Goal: Task Accomplishment & Management: Manage account settings

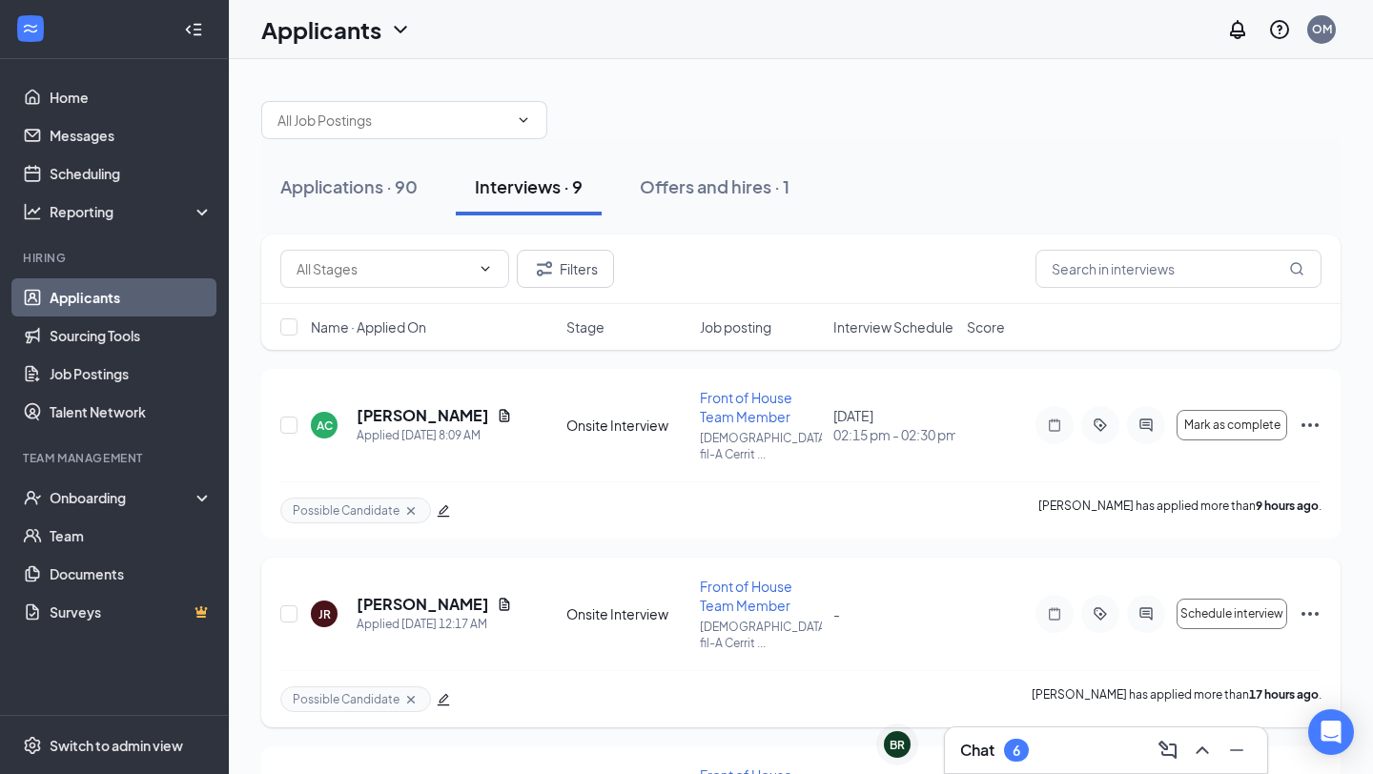
click at [803, 670] on div "Possible Candidate [PERSON_NAME] has applied more than 17 hours ago ." at bounding box center [800, 698] width 1041 height 57
click at [325, 326] on span "Name · Applied On" at bounding box center [368, 326] width 115 height 19
click at [899, 332] on span "Interview Schedule" at bounding box center [893, 326] width 120 height 19
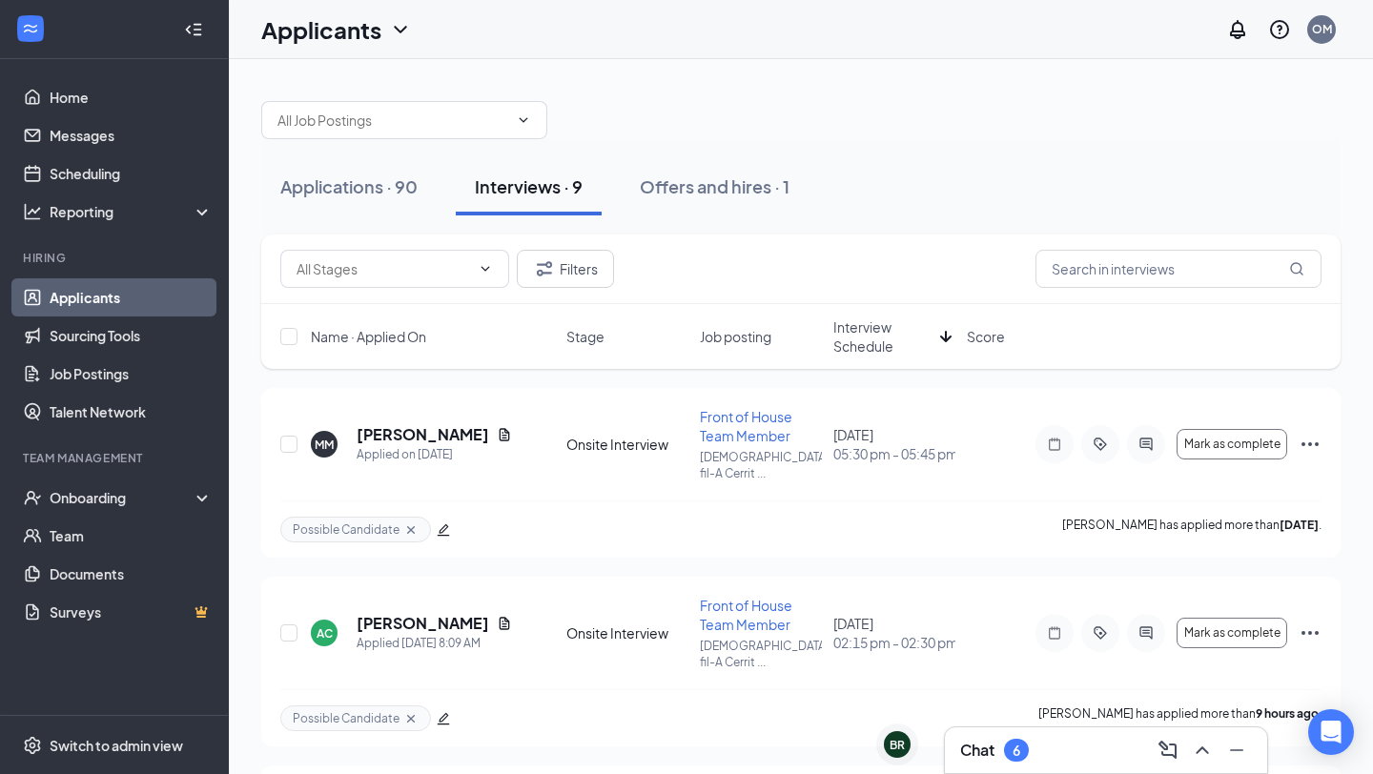
click at [899, 332] on span "Interview Schedule" at bounding box center [882, 336] width 99 height 38
click at [399, 427] on h5 "[PERSON_NAME]" at bounding box center [423, 434] width 132 height 21
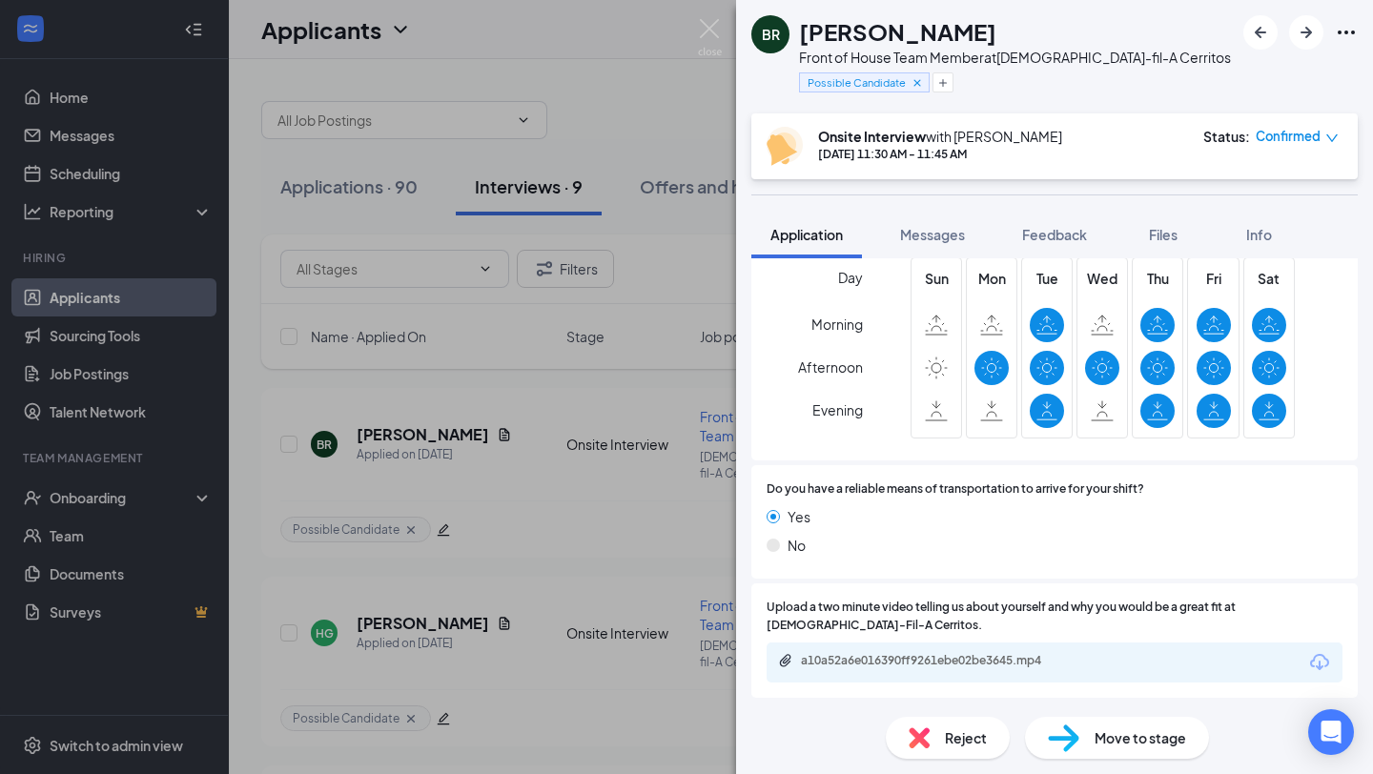
scroll to position [1378, 0]
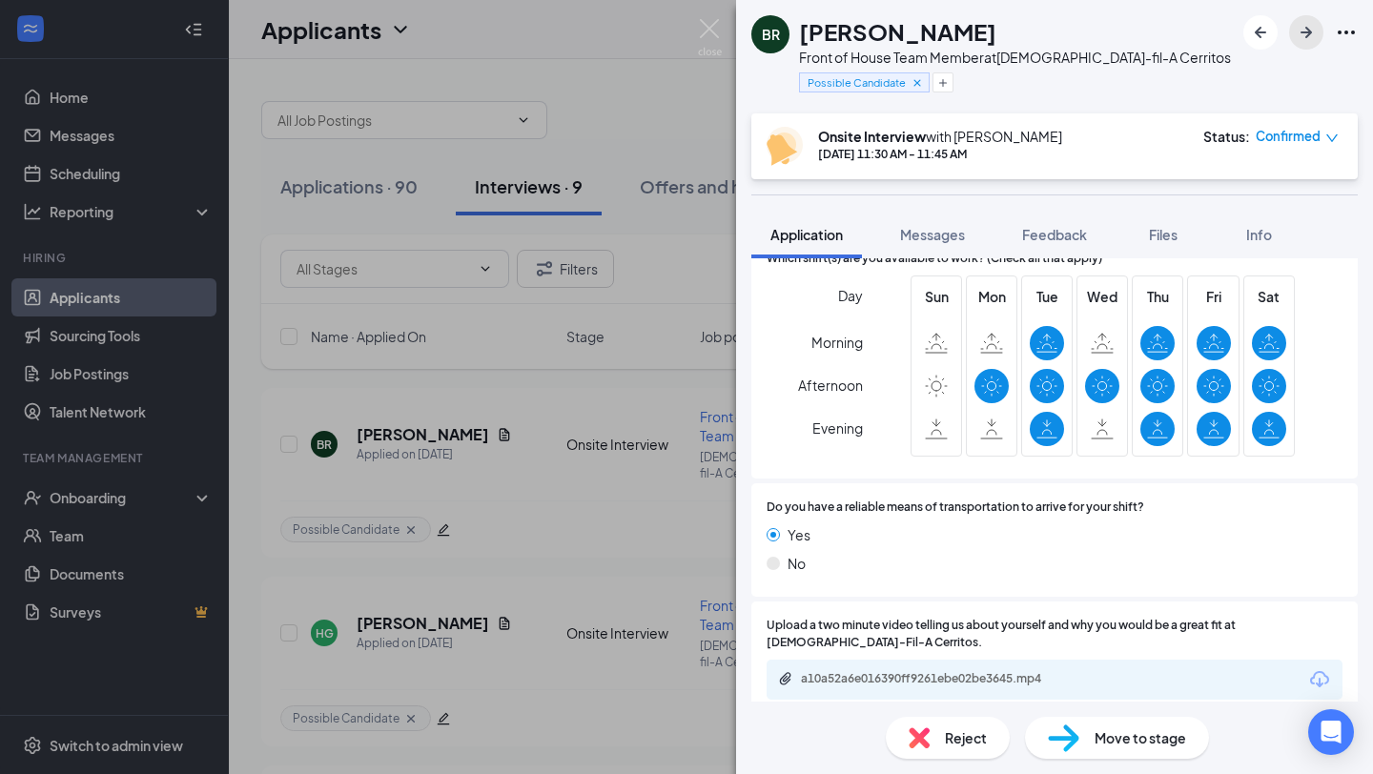
click at [1309, 39] on icon "ArrowRight" at bounding box center [1305, 32] width 23 height 23
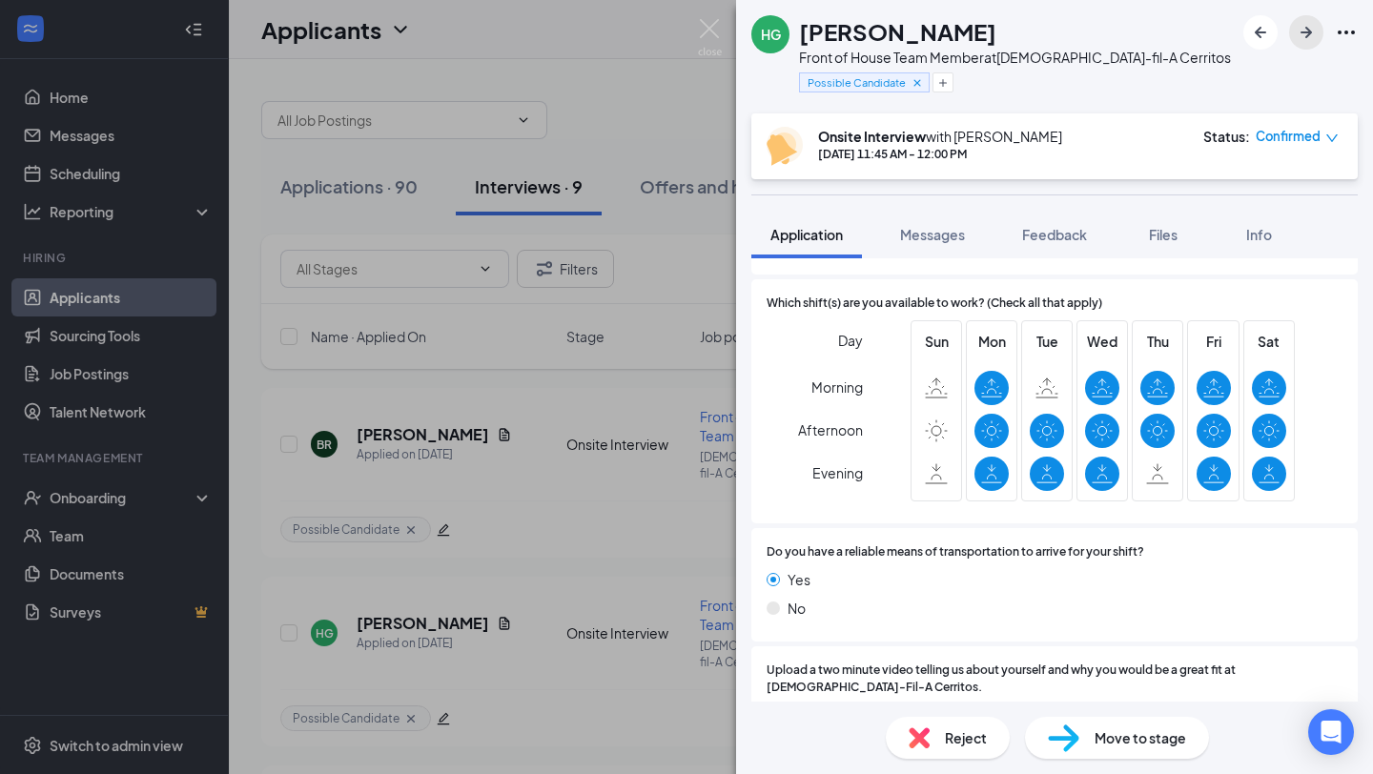
scroll to position [1318, 0]
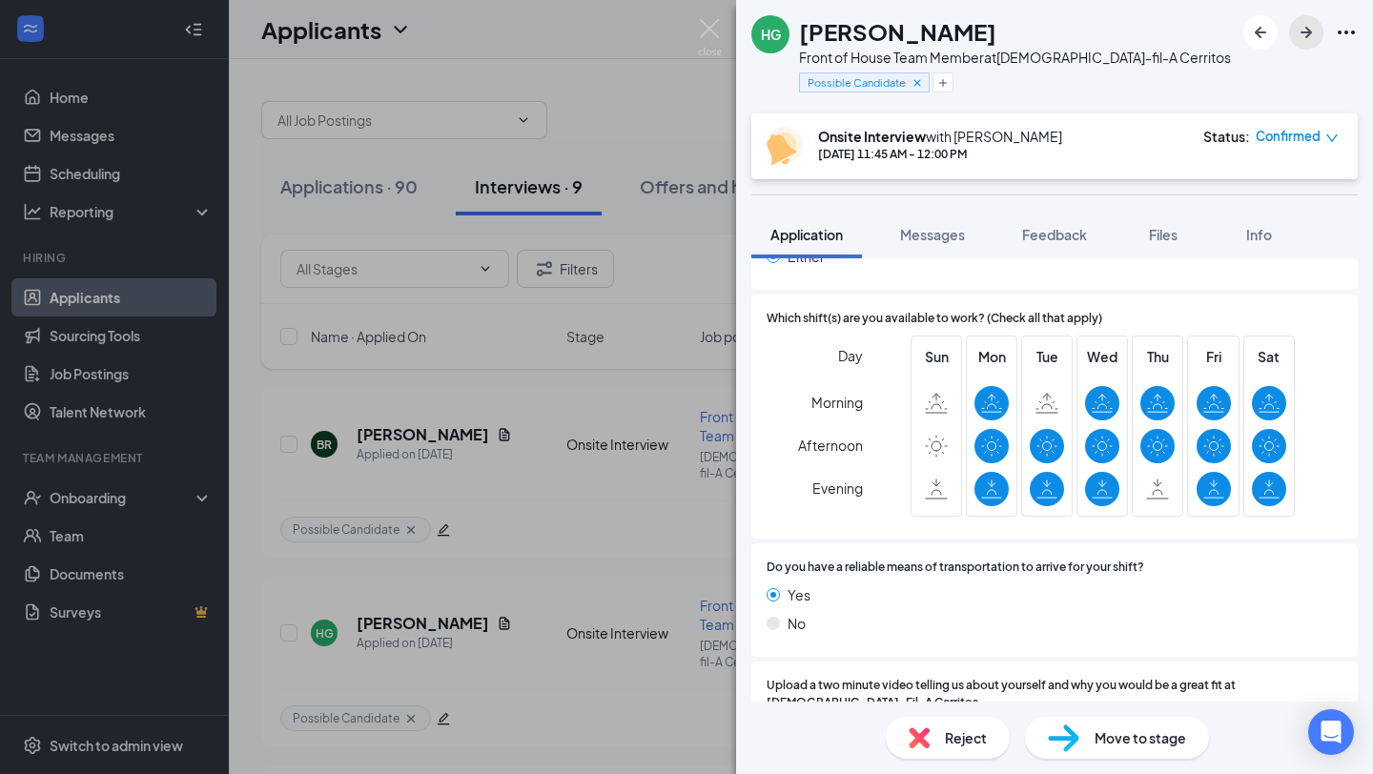
click at [1300, 31] on icon "ArrowRight" at bounding box center [1305, 32] width 11 height 11
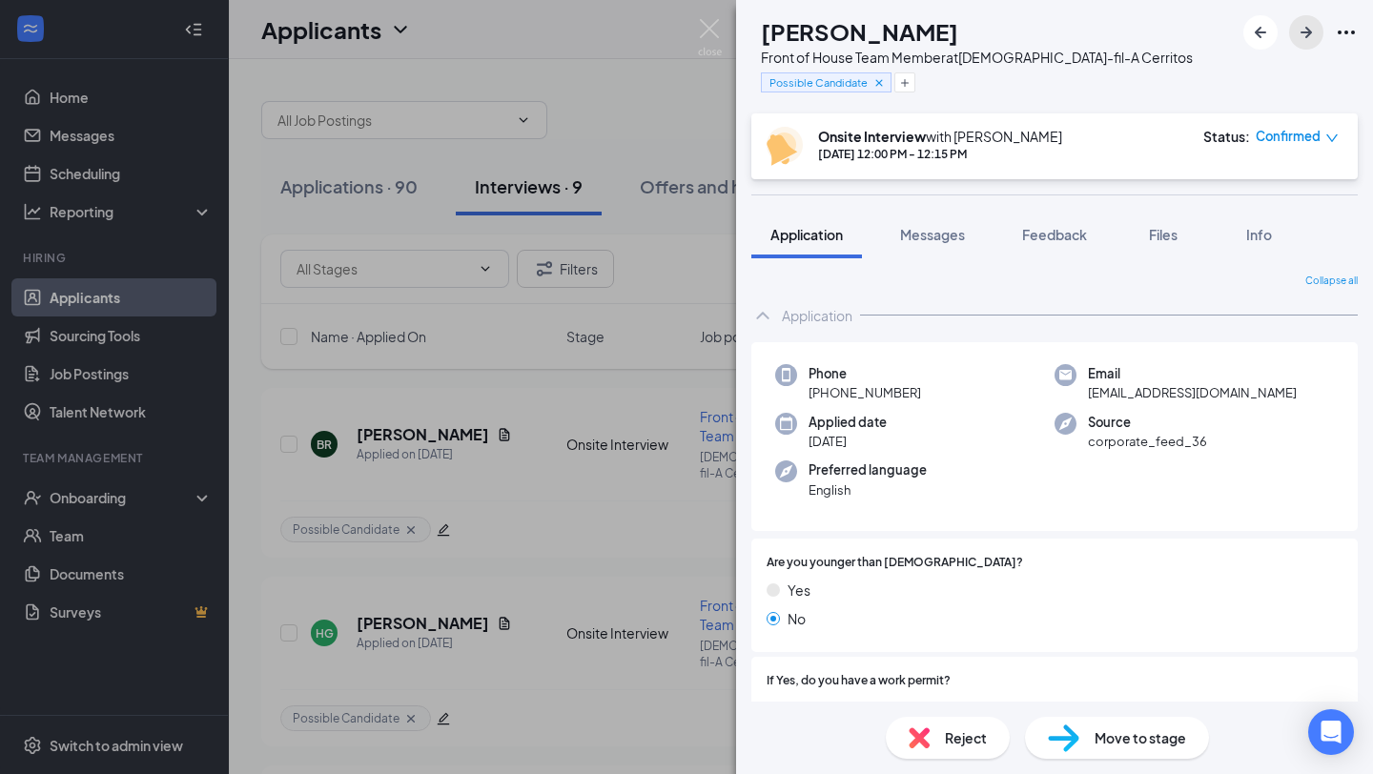
scroll to position [1336, 0]
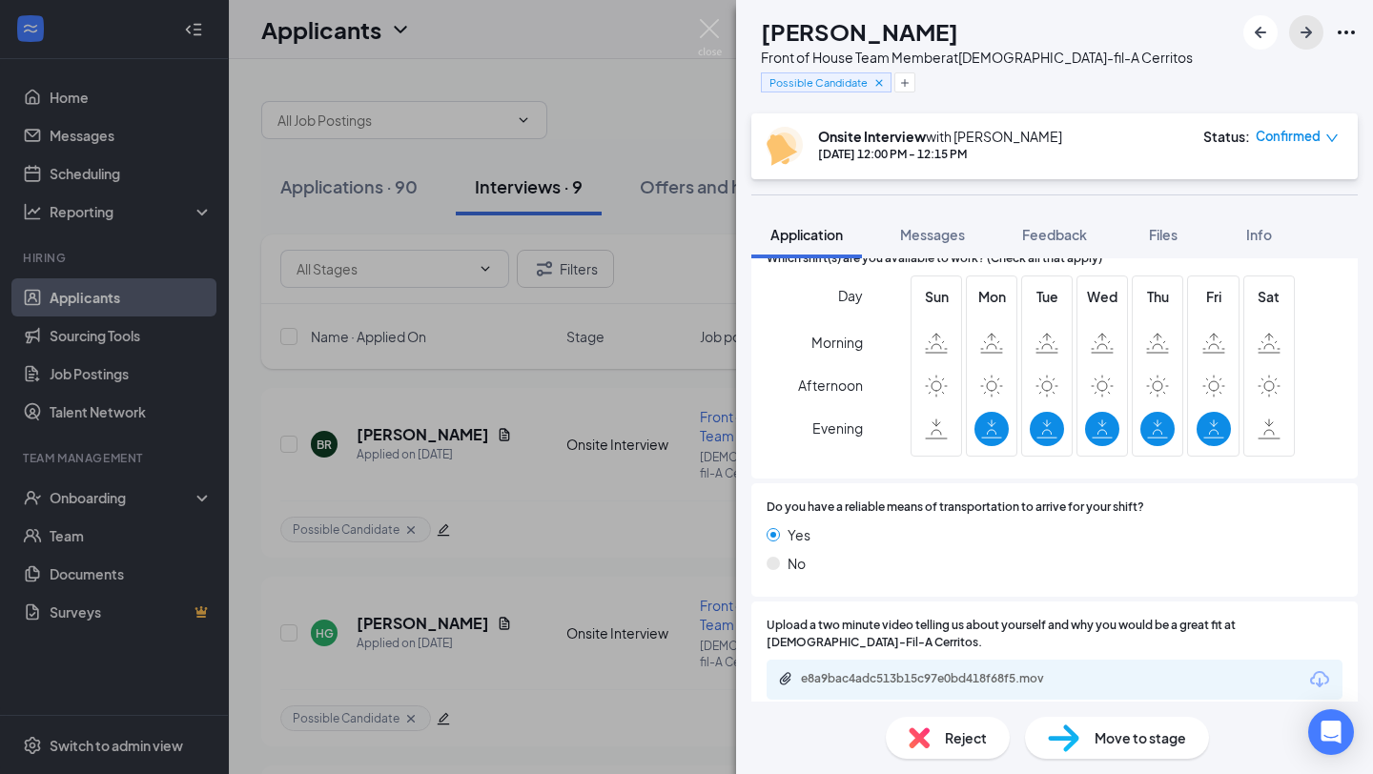
click at [1307, 44] on button "button" at bounding box center [1306, 32] width 34 height 34
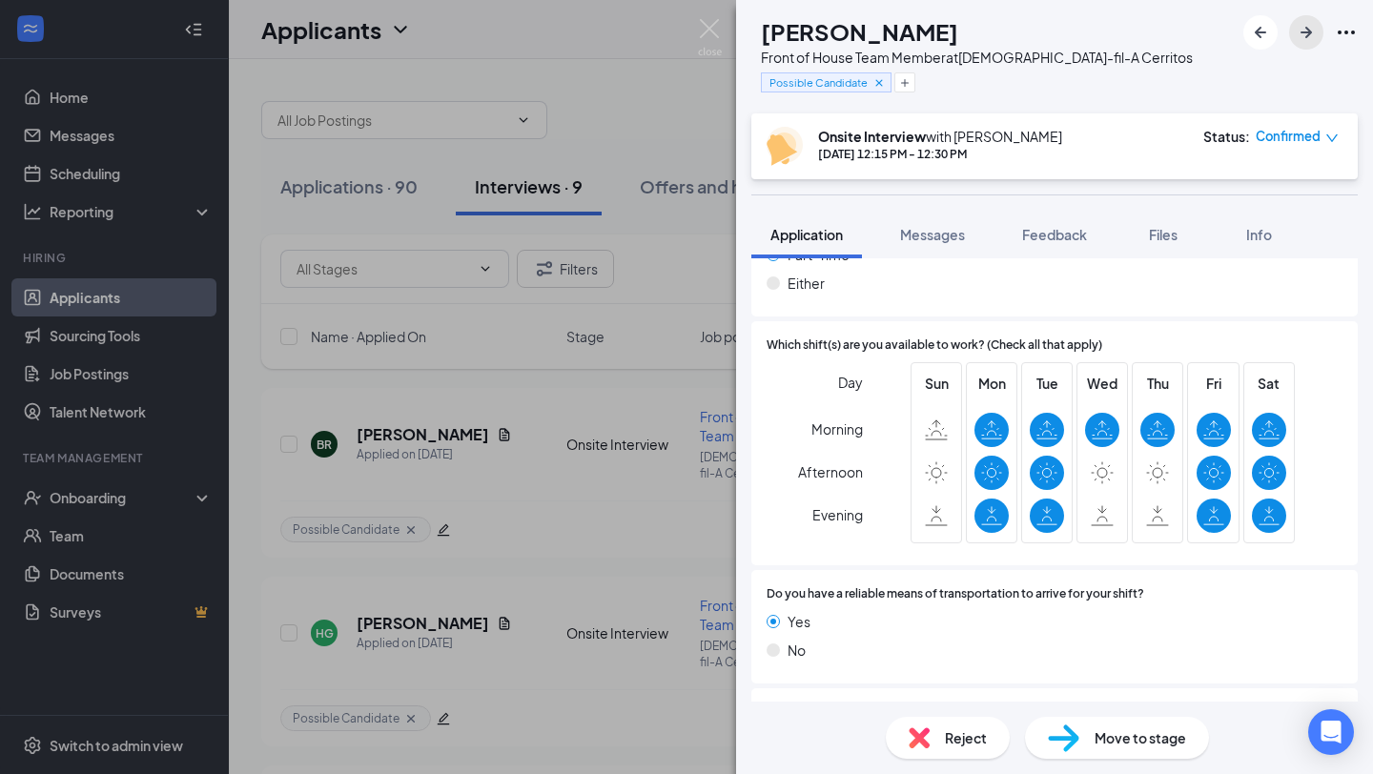
scroll to position [1309, 0]
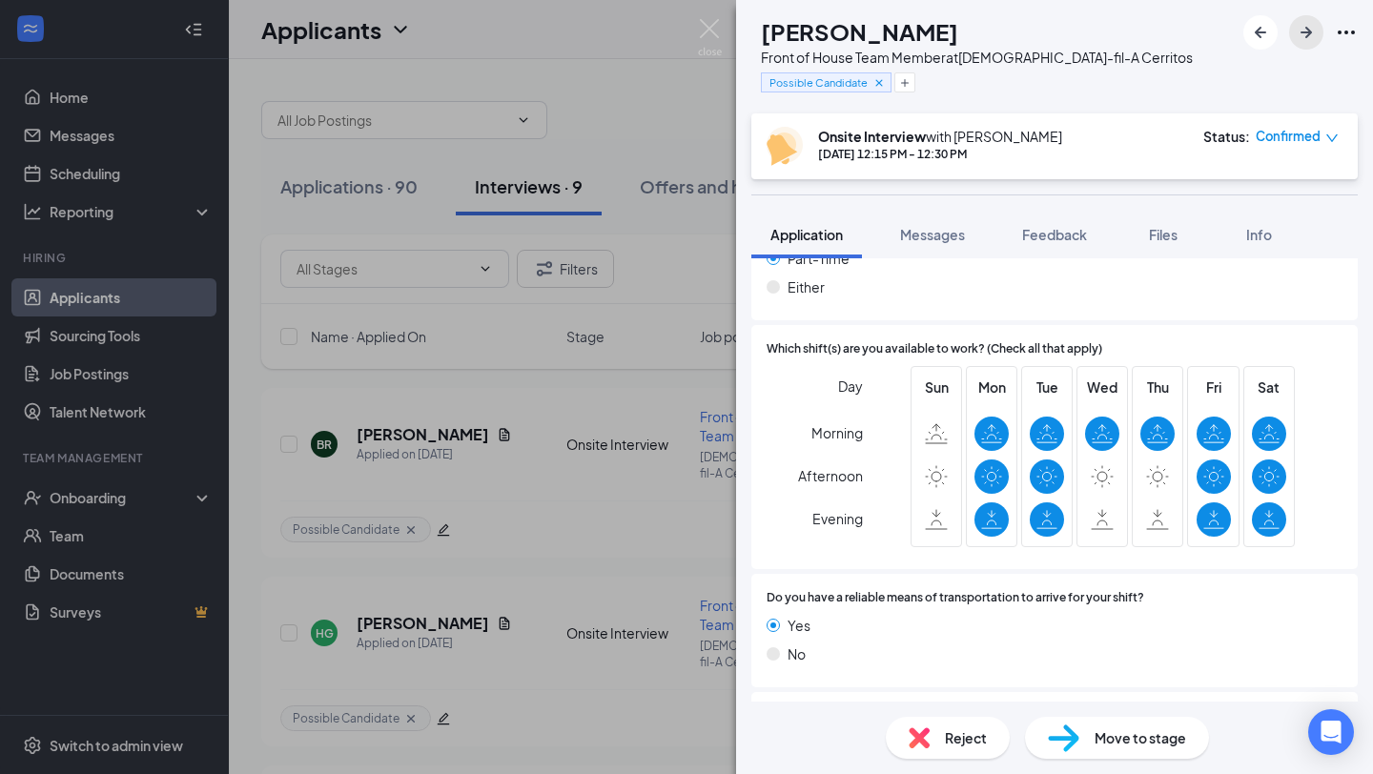
click at [1309, 35] on icon "ArrowRight" at bounding box center [1305, 32] width 23 height 23
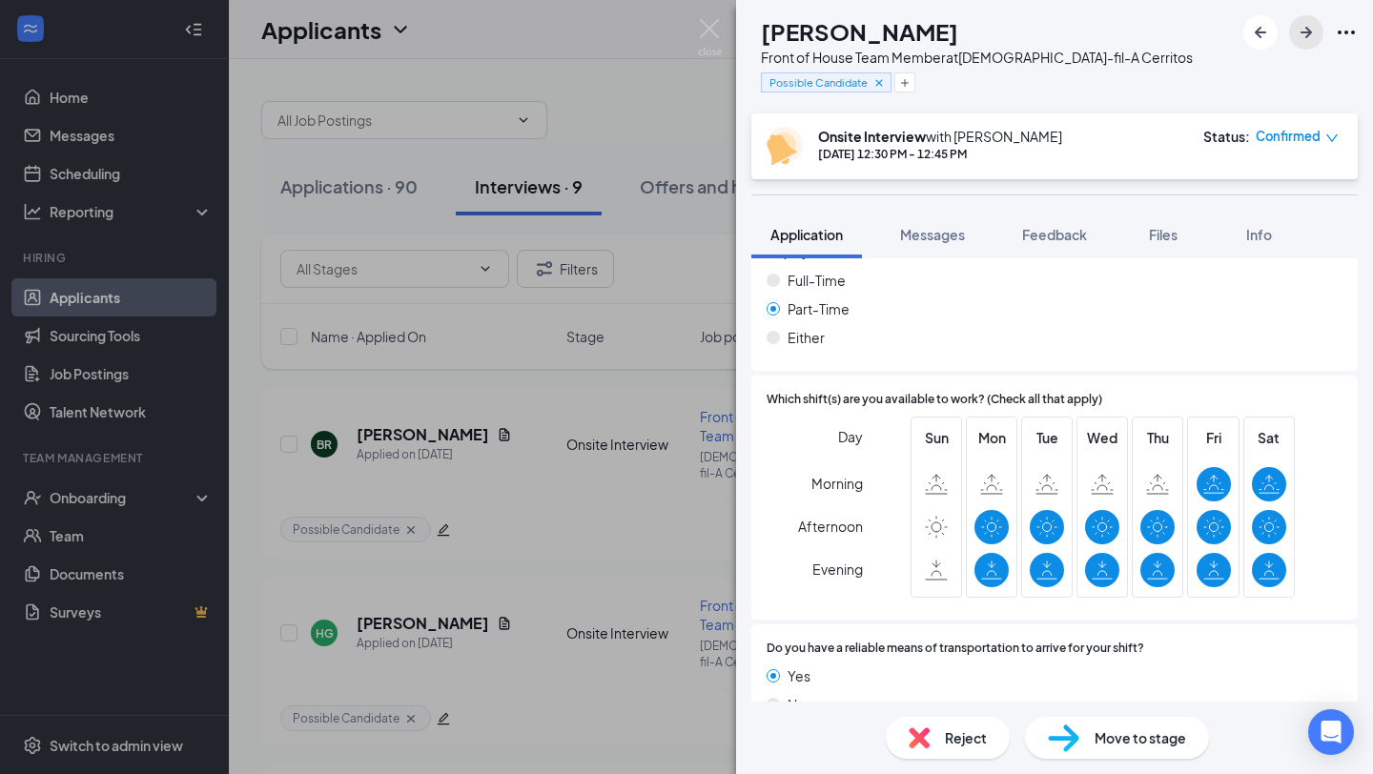
scroll to position [1333, 0]
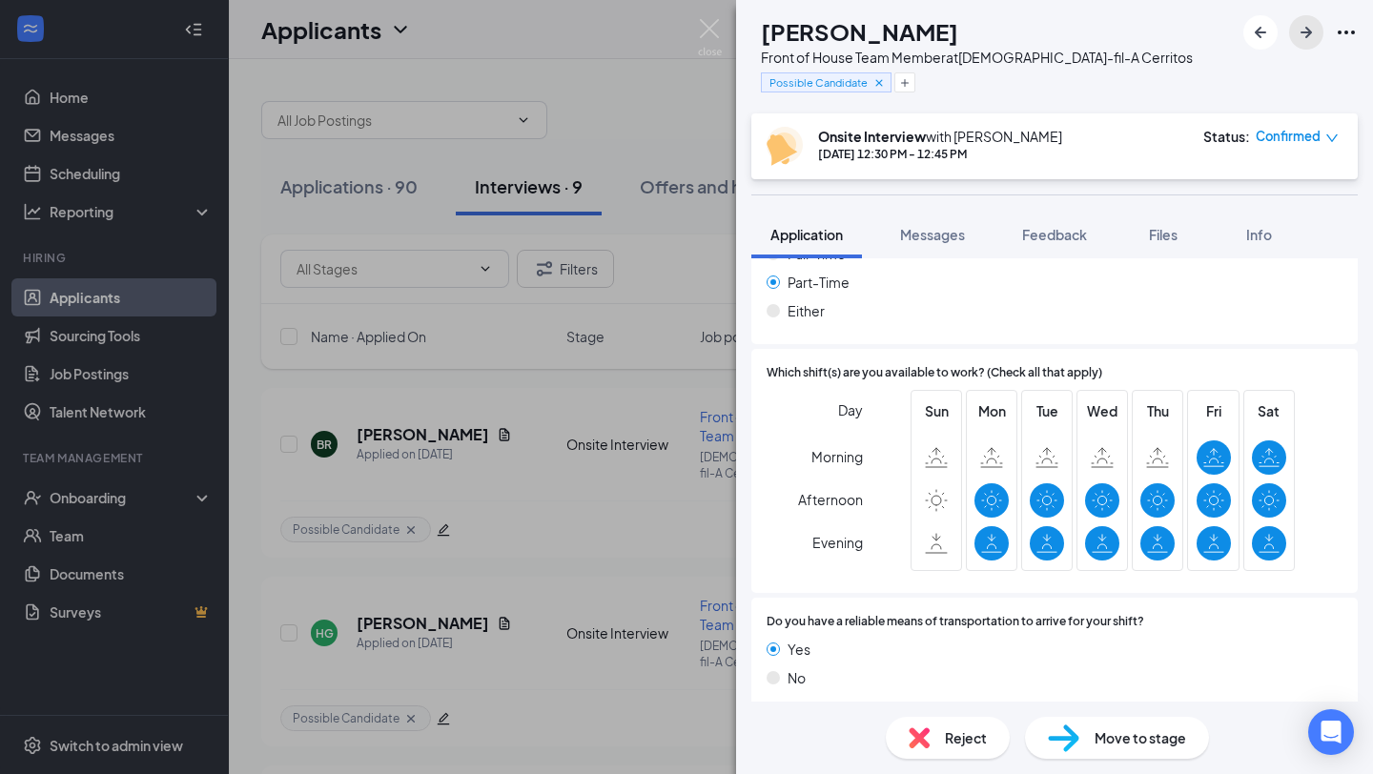
click at [1310, 37] on icon "ArrowRight" at bounding box center [1305, 32] width 23 height 23
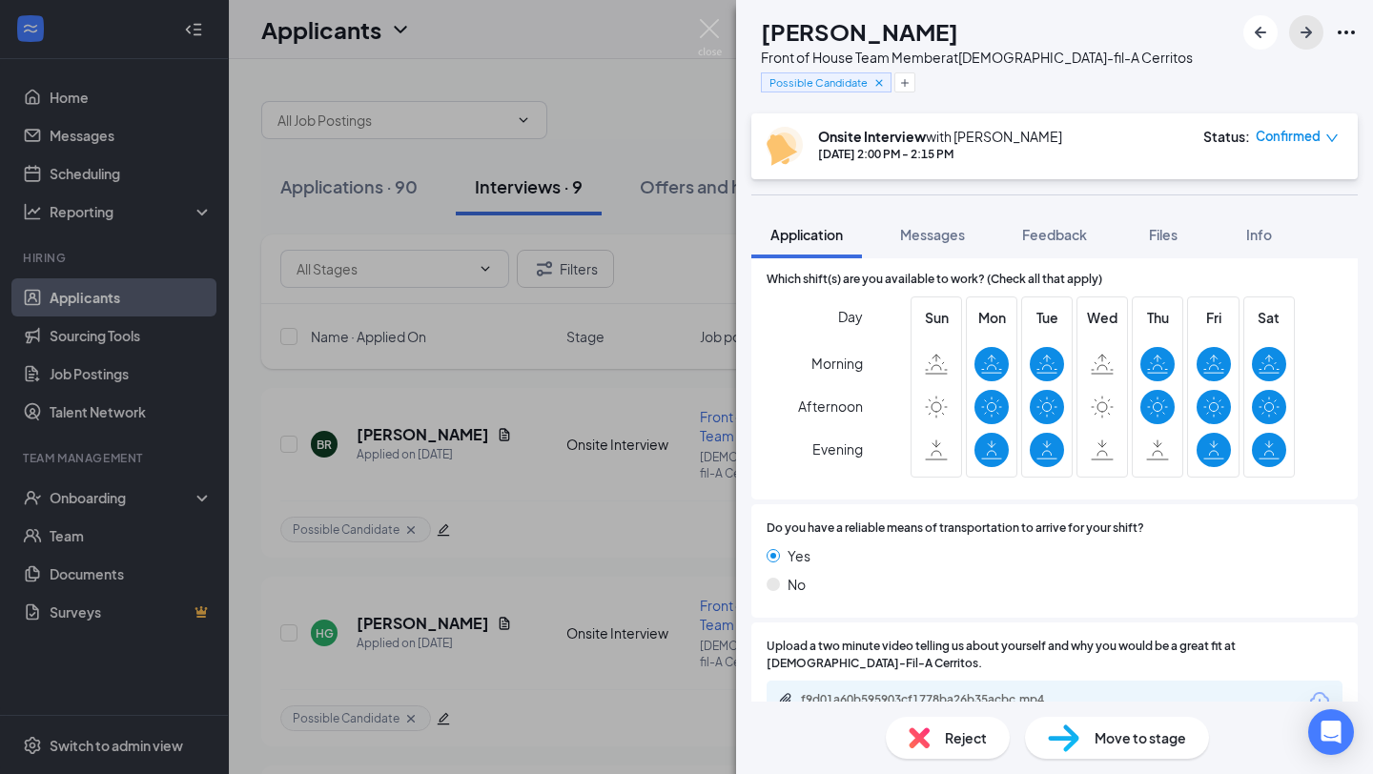
scroll to position [1295, 0]
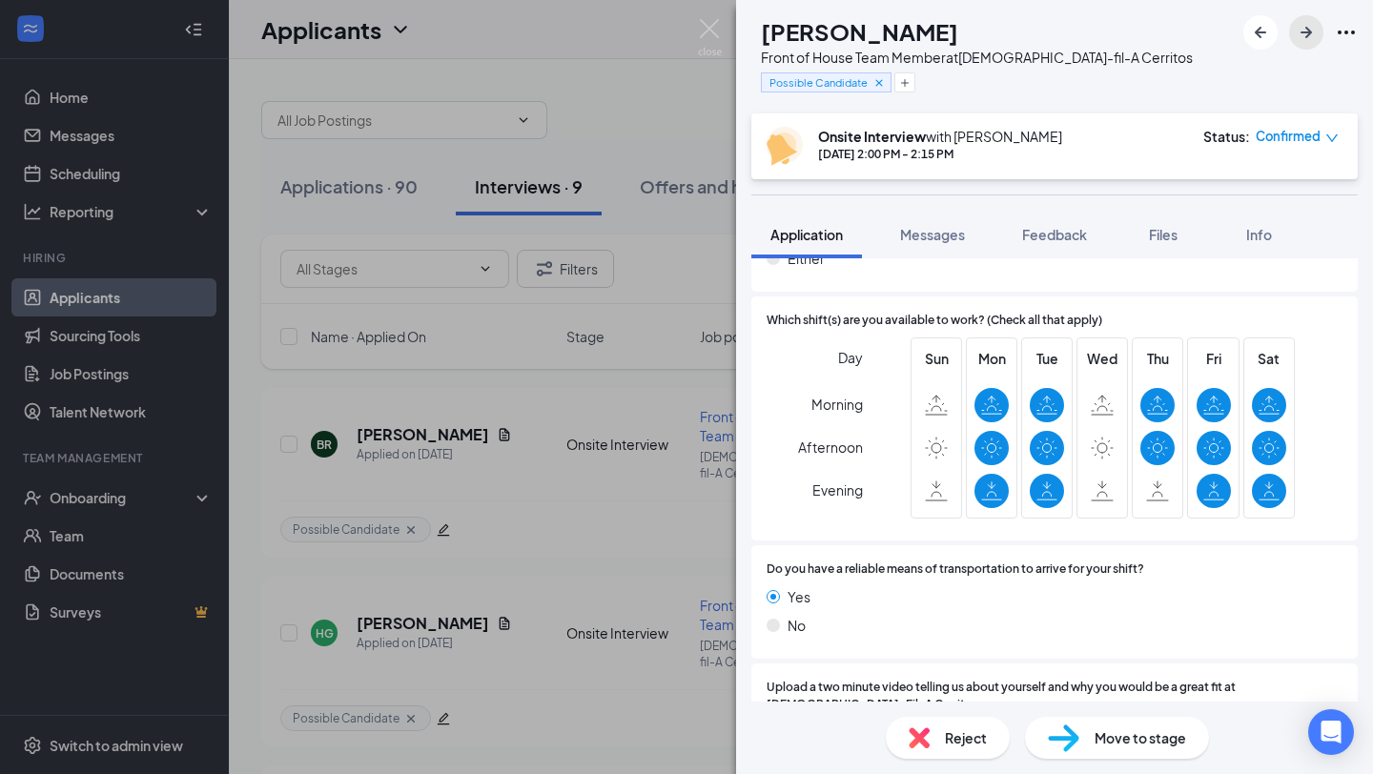
click at [1307, 29] on icon "ArrowRight" at bounding box center [1305, 32] width 11 height 11
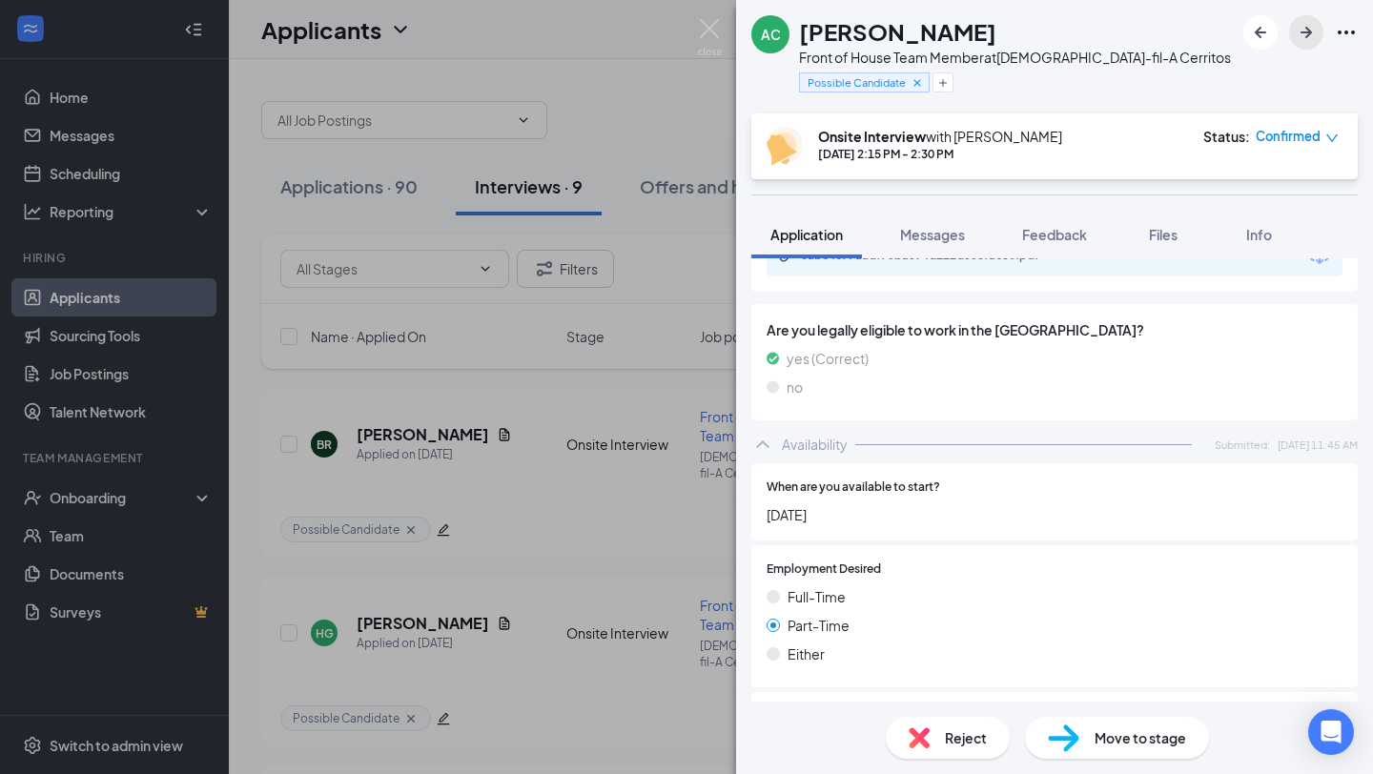
scroll to position [1357, 0]
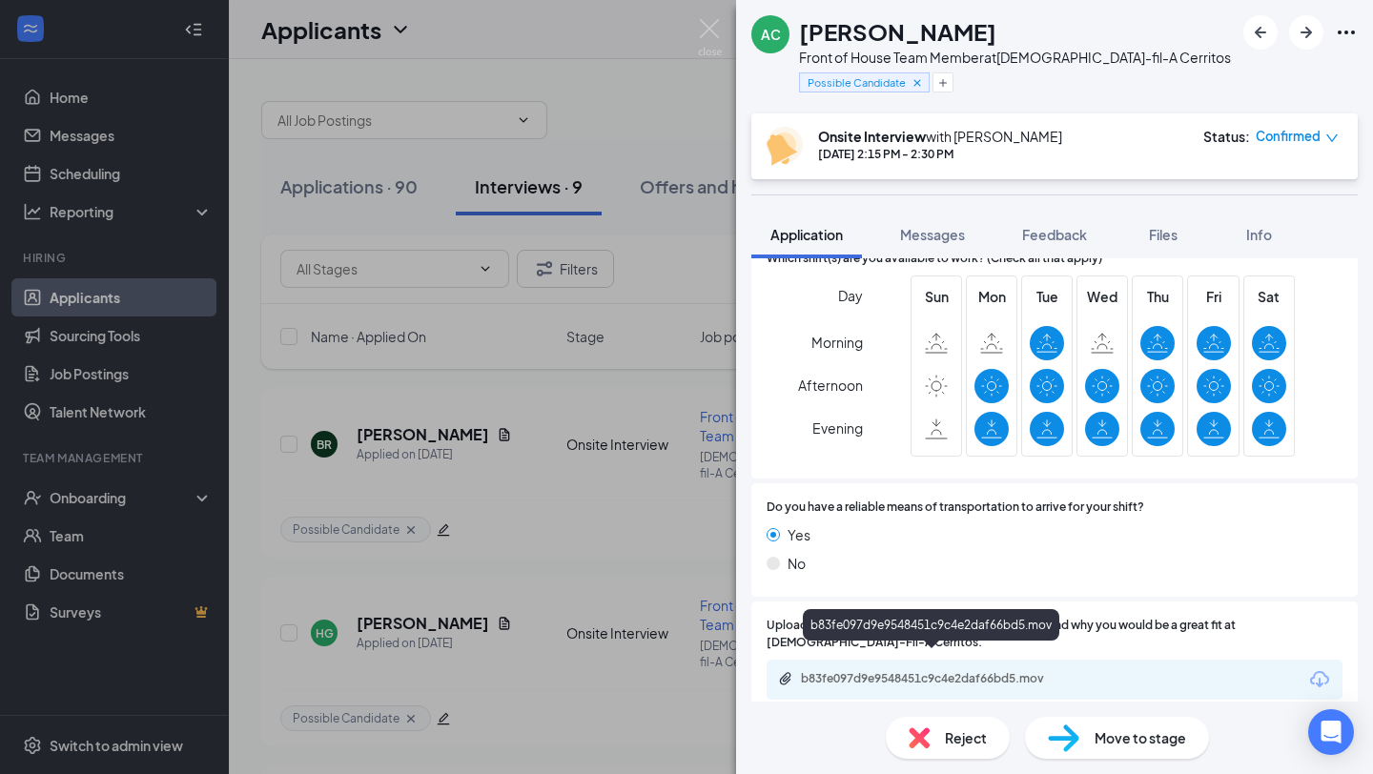
click at [947, 671] on div "b83fe097d9e9548451c9c4e2daf66bd5.mov" at bounding box center [934, 678] width 267 height 15
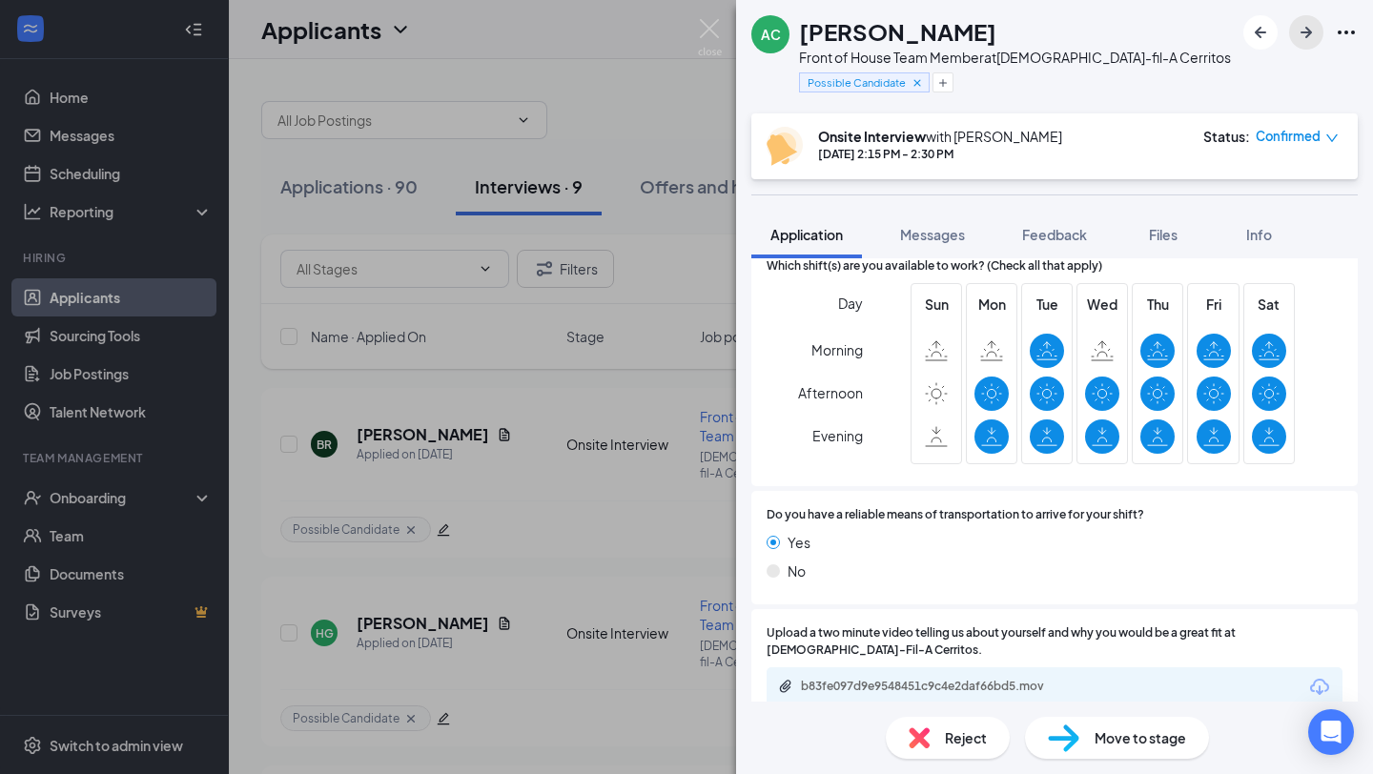
click at [1297, 36] on icon "ArrowRight" at bounding box center [1305, 32] width 23 height 23
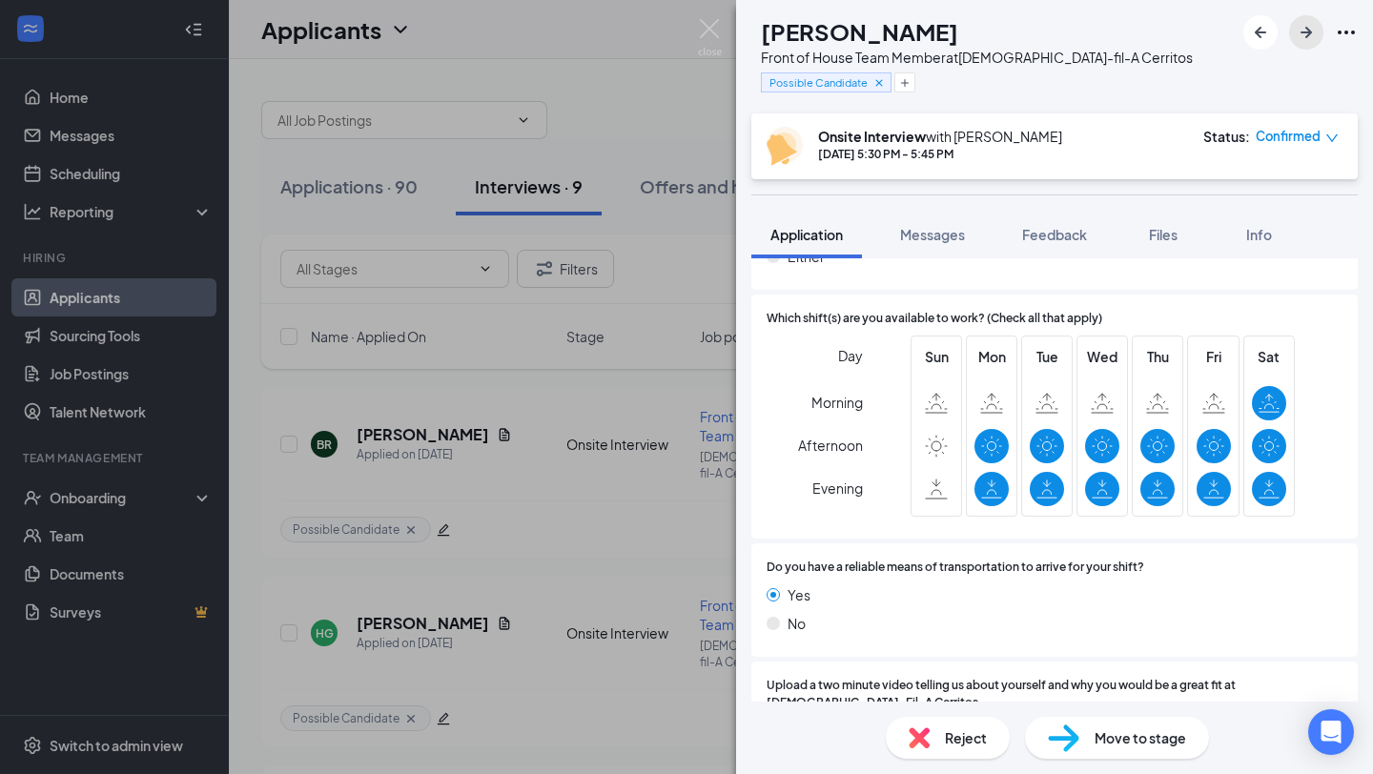
scroll to position [1504, 0]
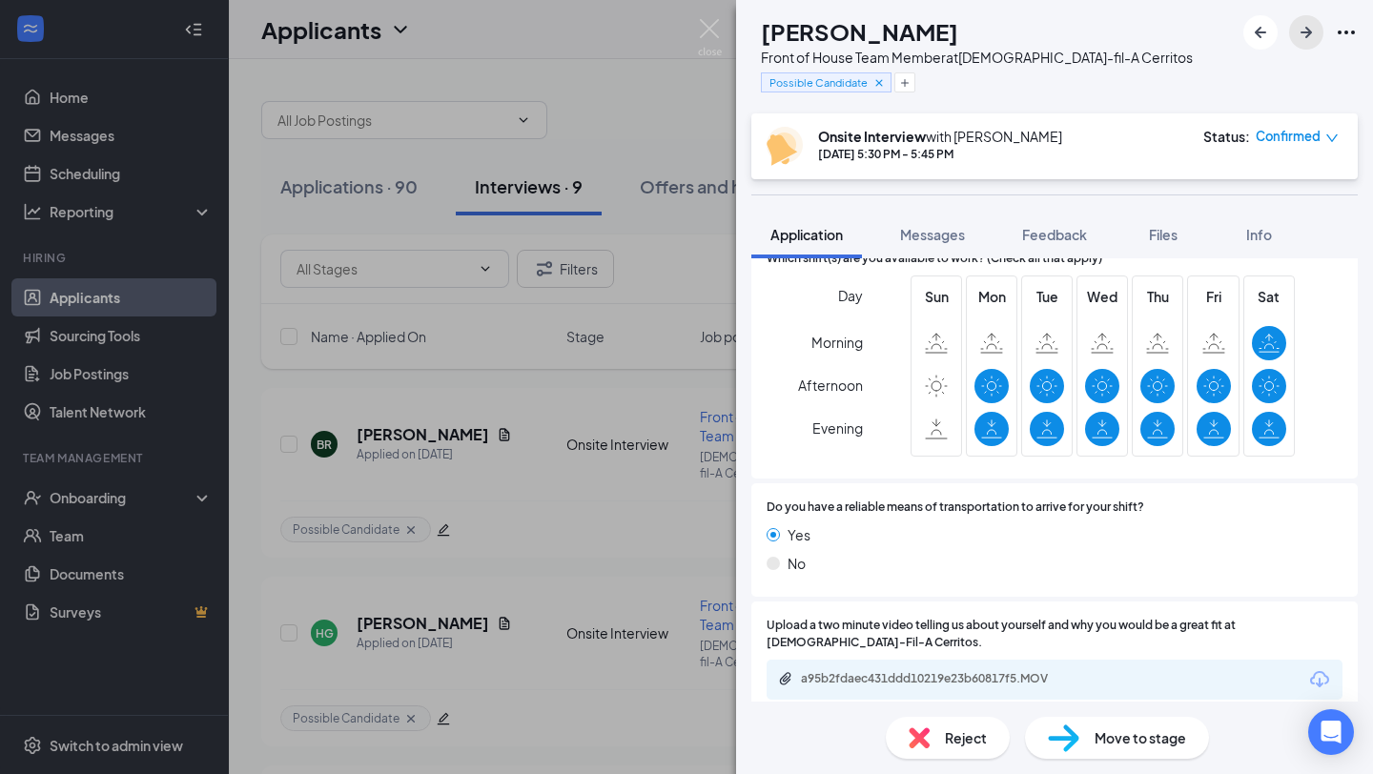
click at [1303, 32] on icon "ArrowRight" at bounding box center [1305, 32] width 11 height 11
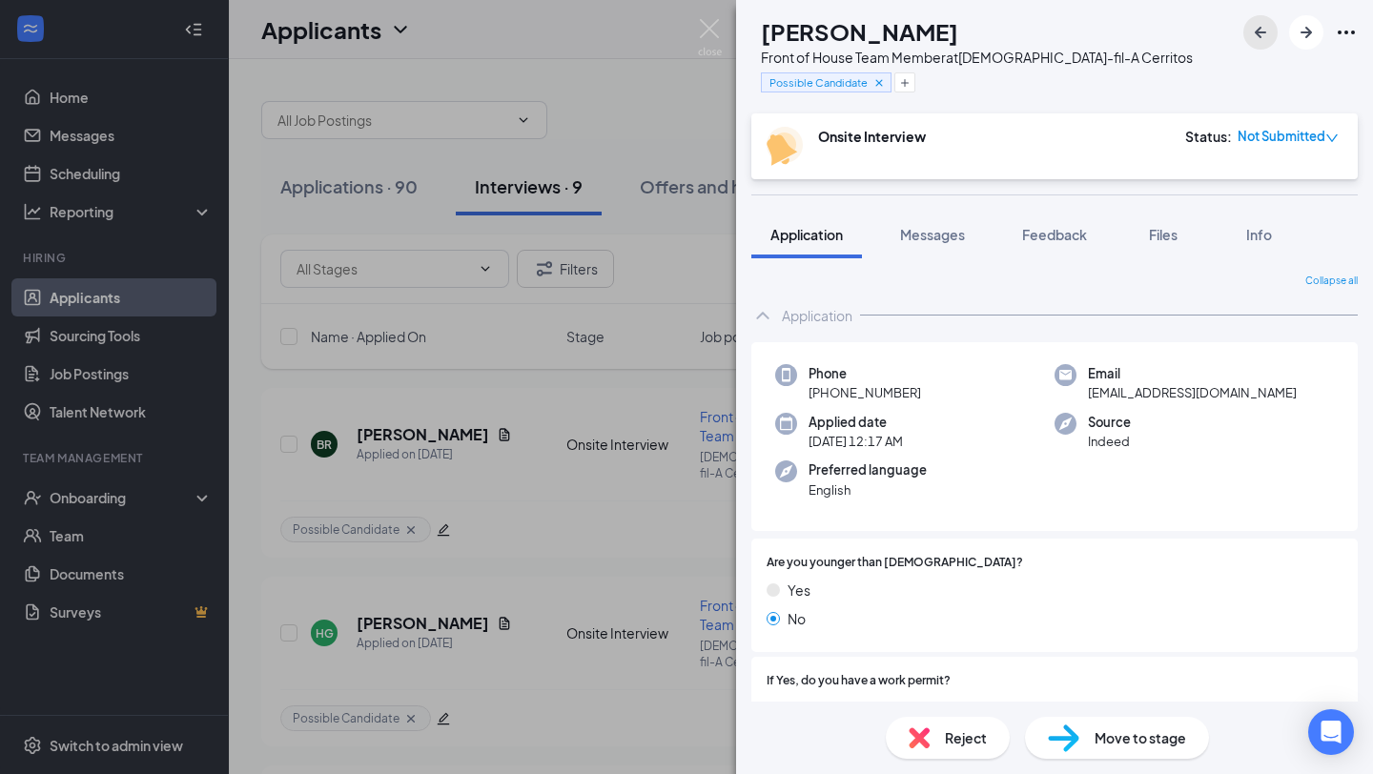
click at [1247, 33] on button "button" at bounding box center [1260, 32] width 34 height 34
click at [1295, 25] on icon "ArrowRight" at bounding box center [1305, 32] width 23 height 23
click at [1305, 40] on icon "ArrowRight" at bounding box center [1305, 32] width 23 height 23
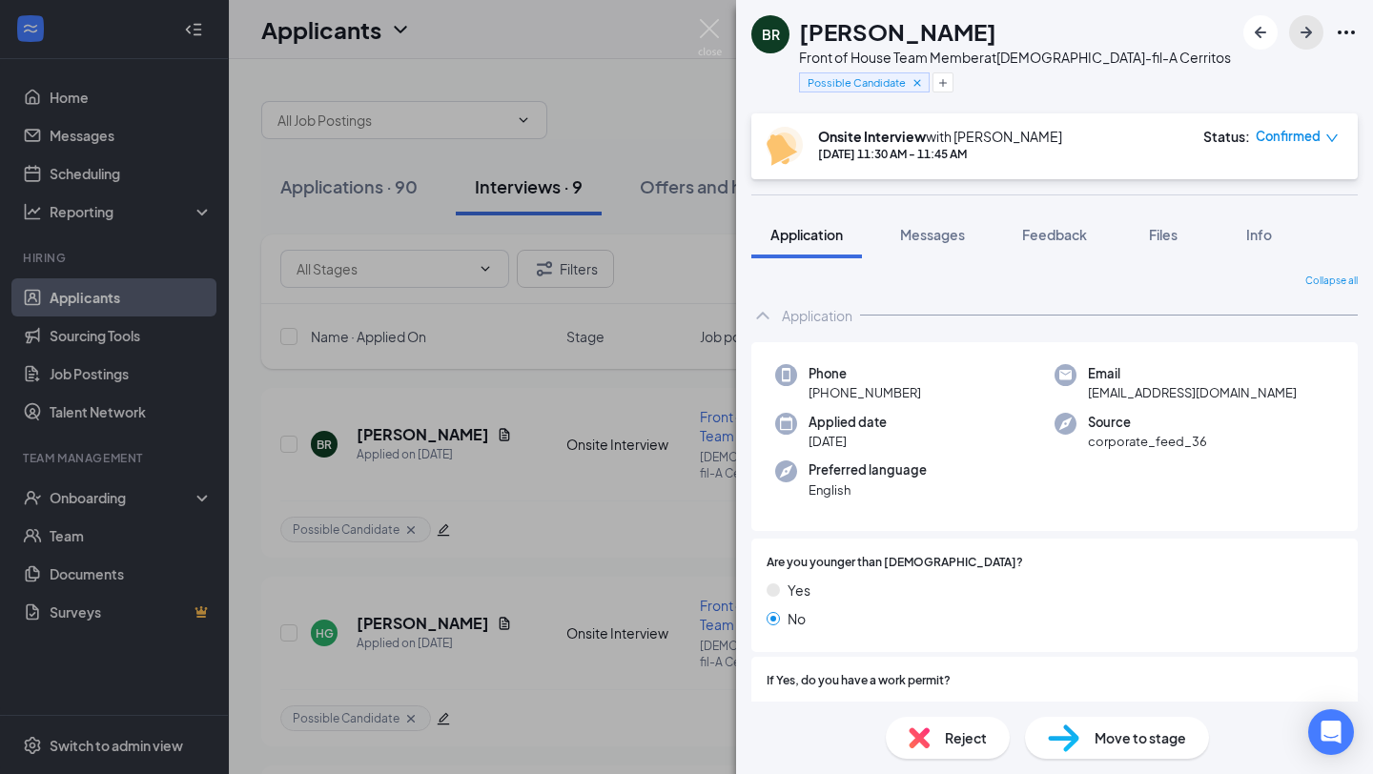
click at [1305, 40] on icon "ArrowRight" at bounding box center [1305, 32] width 23 height 23
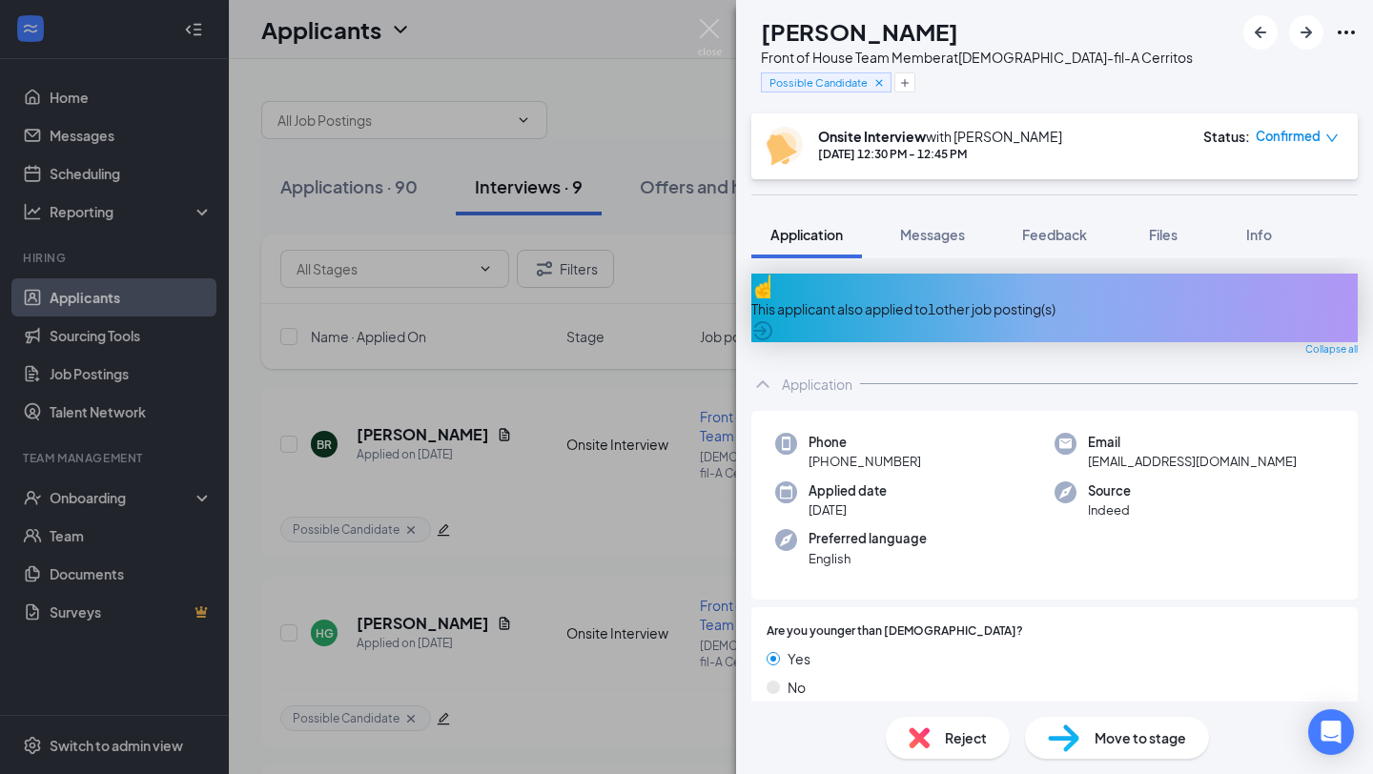
click at [691, 430] on div "OM [PERSON_NAME] Front of House Team Member at [DEMOGRAPHIC_DATA]-fil-A Cerrito…" at bounding box center [686, 387] width 1373 height 774
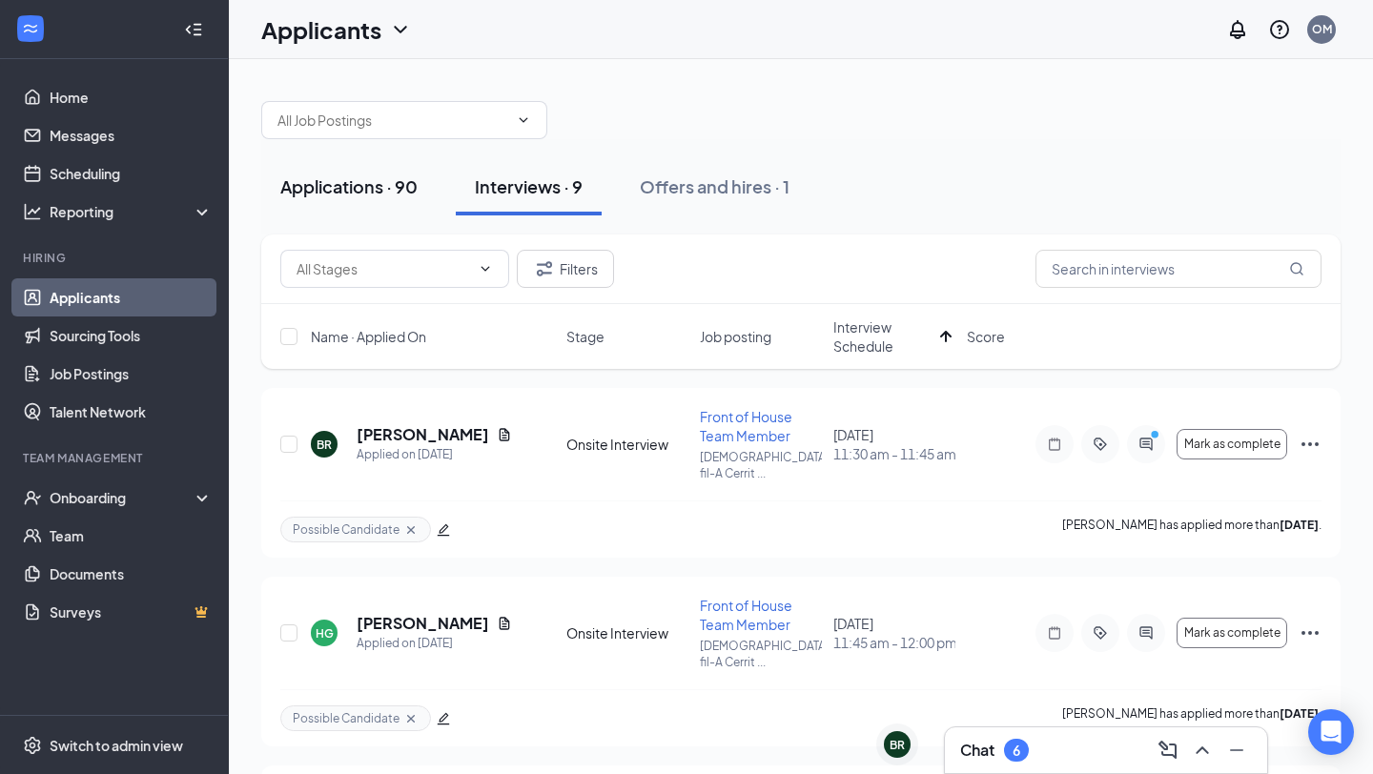
click at [316, 193] on div "Applications · 90" at bounding box center [348, 186] width 137 height 24
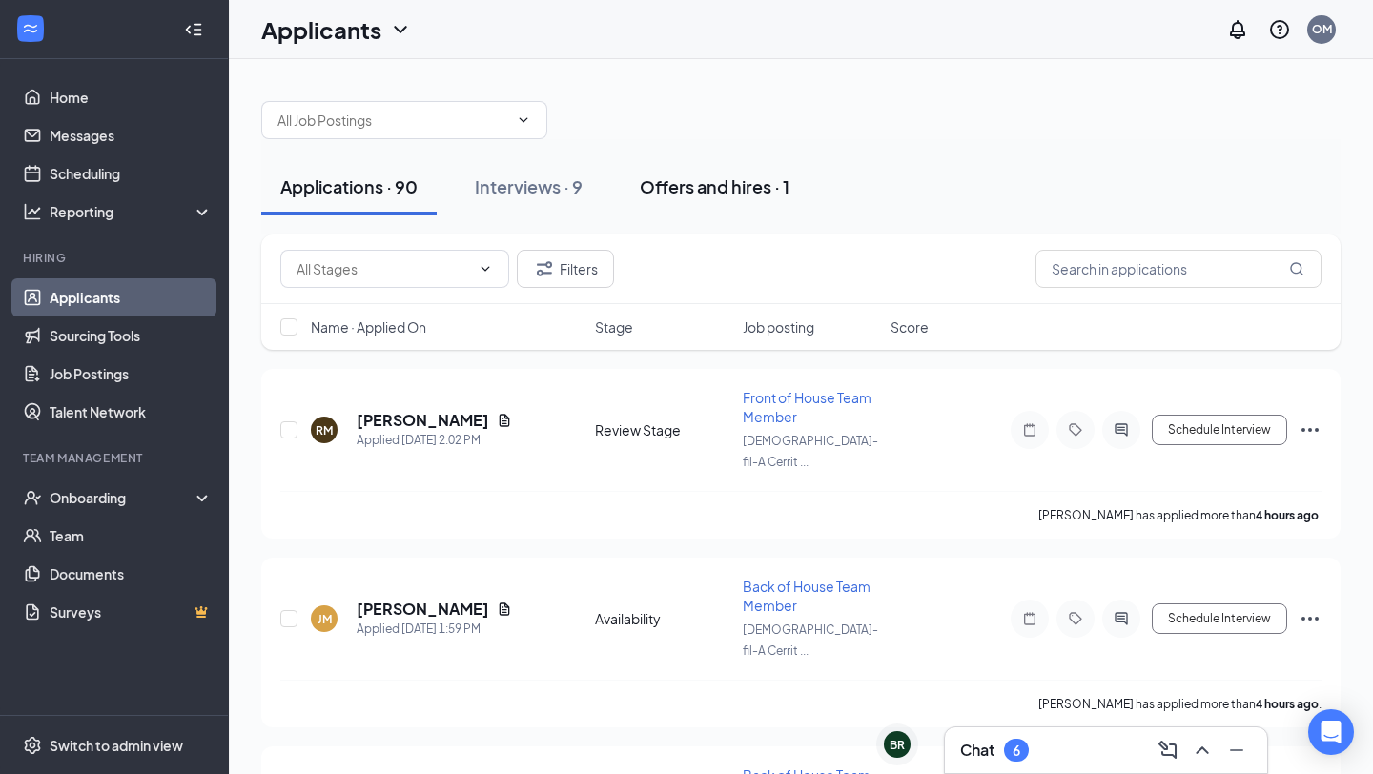
click at [667, 196] on div "Offers and hires · 1" at bounding box center [715, 186] width 150 height 24
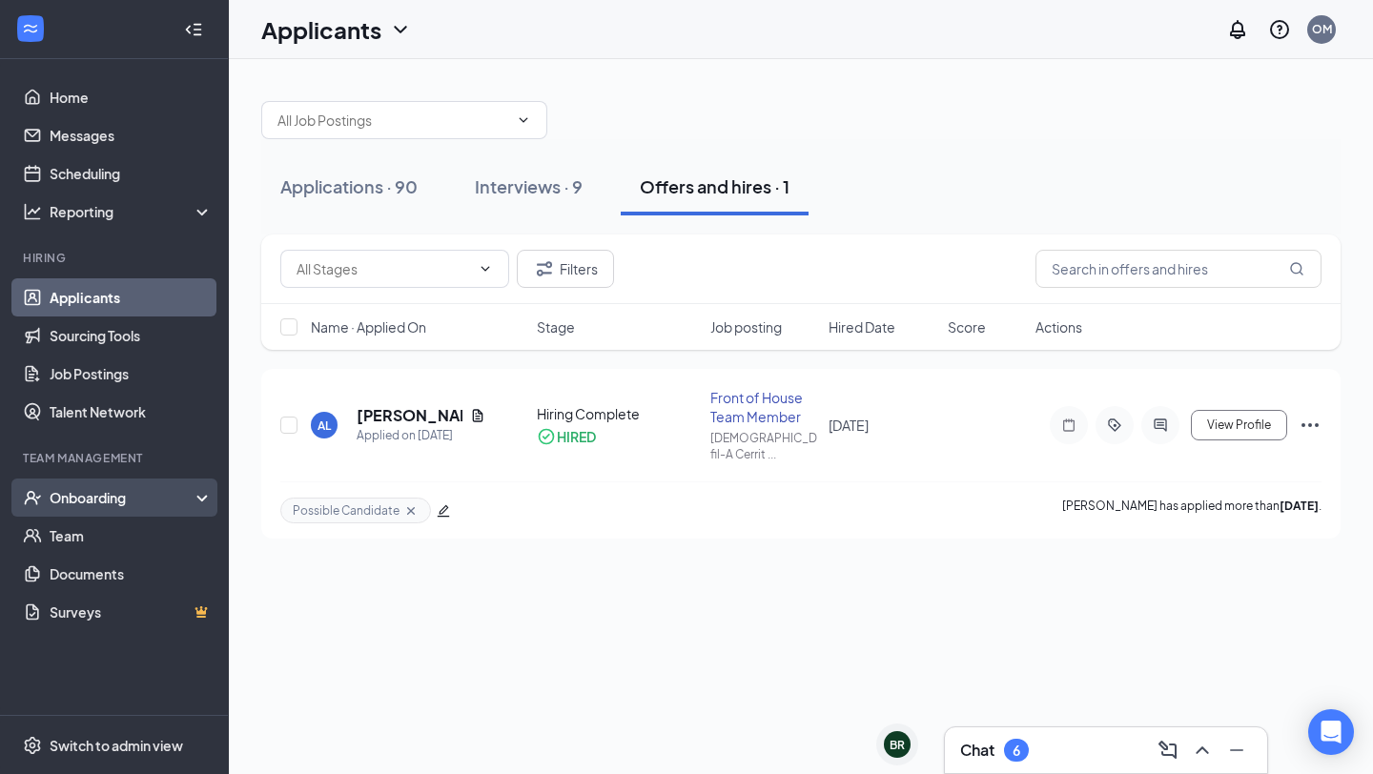
click at [154, 496] on div "Onboarding" at bounding box center [123, 497] width 147 height 19
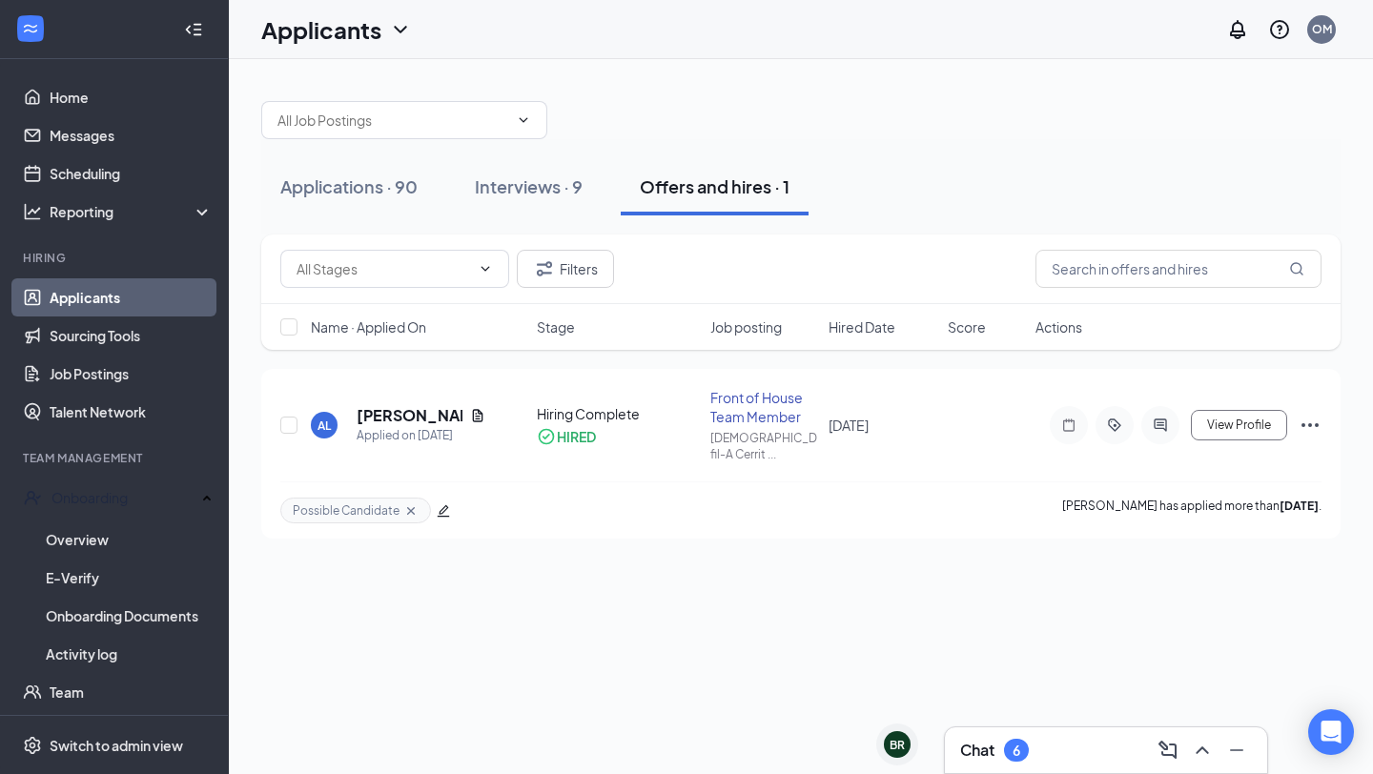
click at [997, 758] on div "Chat 6" at bounding box center [994, 750] width 69 height 23
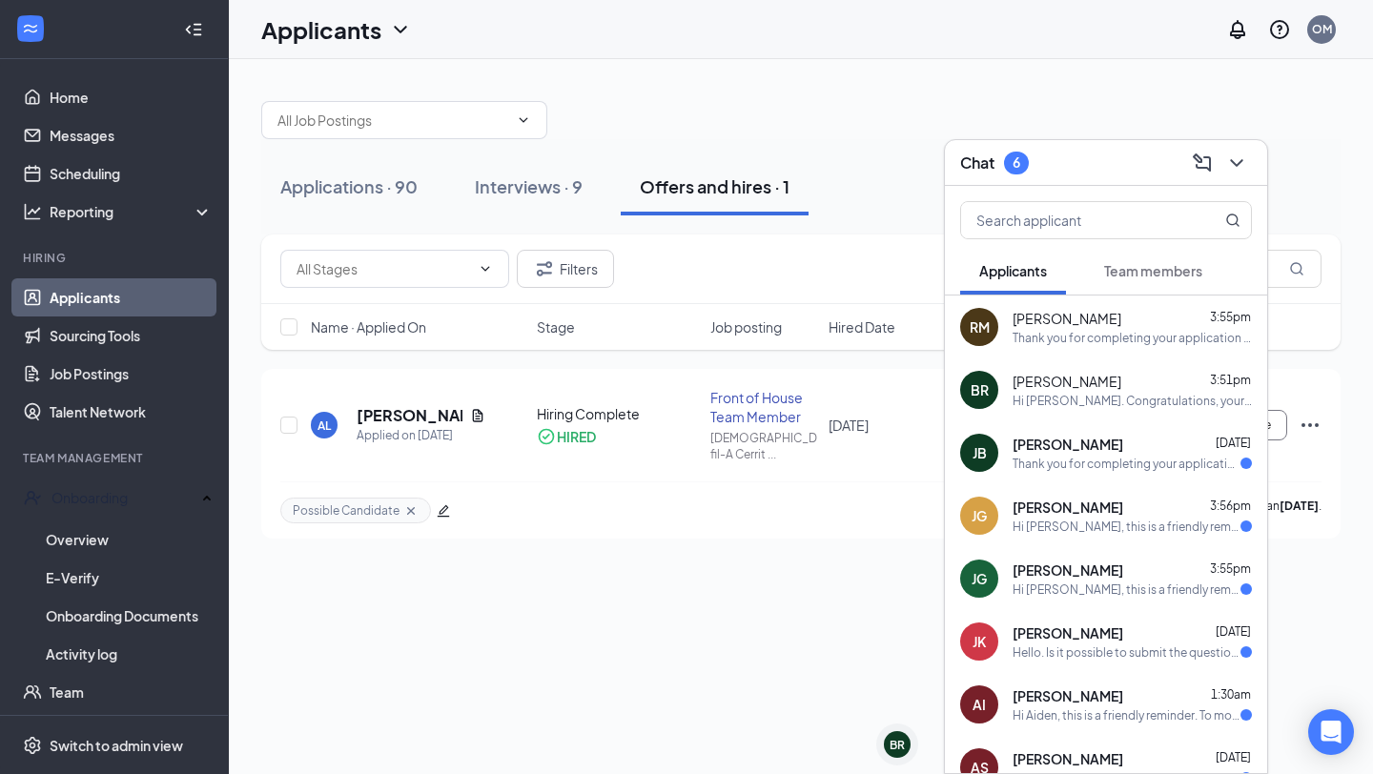
click at [800, 624] on div "Applications · 90 Interviews · 9 Offers and hires · 1 Filters Name · Applied On…" at bounding box center [801, 416] width 1144 height 715
click at [1244, 149] on div at bounding box center [1234, 163] width 34 height 31
click at [1229, 163] on icon "ChevronDown" at bounding box center [1236, 163] width 23 height 23
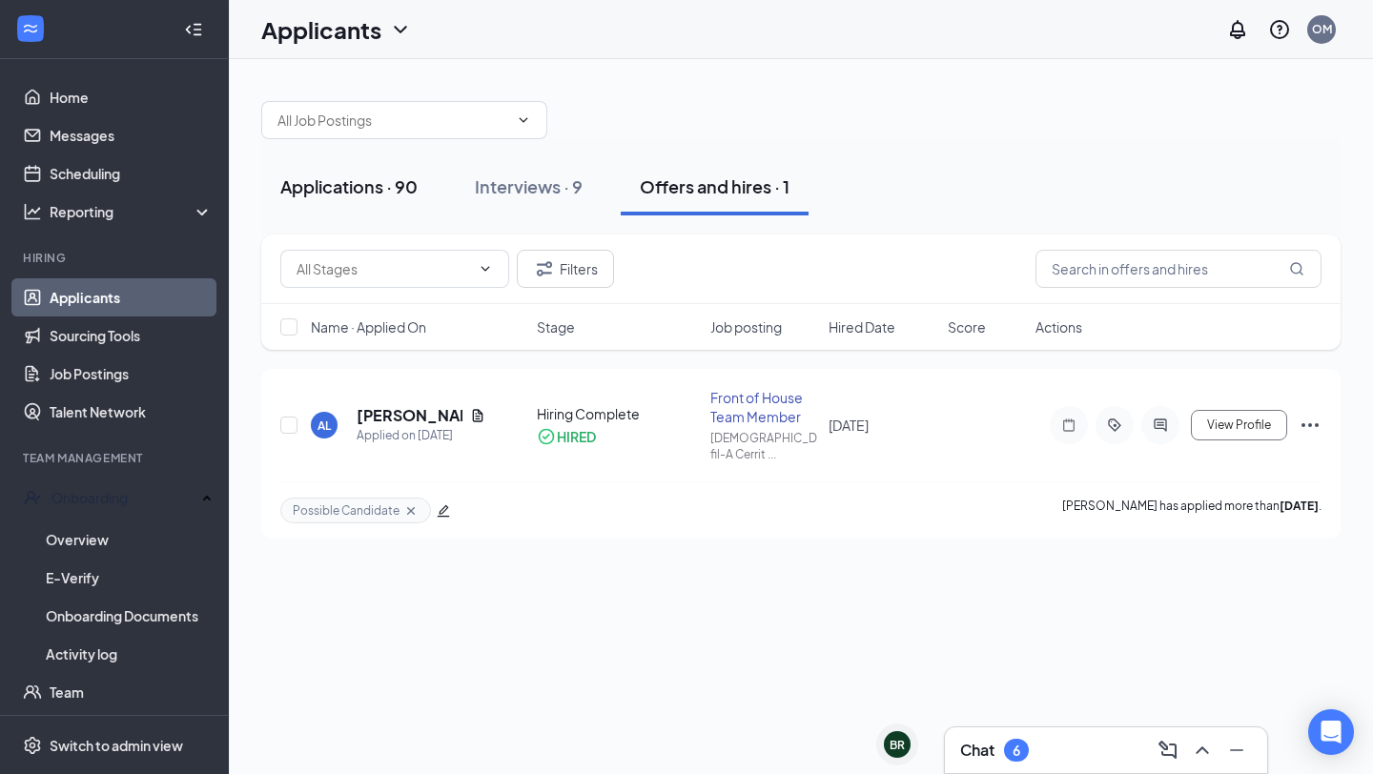
click at [349, 192] on div "Applications · 90" at bounding box center [348, 186] width 137 height 24
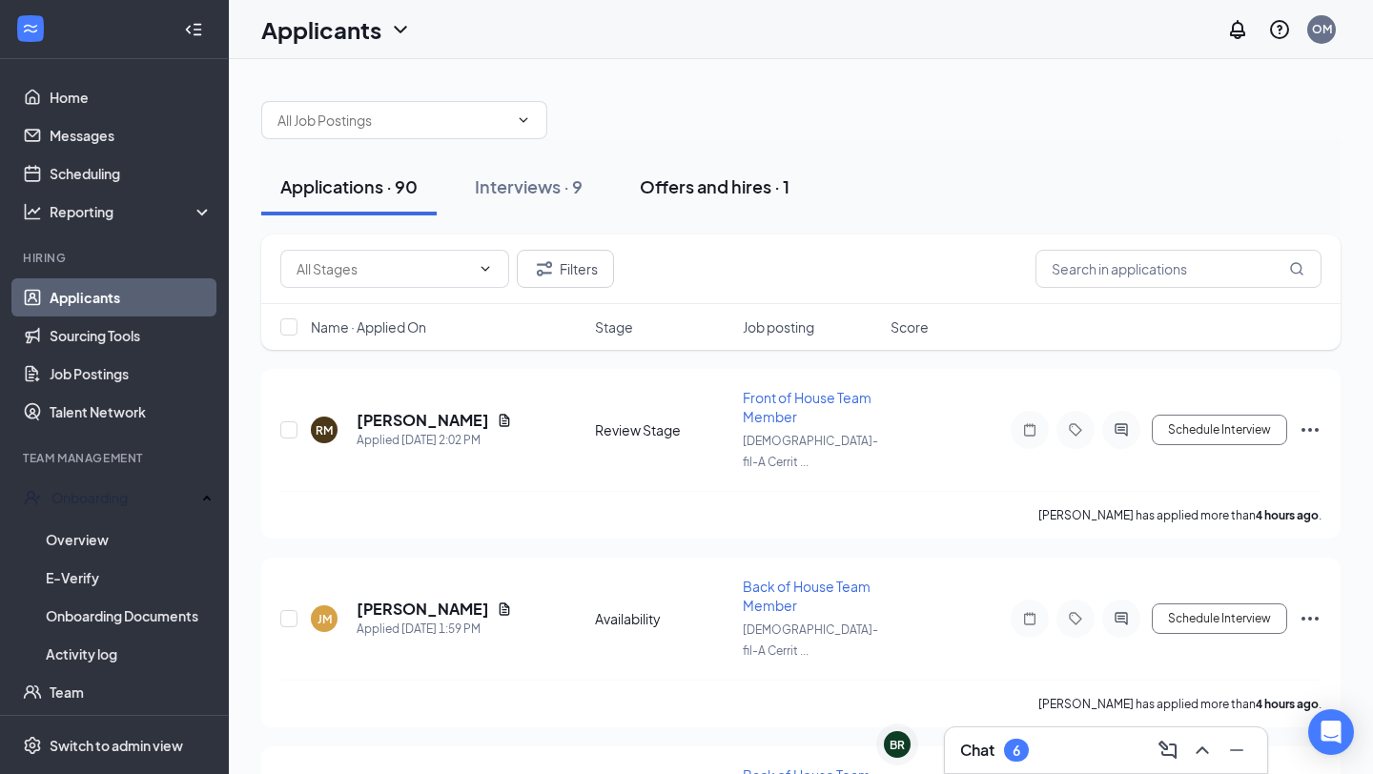
click at [732, 198] on button "Offers and hires · 1" at bounding box center [715, 186] width 188 height 57
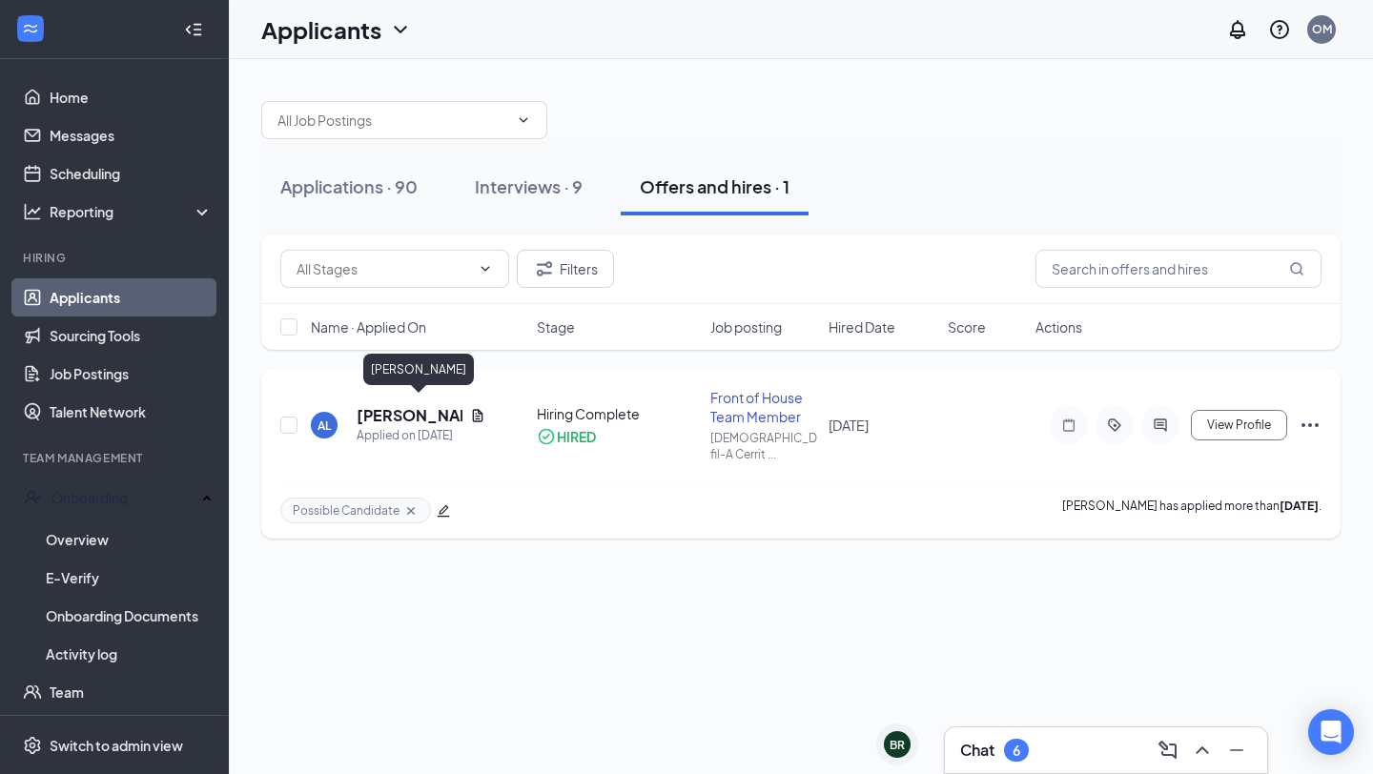
click at [388, 406] on h5 "[PERSON_NAME]" at bounding box center [410, 415] width 106 height 21
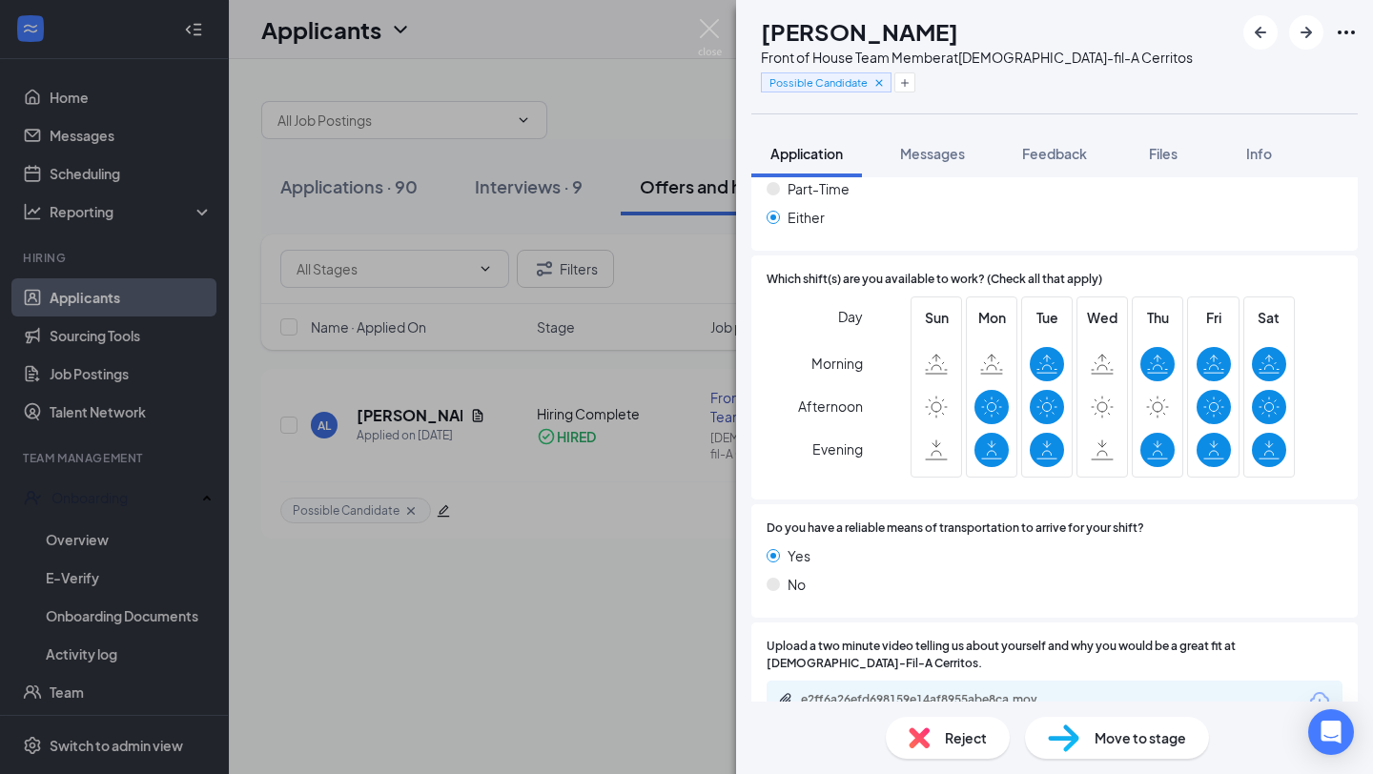
scroll to position [1248, 0]
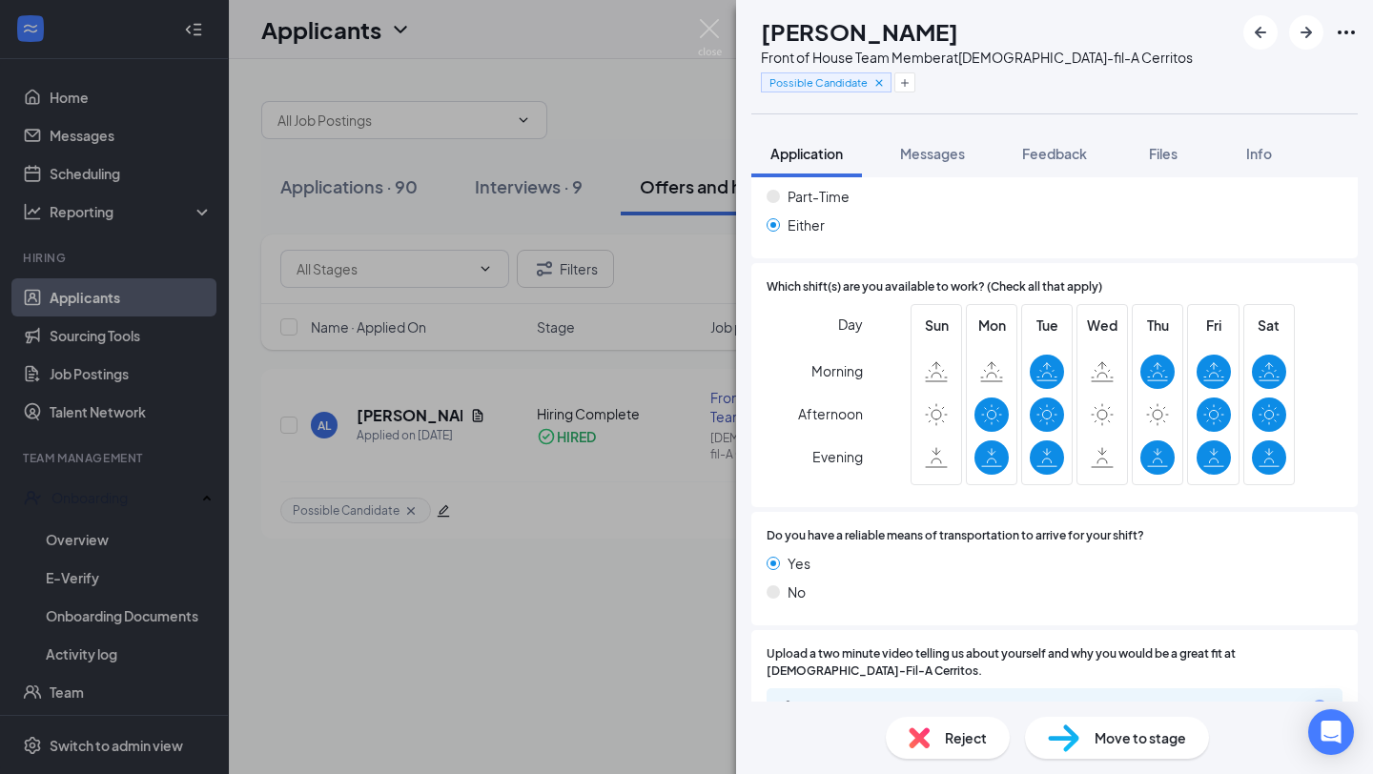
click at [646, 132] on div "AL [PERSON_NAME] Front of House Team Member at [DEMOGRAPHIC_DATA]-fil-A Cerrito…" at bounding box center [686, 387] width 1373 height 774
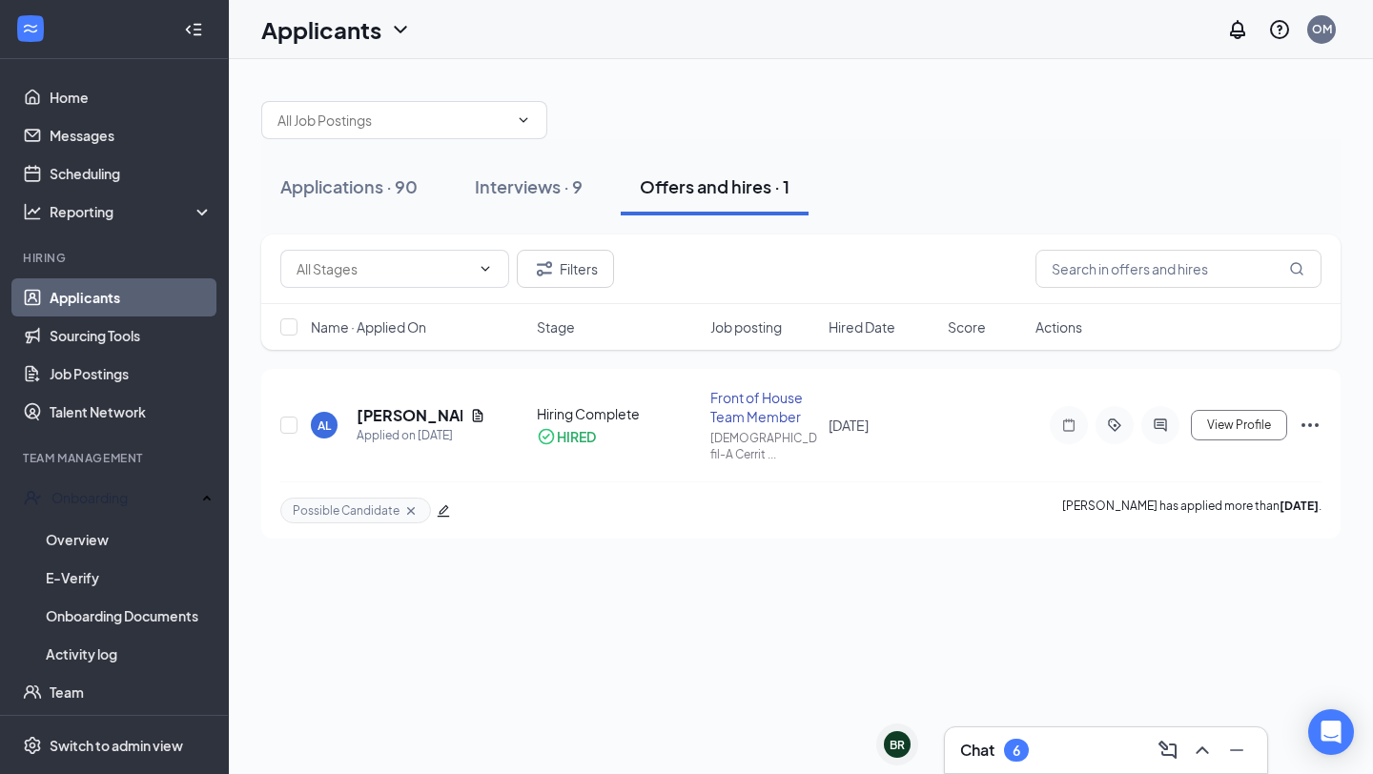
click at [1044, 765] on div "Chat 6" at bounding box center [1106, 750] width 322 height 46
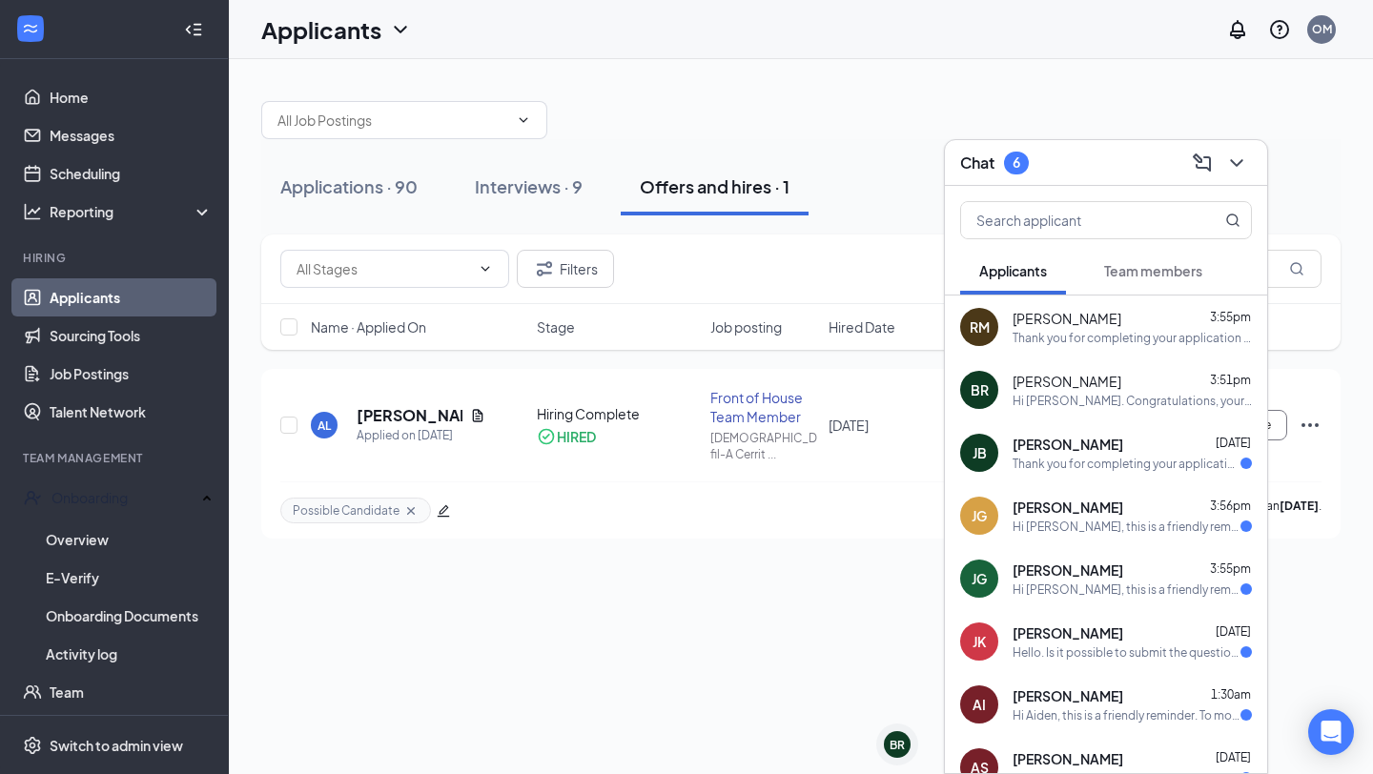
click at [710, 609] on div "Applications · 90 Interviews · 9 Offers and hires · 1 Filters Name · Applied On…" at bounding box center [801, 416] width 1144 height 715
click at [385, 186] on div "Applications · 90" at bounding box center [348, 186] width 137 height 24
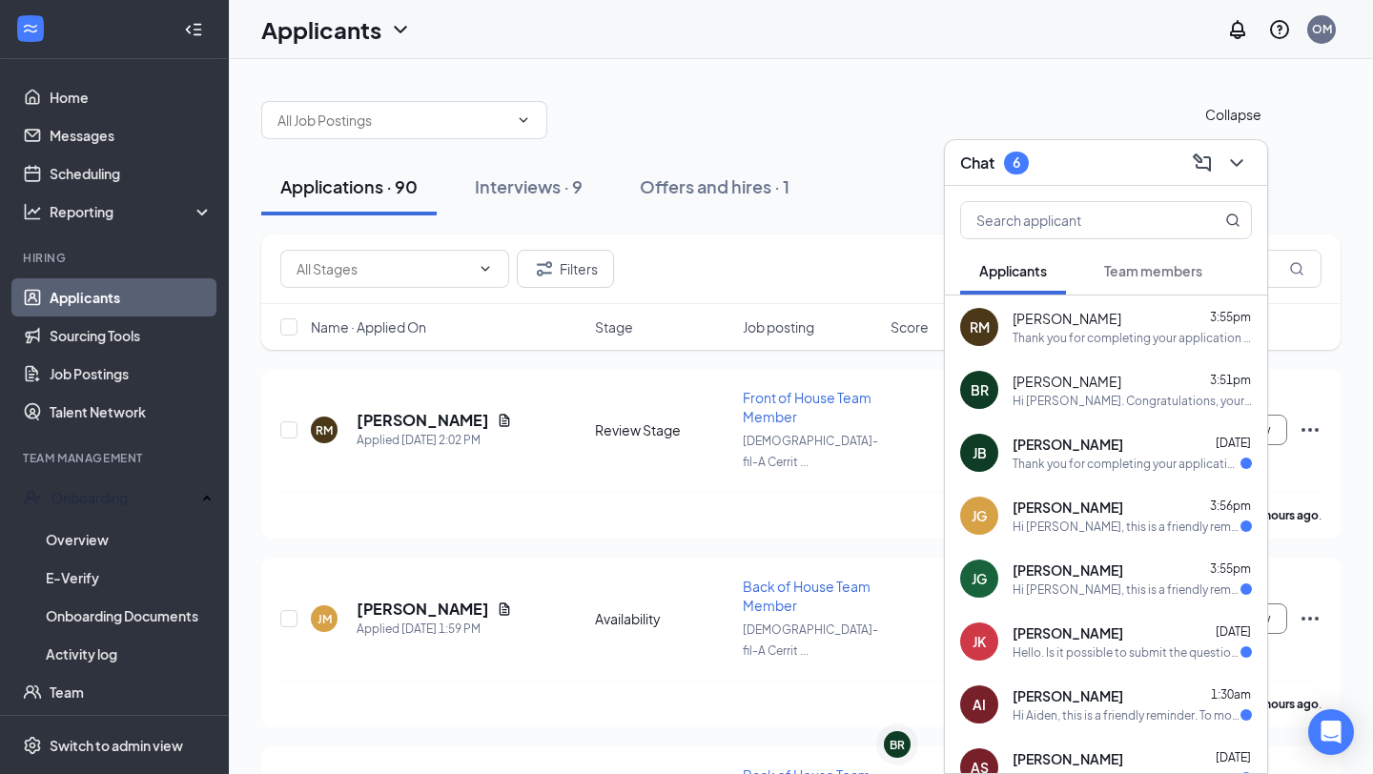
click at [1242, 165] on icon "ChevronDown" at bounding box center [1236, 163] width 23 height 23
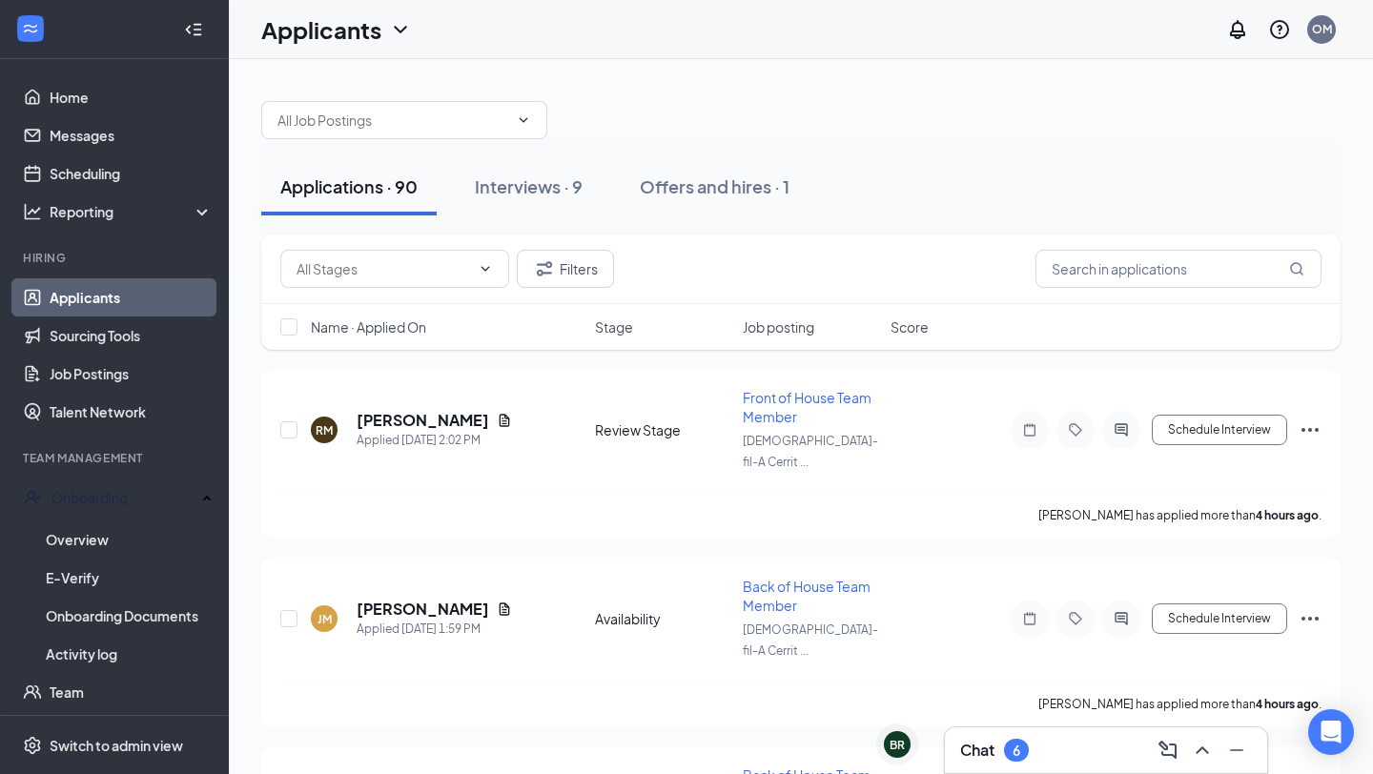
click at [812, 324] on span "Job posting" at bounding box center [778, 326] width 71 height 19
click at [801, 329] on span "Job posting" at bounding box center [778, 326] width 71 height 19
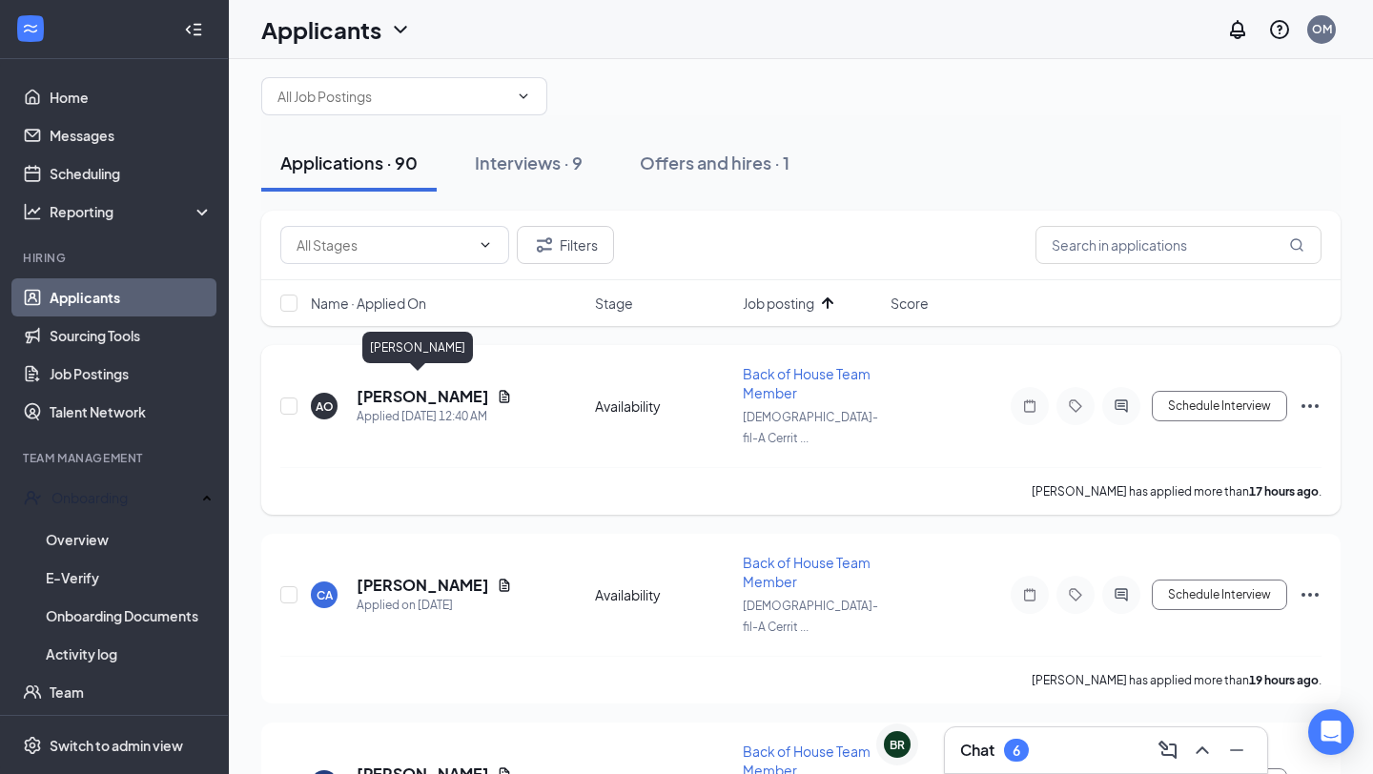
click at [388, 392] on h5 "[PERSON_NAME]" at bounding box center [423, 396] width 132 height 21
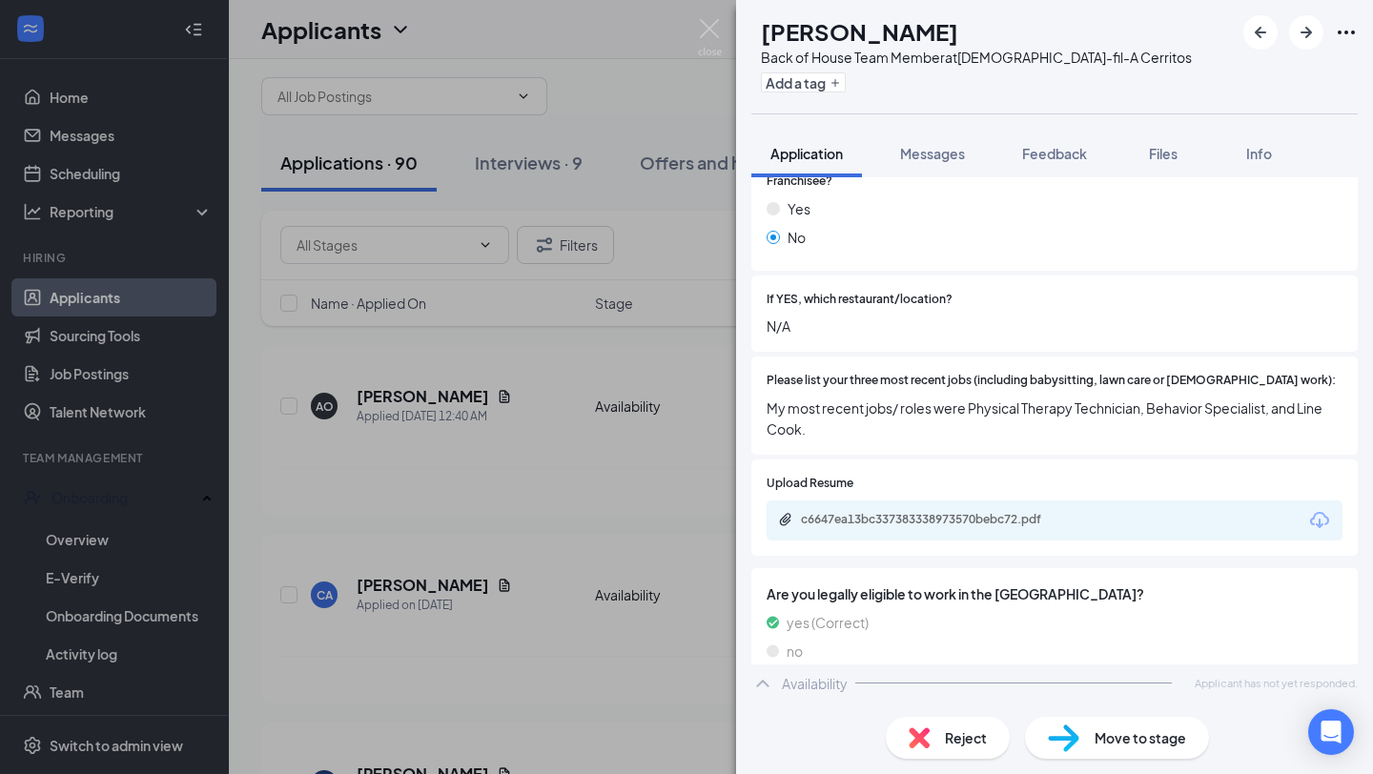
scroll to position [562, 0]
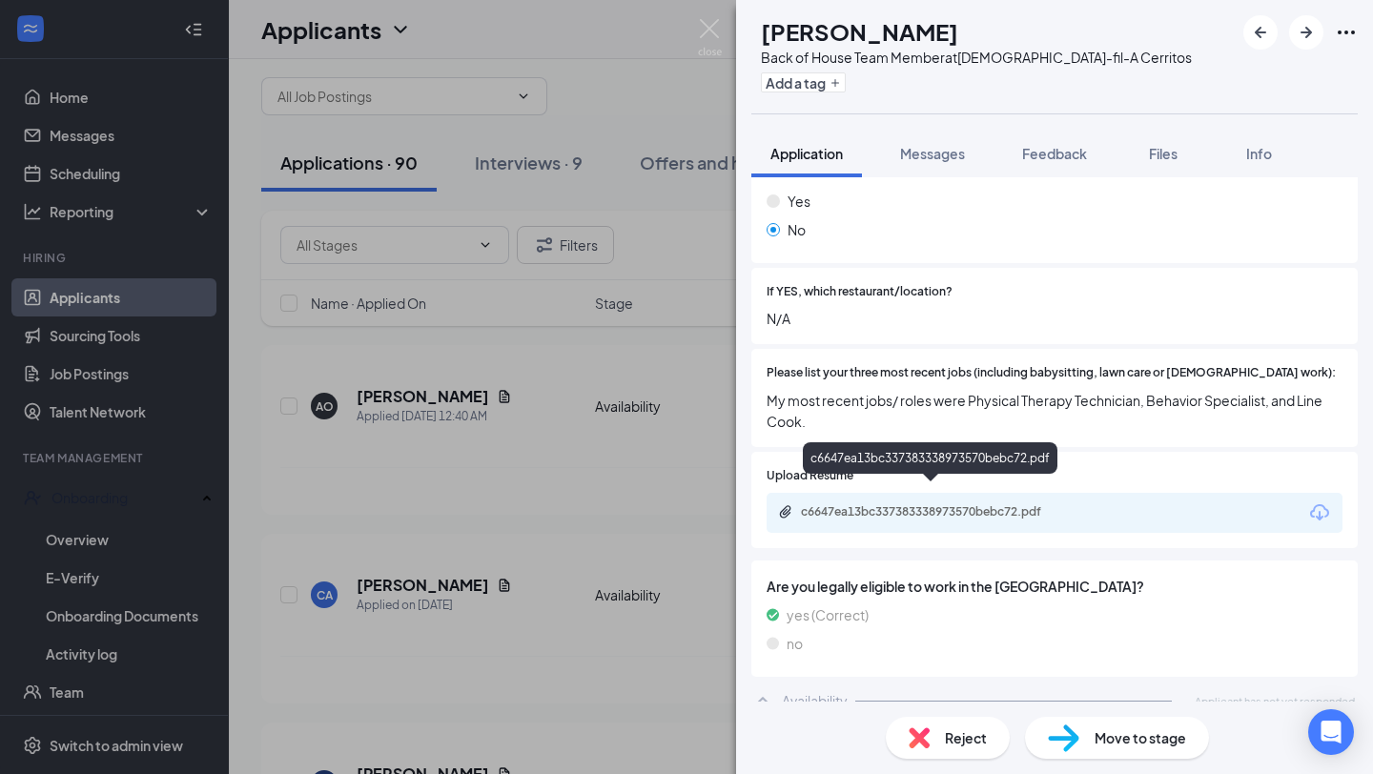
click at [718, 444] on div "AO [PERSON_NAME] Back of House Team Member at [DEMOGRAPHIC_DATA]-fil-A Cerritos…" at bounding box center [686, 387] width 1373 height 774
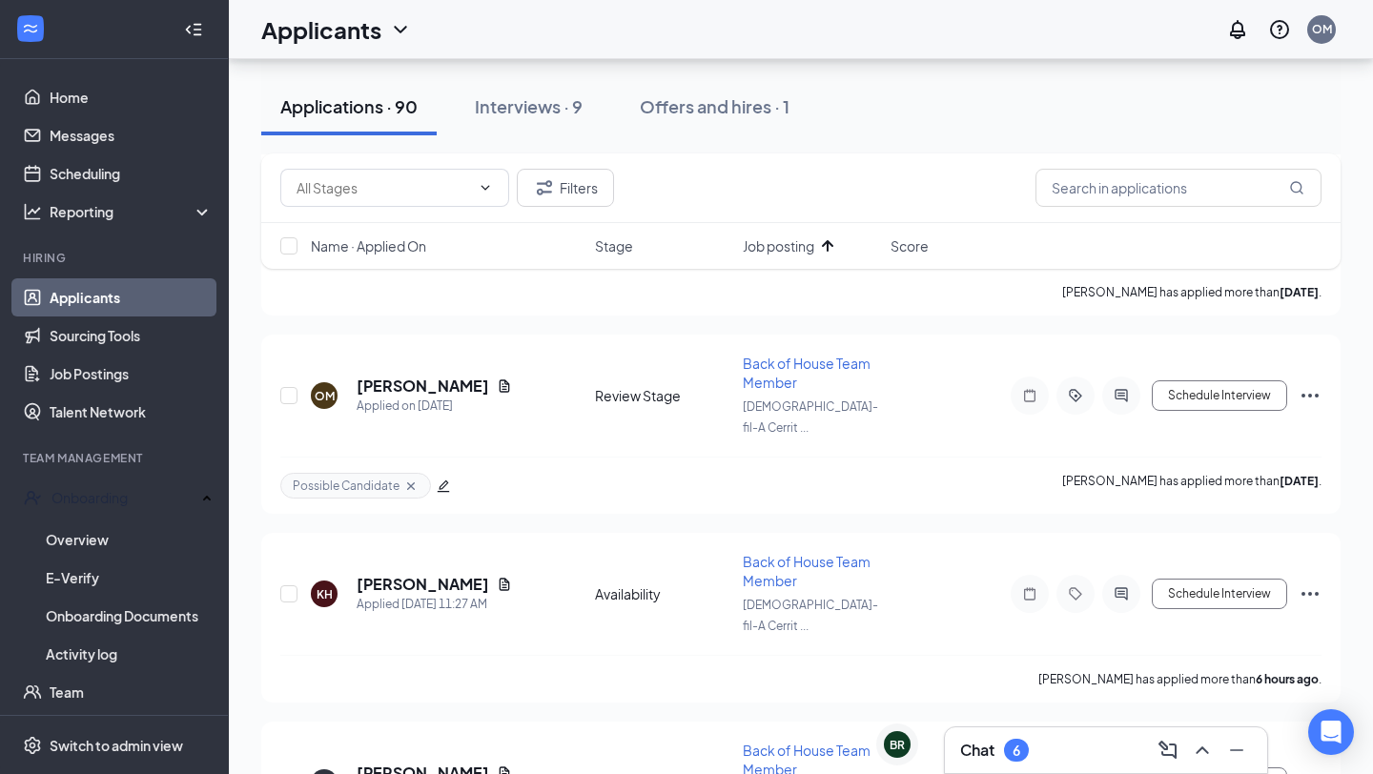
scroll to position [610, 0]
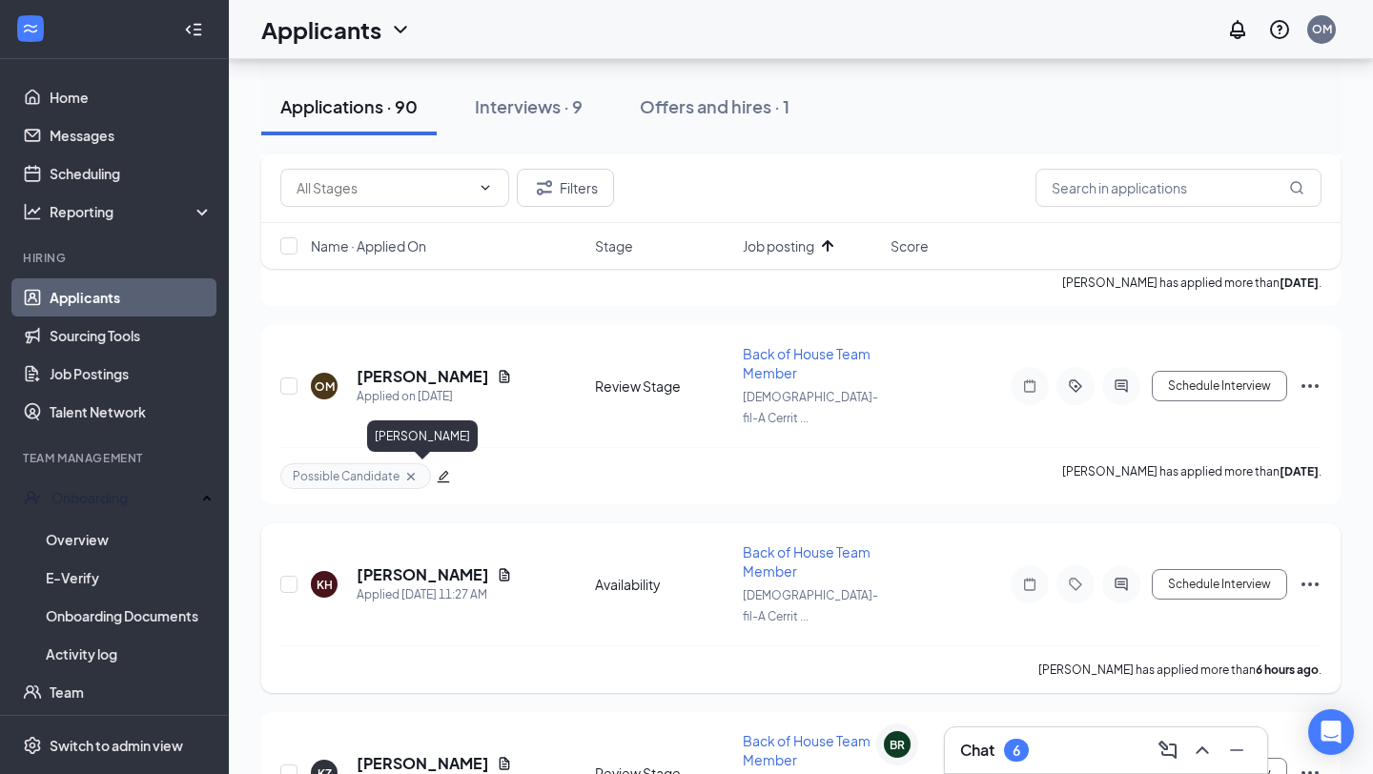
click at [450, 564] on h5 "[PERSON_NAME]" at bounding box center [423, 574] width 132 height 21
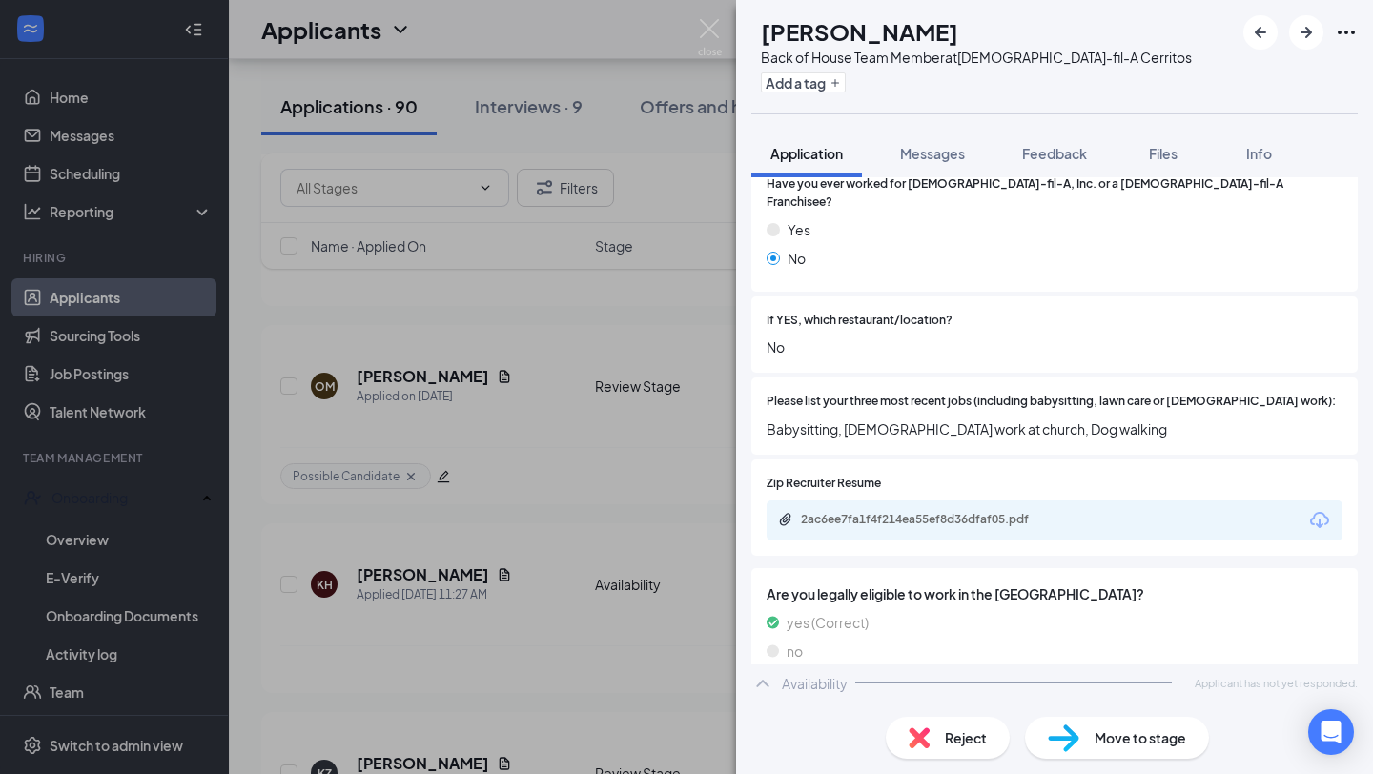
scroll to position [541, 0]
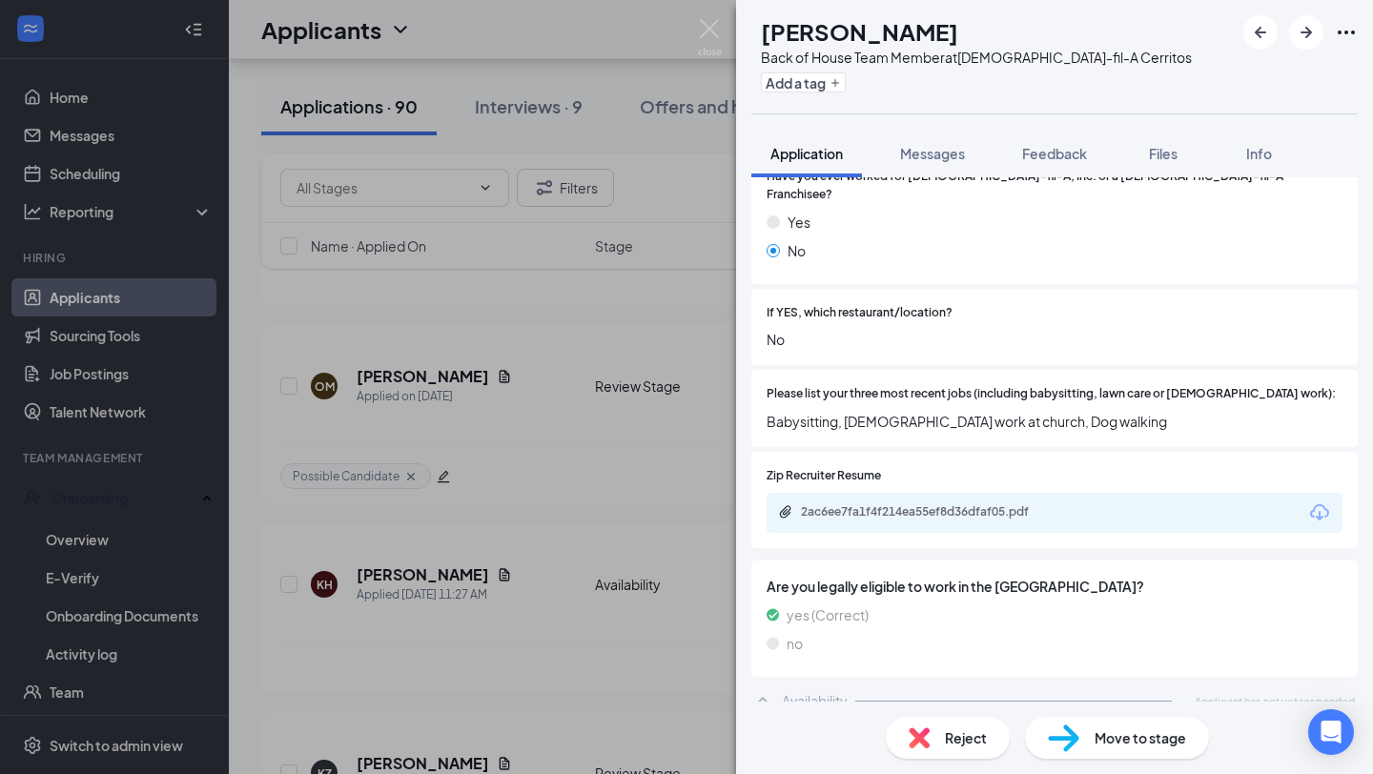
click at [639, 522] on div "KH [PERSON_NAME] Back of House Team Member at [DEMOGRAPHIC_DATA]-fil-A Cerritos…" at bounding box center [686, 387] width 1373 height 774
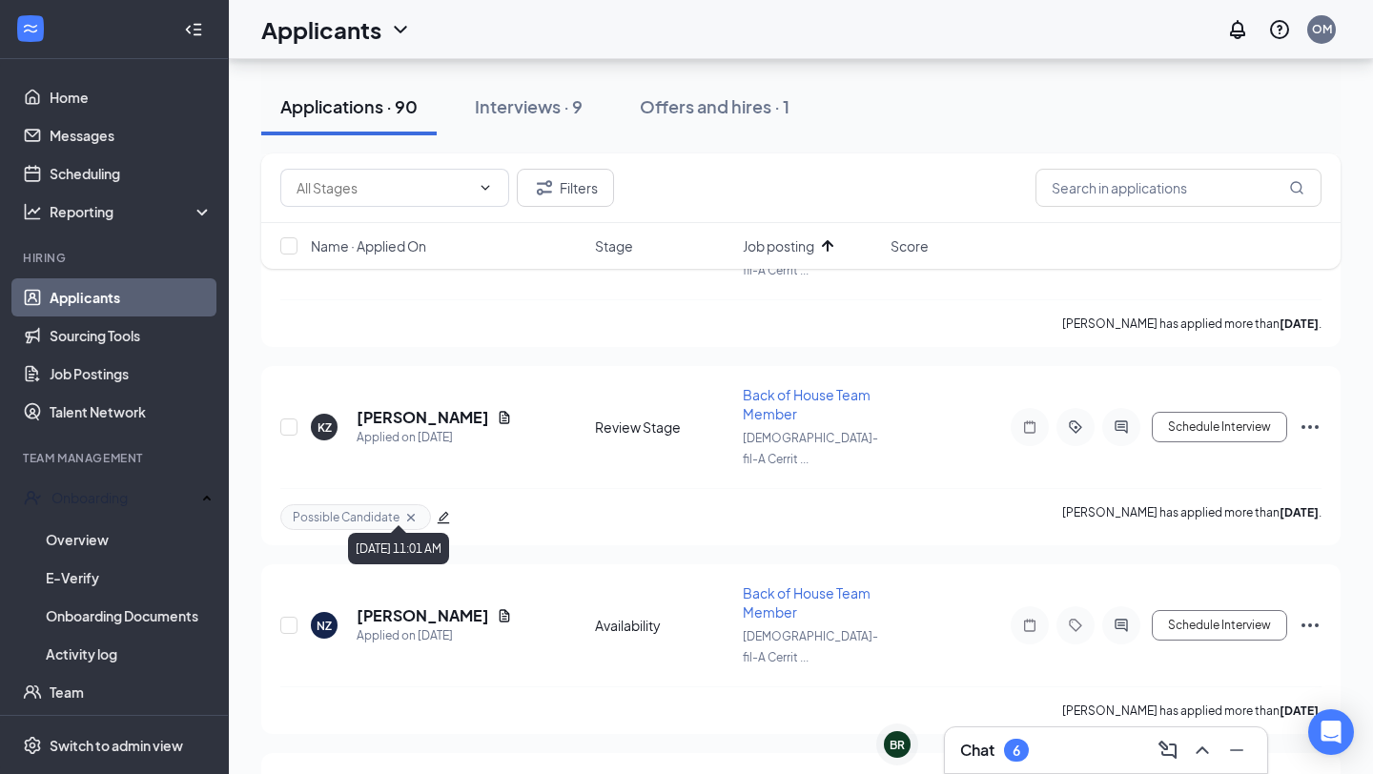
scroll to position [744, 0]
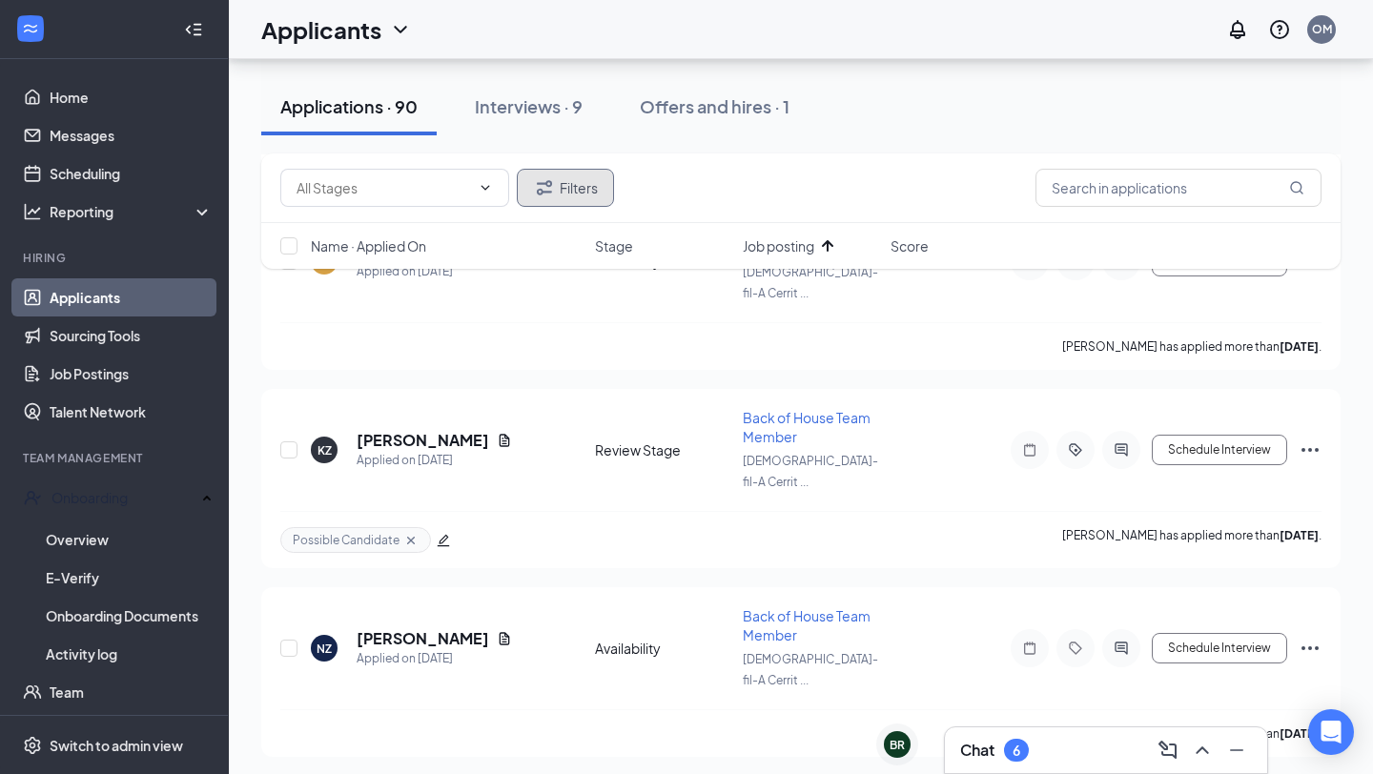
click at [586, 197] on button "Filters" at bounding box center [565, 188] width 97 height 38
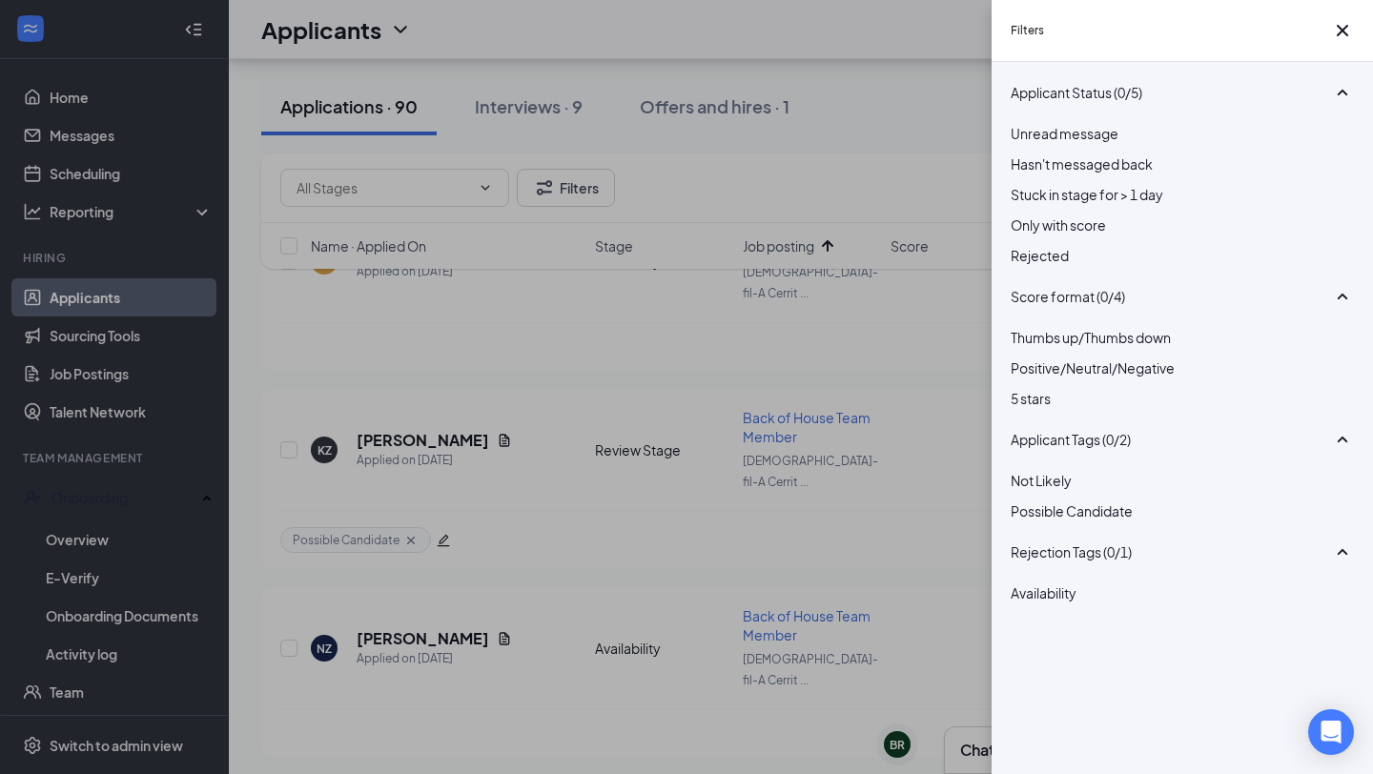
click at [1050, 520] on span "Possible Candidate" at bounding box center [1071, 510] width 122 height 17
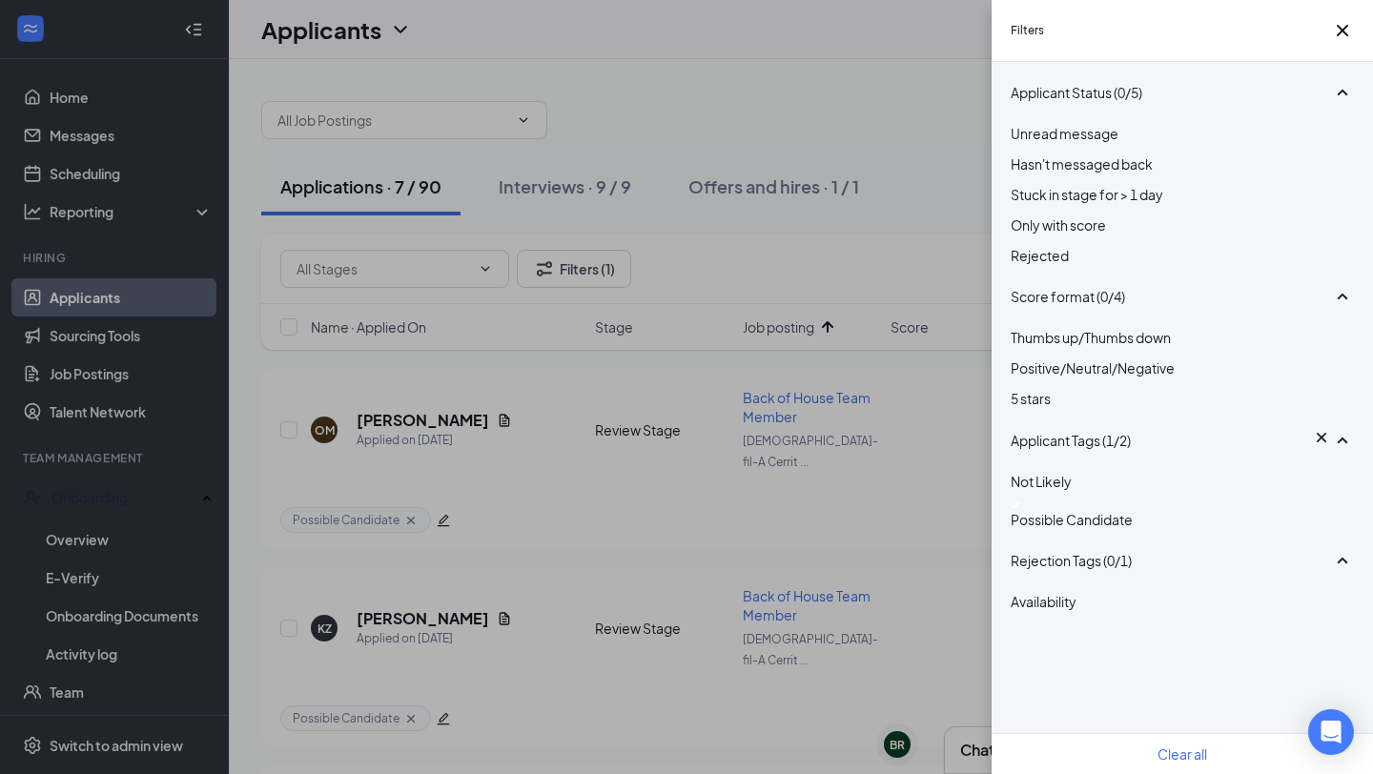
click at [852, 107] on div "Filters Applicant Status (0/5) Unread message Hasn't messaged back Stuck in sta…" at bounding box center [686, 387] width 1373 height 774
click at [651, 526] on div "Filters Applicant Status (0/5) Unread message Hasn't messaged back Stuck in sta…" at bounding box center [686, 387] width 1373 height 774
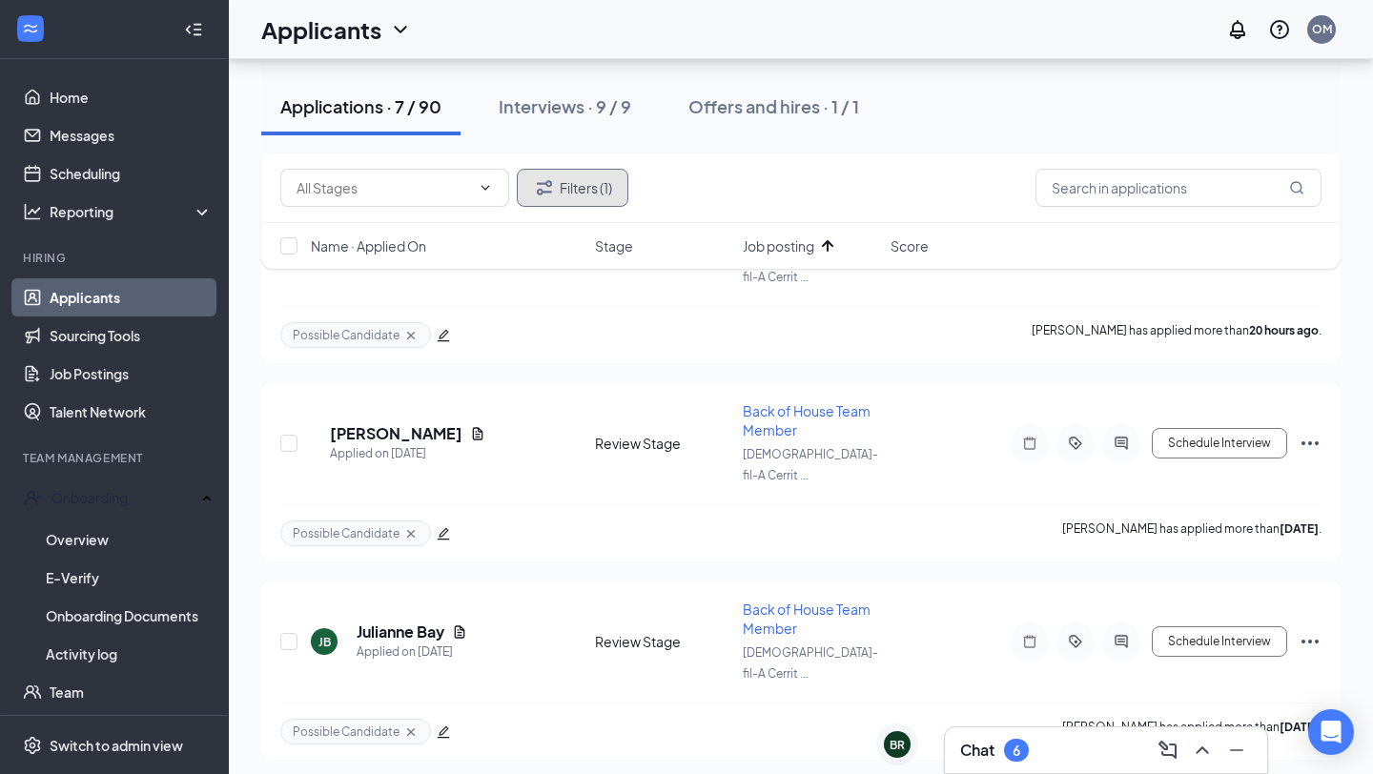
scroll to position [0, 0]
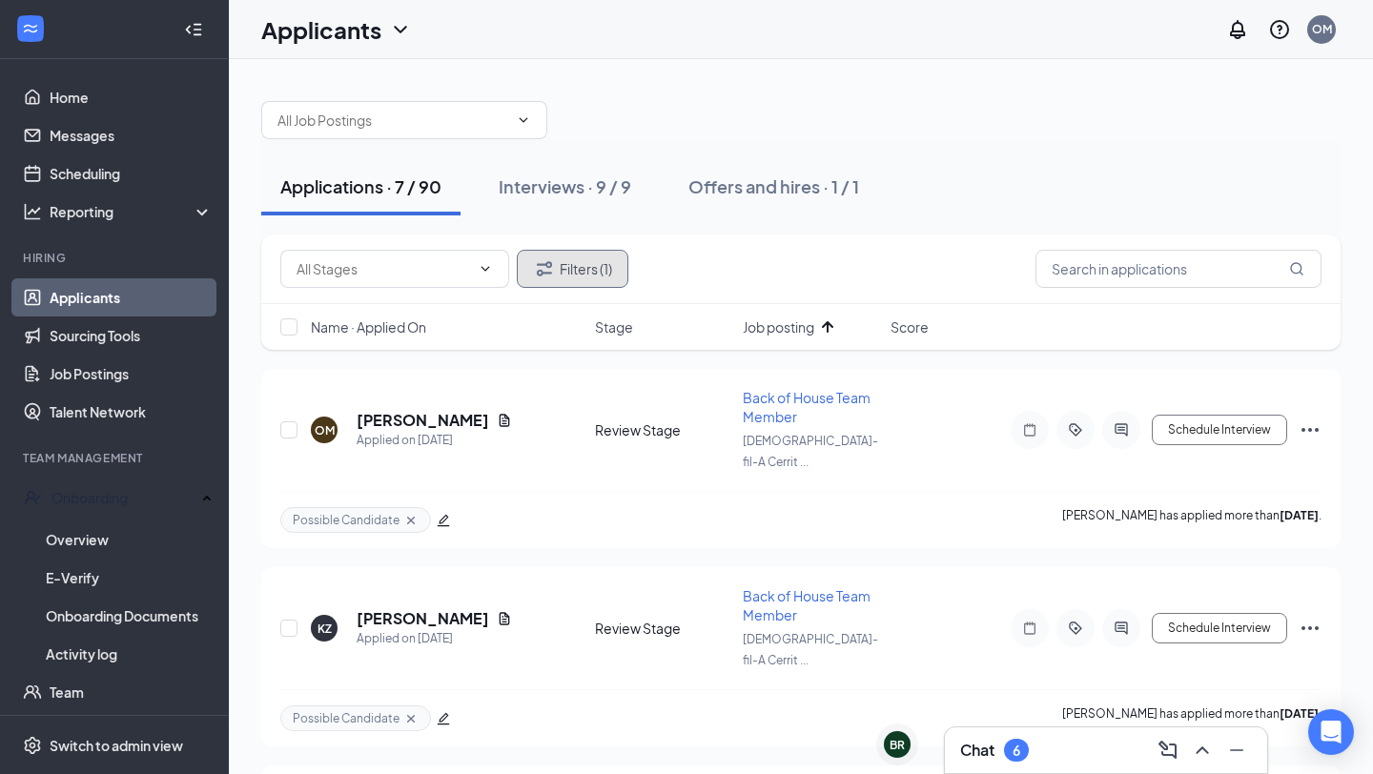
click at [586, 264] on button "Filters (1)" at bounding box center [573, 269] width 112 height 38
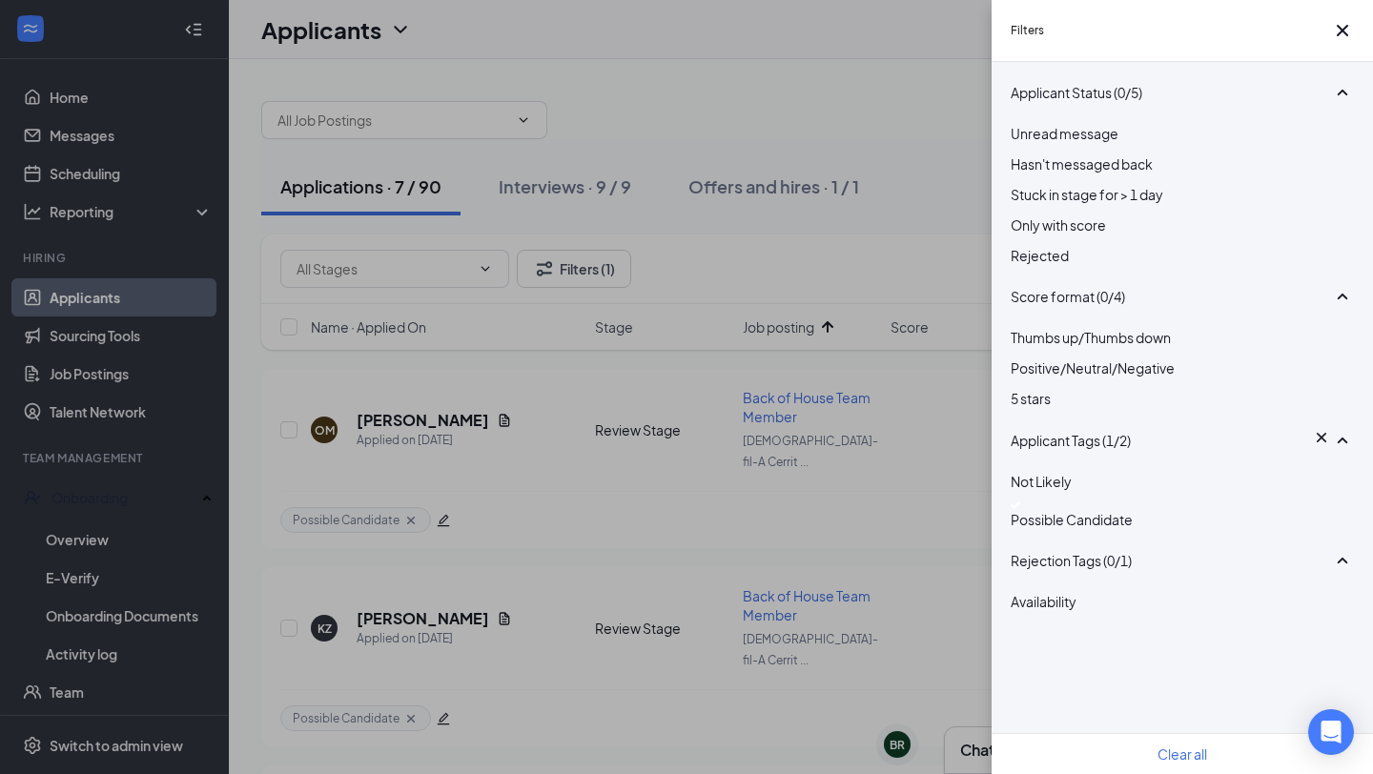
click at [868, 258] on div "Filters Applicant Status (0/5) Unread message Hasn't messaged back Stuck in sta…" at bounding box center [686, 387] width 1373 height 774
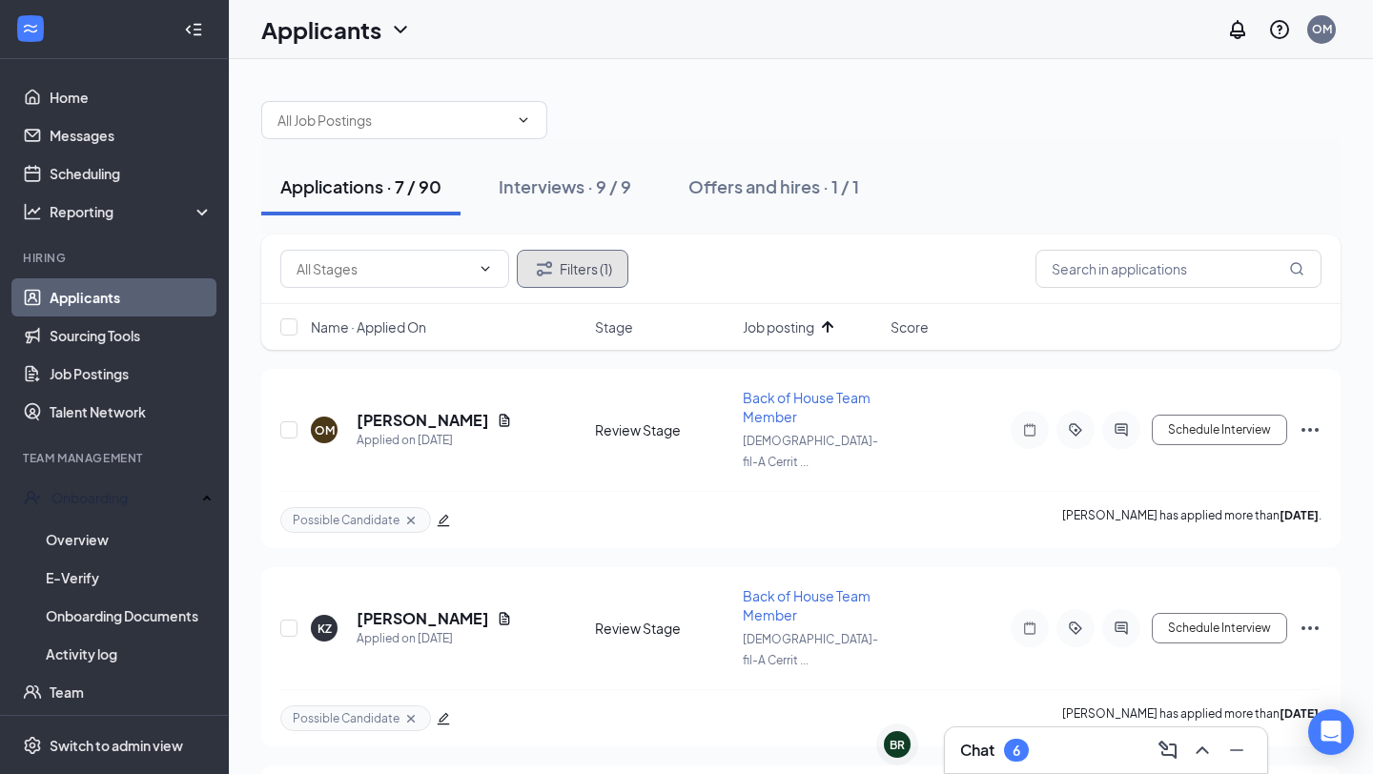
click at [540, 285] on button "Filters (1)" at bounding box center [573, 269] width 112 height 38
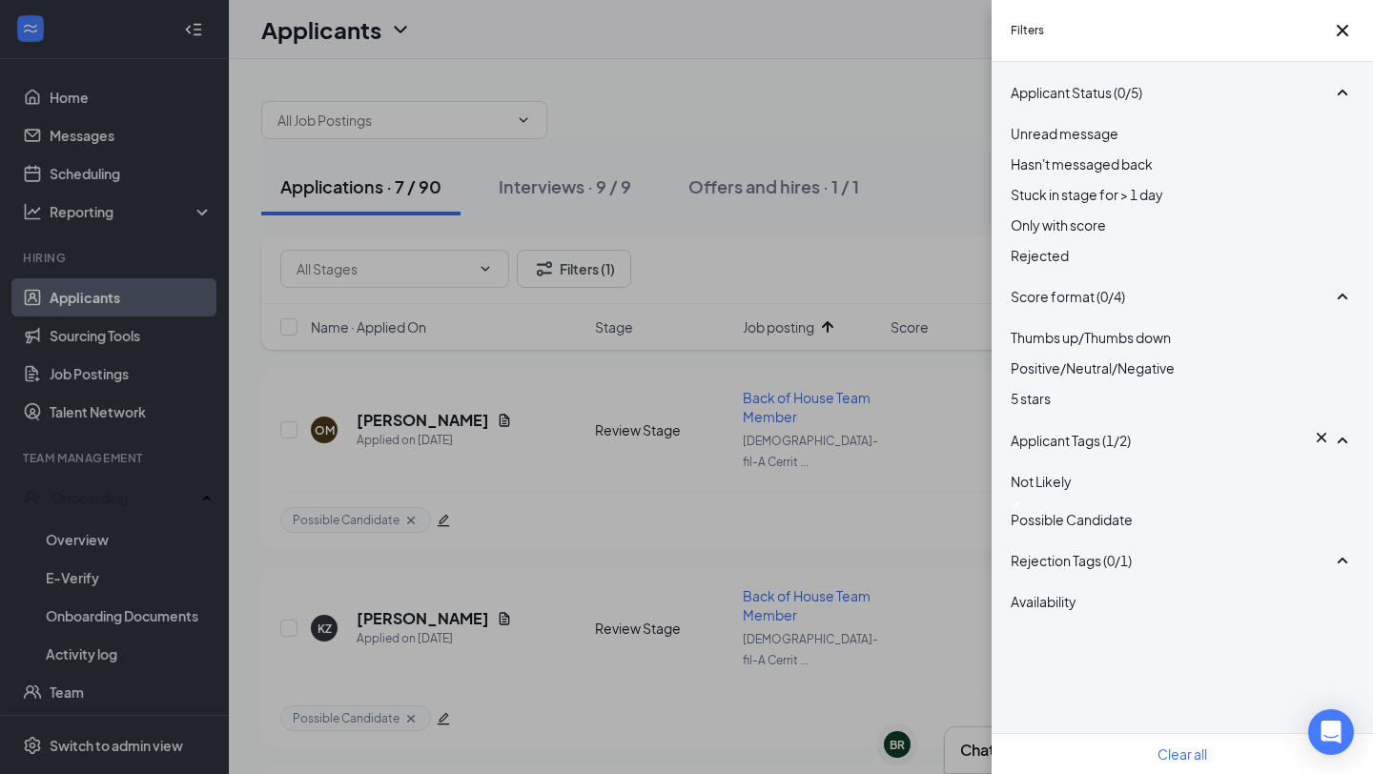
scroll to position [54, 0]
click at [1128, 751] on div "Clear all" at bounding box center [1181, 753] width 381 height 41
click at [1204, 744] on button "Clear all" at bounding box center [1182, 754] width 50 height 21
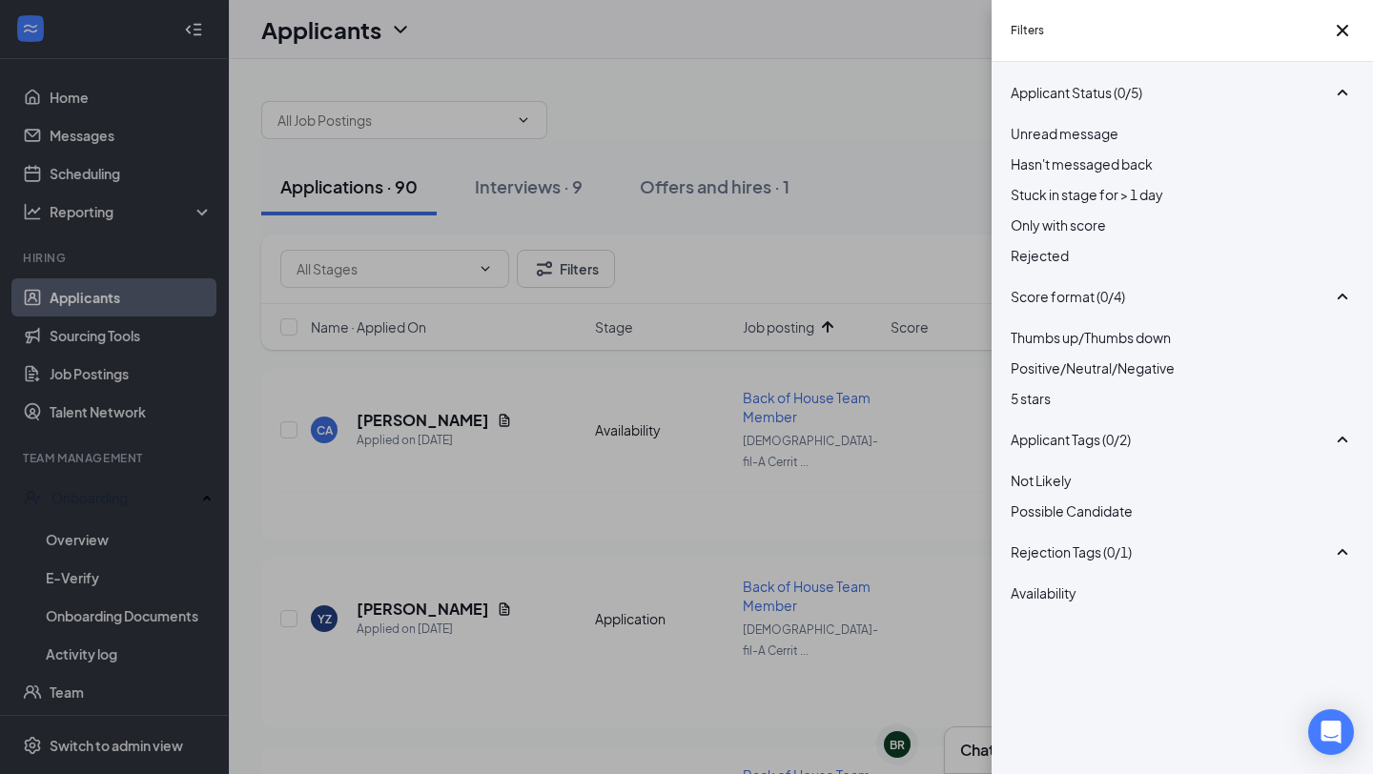
click at [855, 287] on div "Filters Applicant Status (0/5) Unread message Hasn't messaged back Stuck in sta…" at bounding box center [686, 387] width 1373 height 774
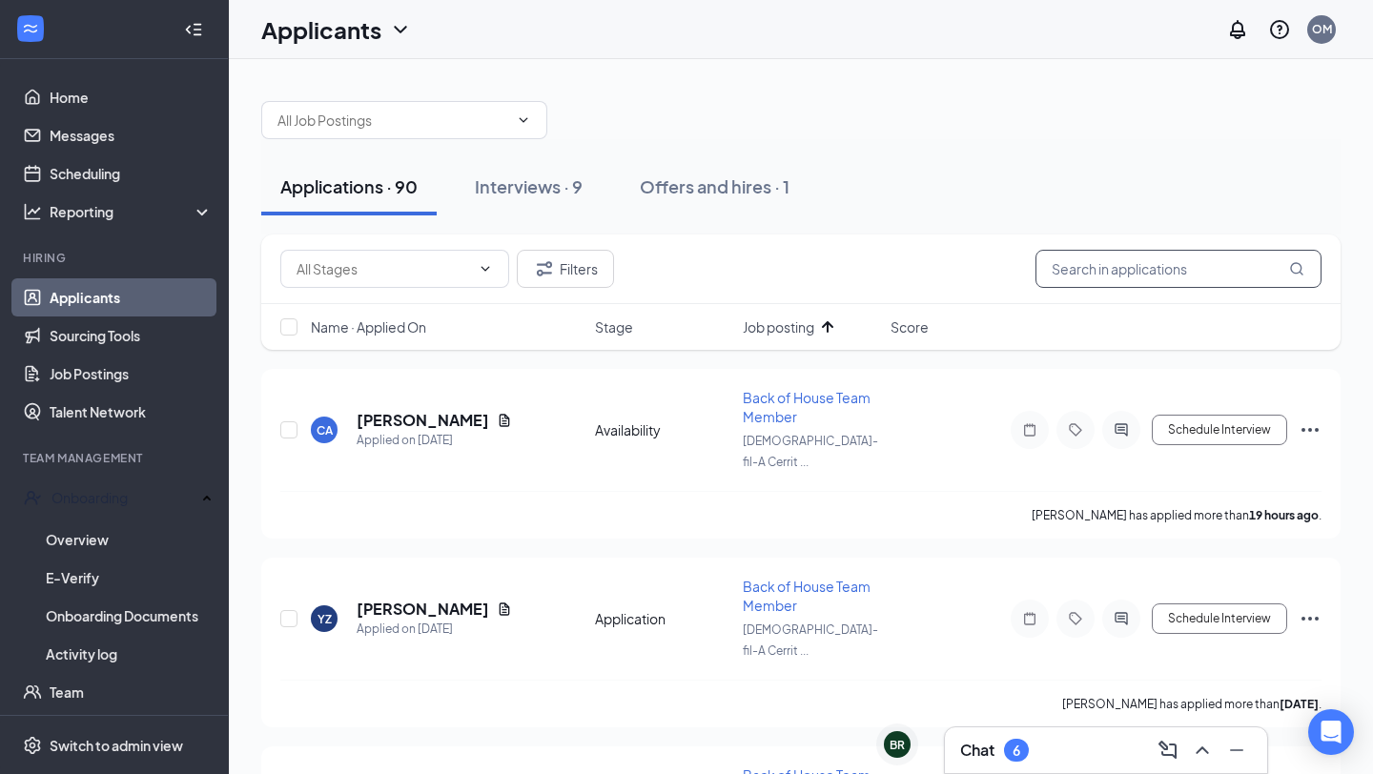
click at [1134, 278] on input "text" at bounding box center [1178, 269] width 286 height 38
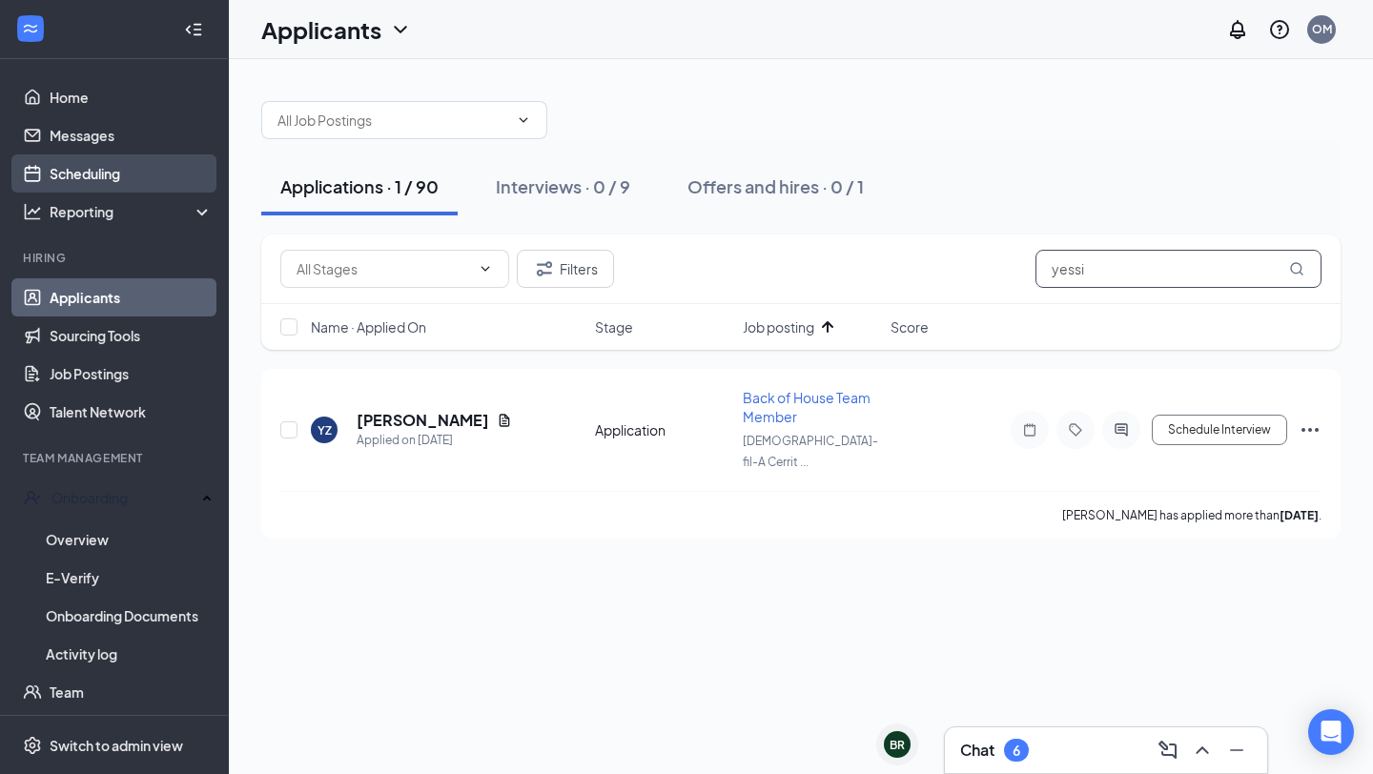
type input "yessi"
click at [84, 174] on link "Scheduling" at bounding box center [131, 173] width 163 height 38
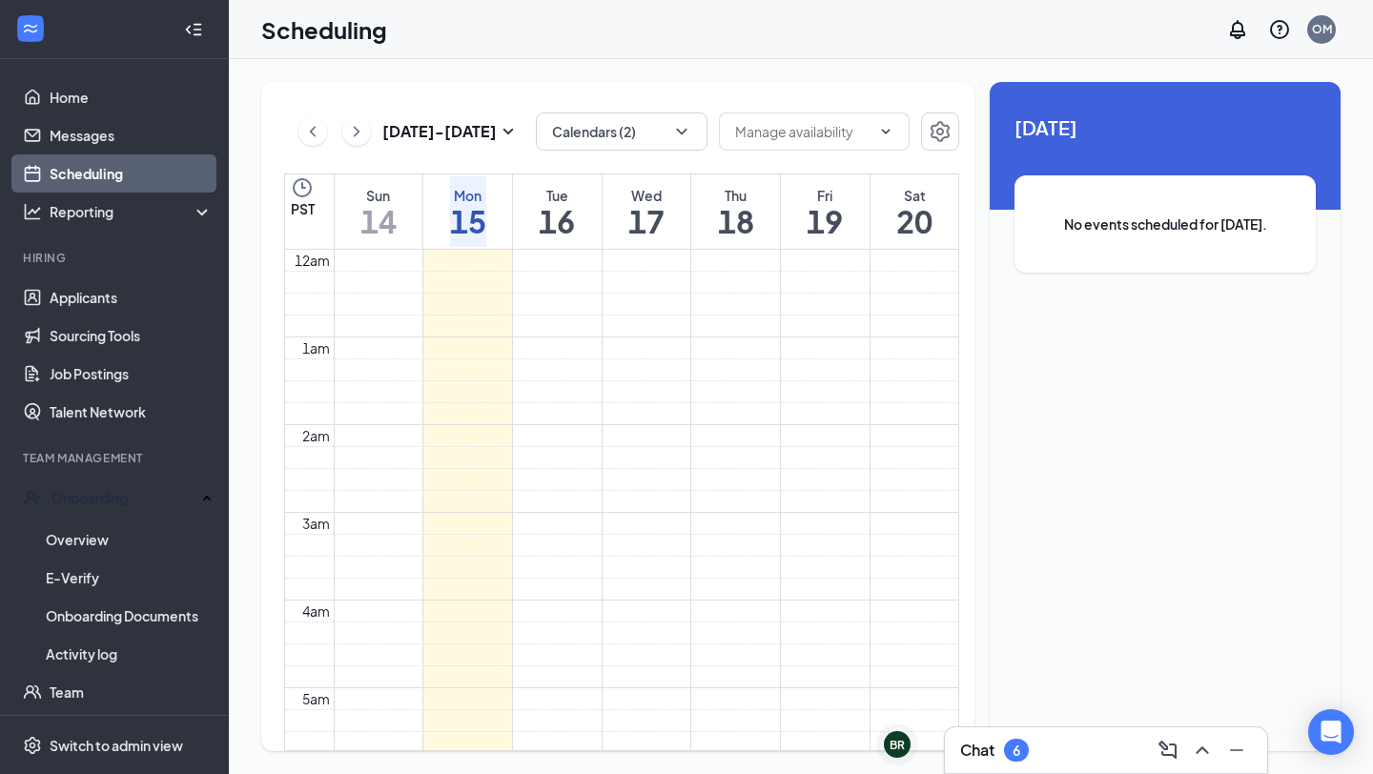
scroll to position [937, 0]
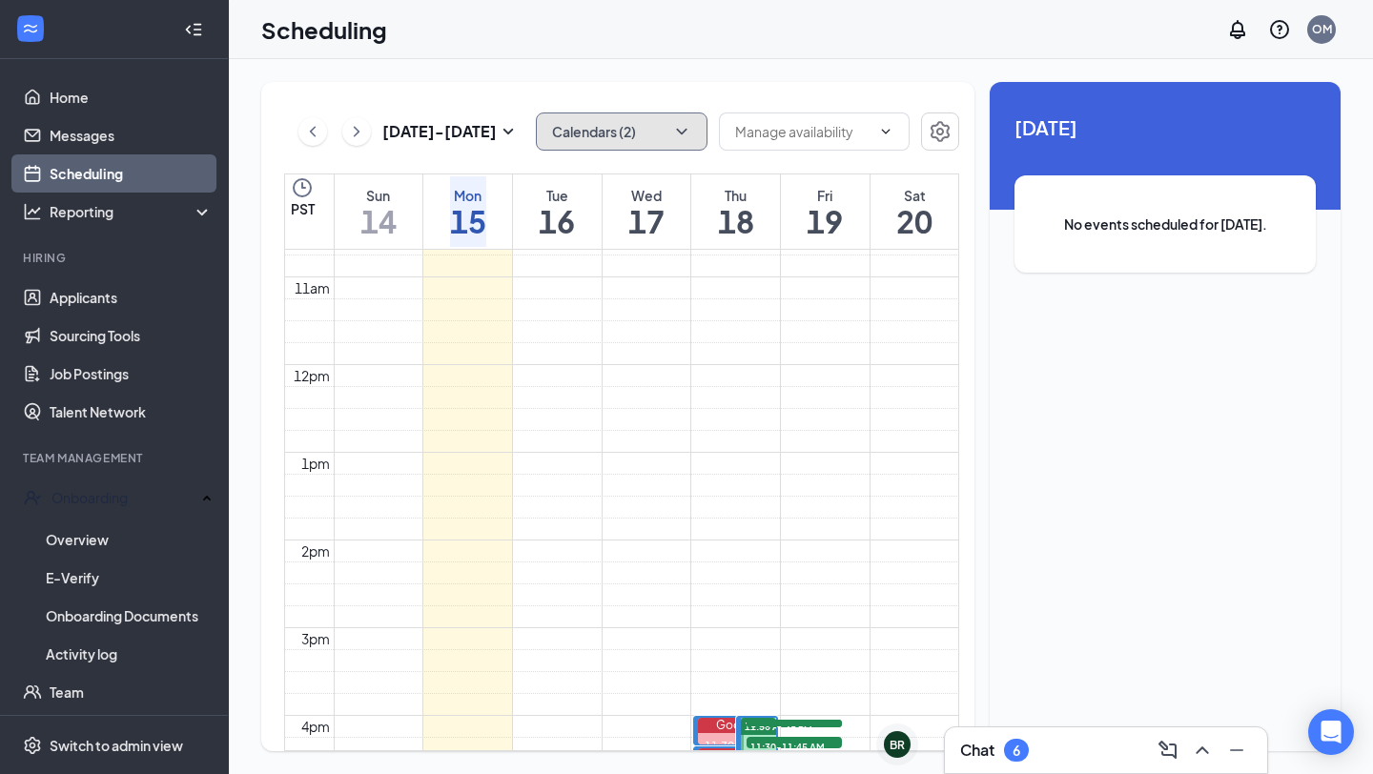
click at [569, 129] on button "Calendars (2)" at bounding box center [622, 131] width 172 height 38
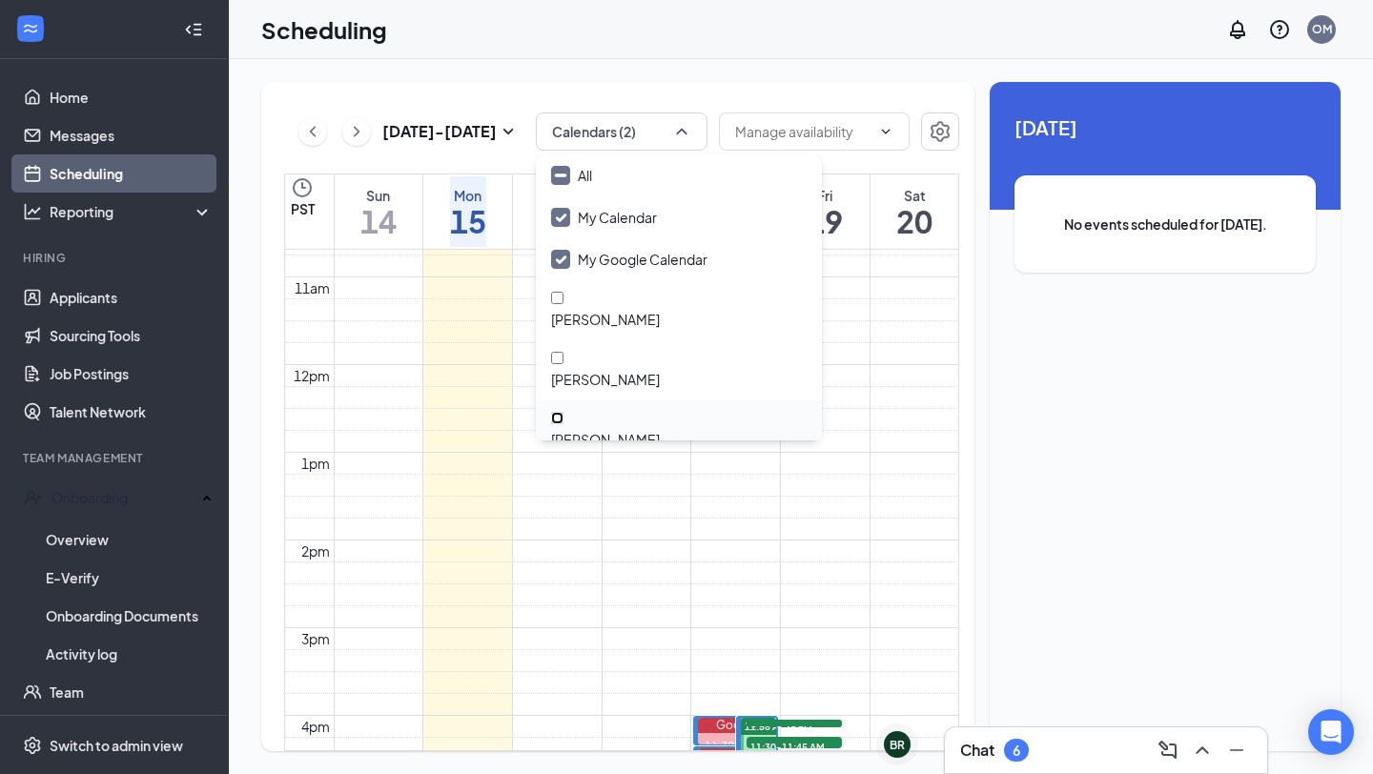
click at [563, 412] on input "[PERSON_NAME]" at bounding box center [557, 418] width 12 height 12
checkbox input "true"
click at [567, 257] on input "My Google Calendar" at bounding box center [629, 259] width 156 height 19
checkbox input "false"
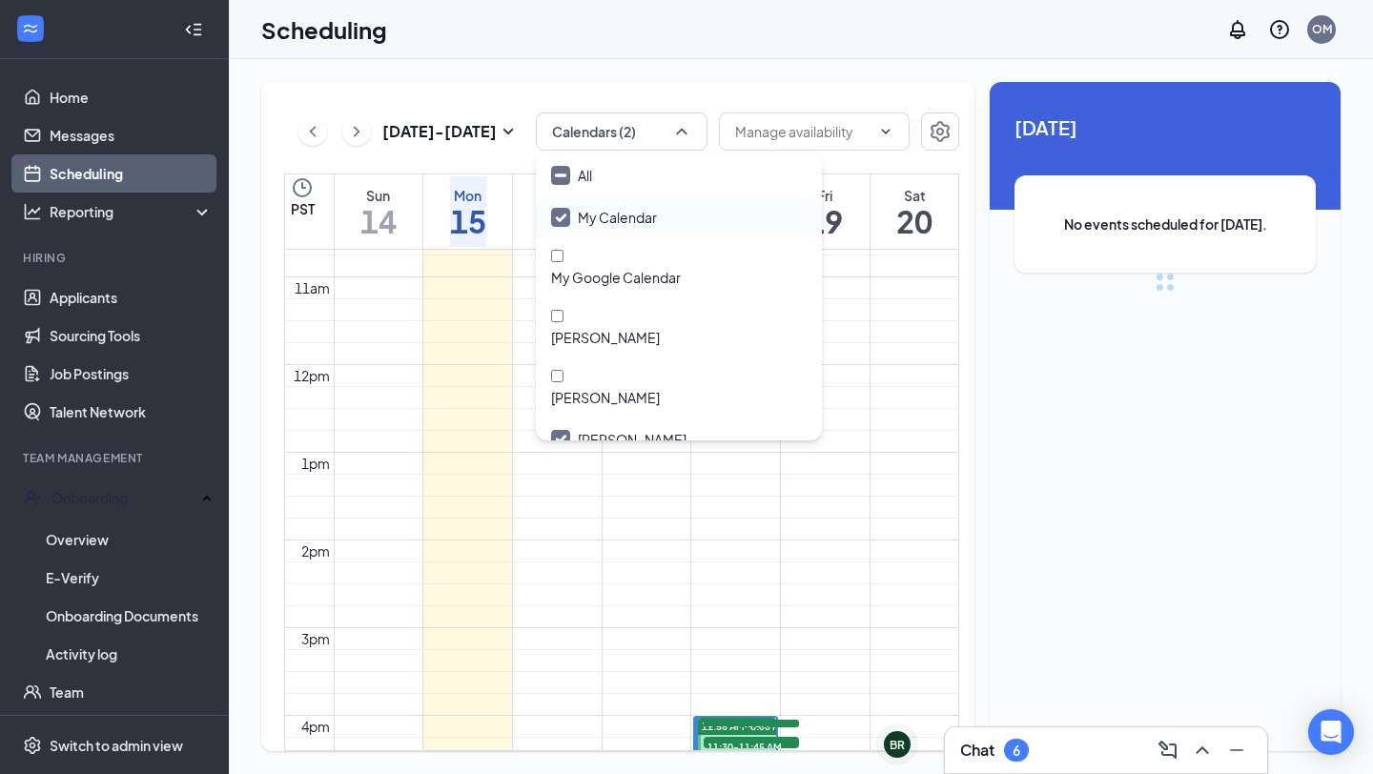
click at [561, 210] on input "My Calendar" at bounding box center [604, 217] width 106 height 19
checkbox input "false"
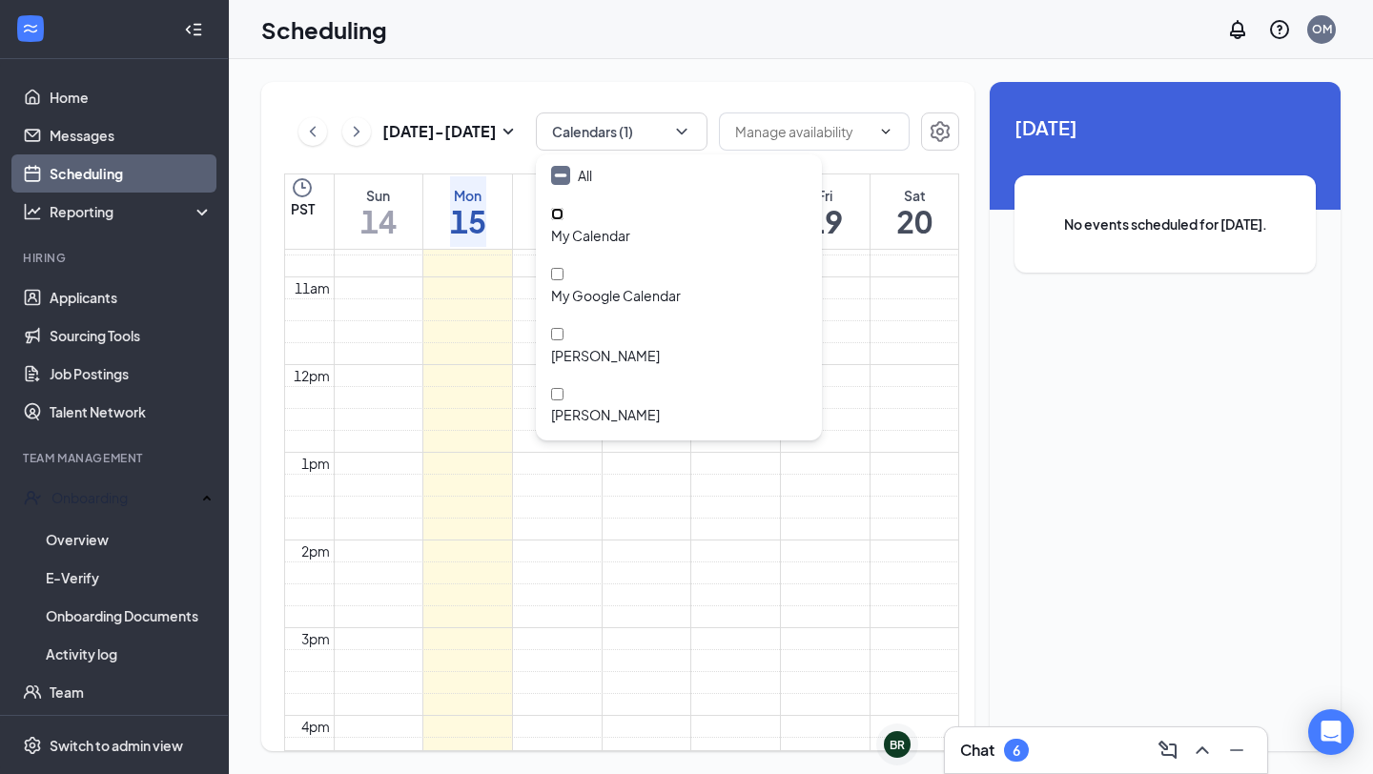
click at [656, 234] on td at bounding box center [646, 223] width 625 height 22
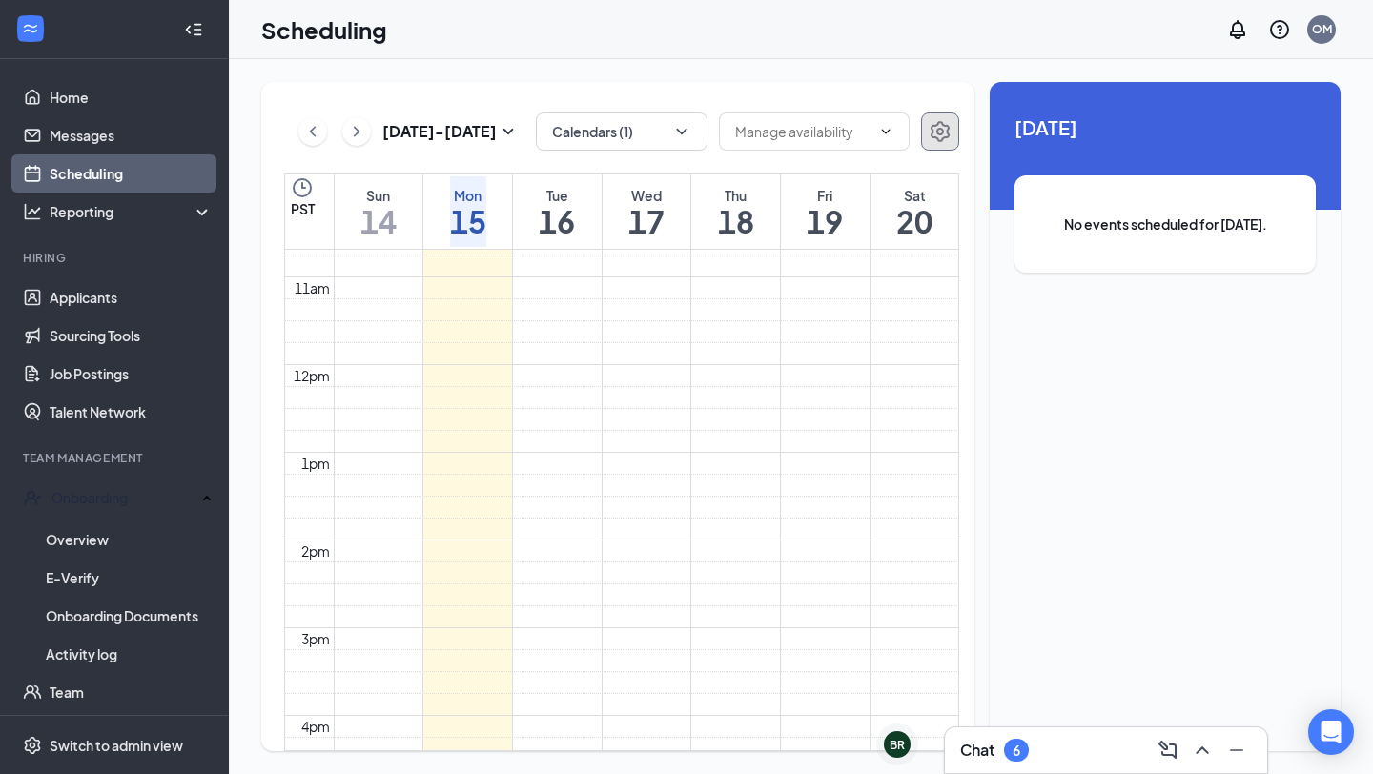
click at [931, 142] on icon "Settings" at bounding box center [939, 131] width 23 height 23
click at [545, 221] on h1 "16" at bounding box center [557, 221] width 36 height 32
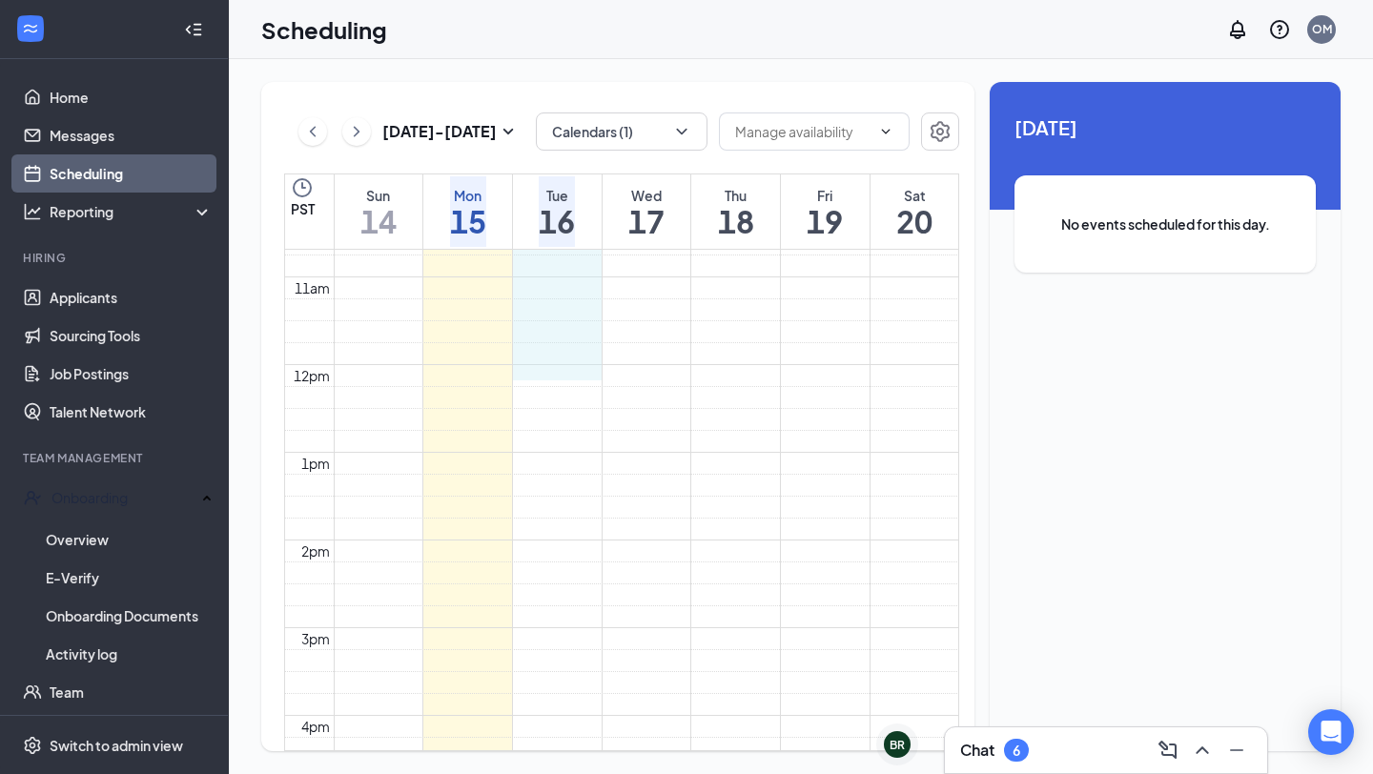
drag, startPoint x: 541, startPoint y: 251, endPoint x: 545, endPoint y: 350, distance: 99.2
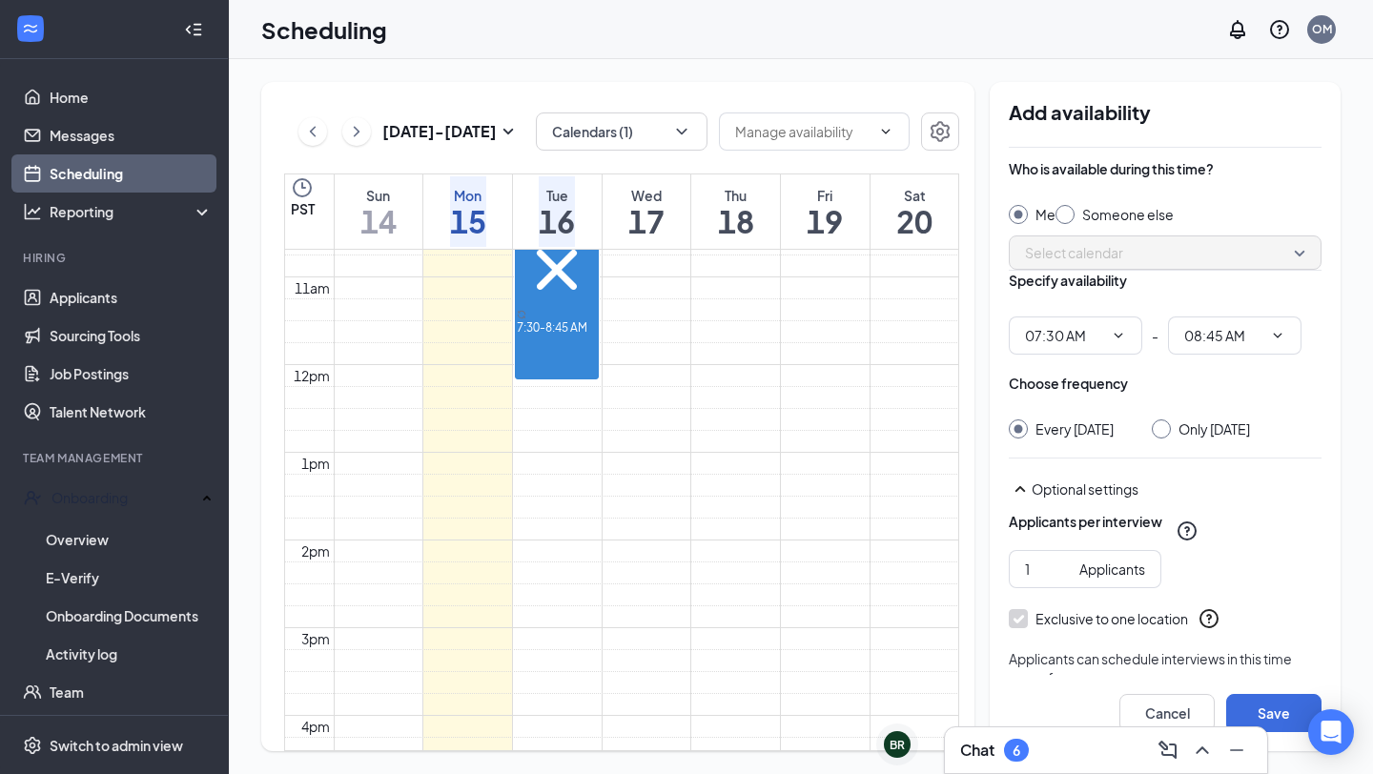
click at [545, 337] on div "7:30-8:45 AM" at bounding box center [557, 284] width 80 height 108
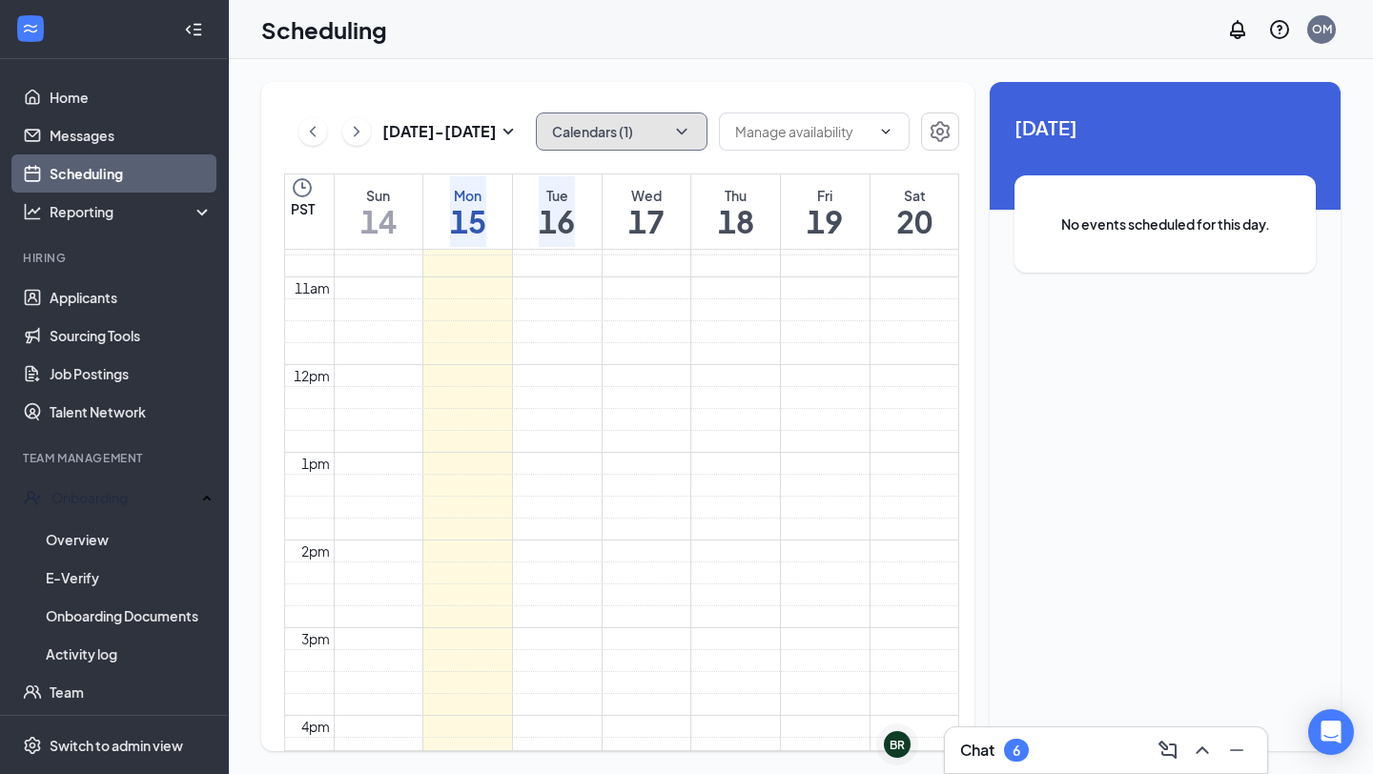
click at [642, 130] on button "Calendars (1)" at bounding box center [622, 131] width 172 height 38
click at [837, 76] on div "[DATE] - [DATE] Calendars (1) PST Sun 14 Mon 15 Tue 16 Wed 17 Thu 18 Fri 19 Sat…" at bounding box center [801, 416] width 1144 height 715
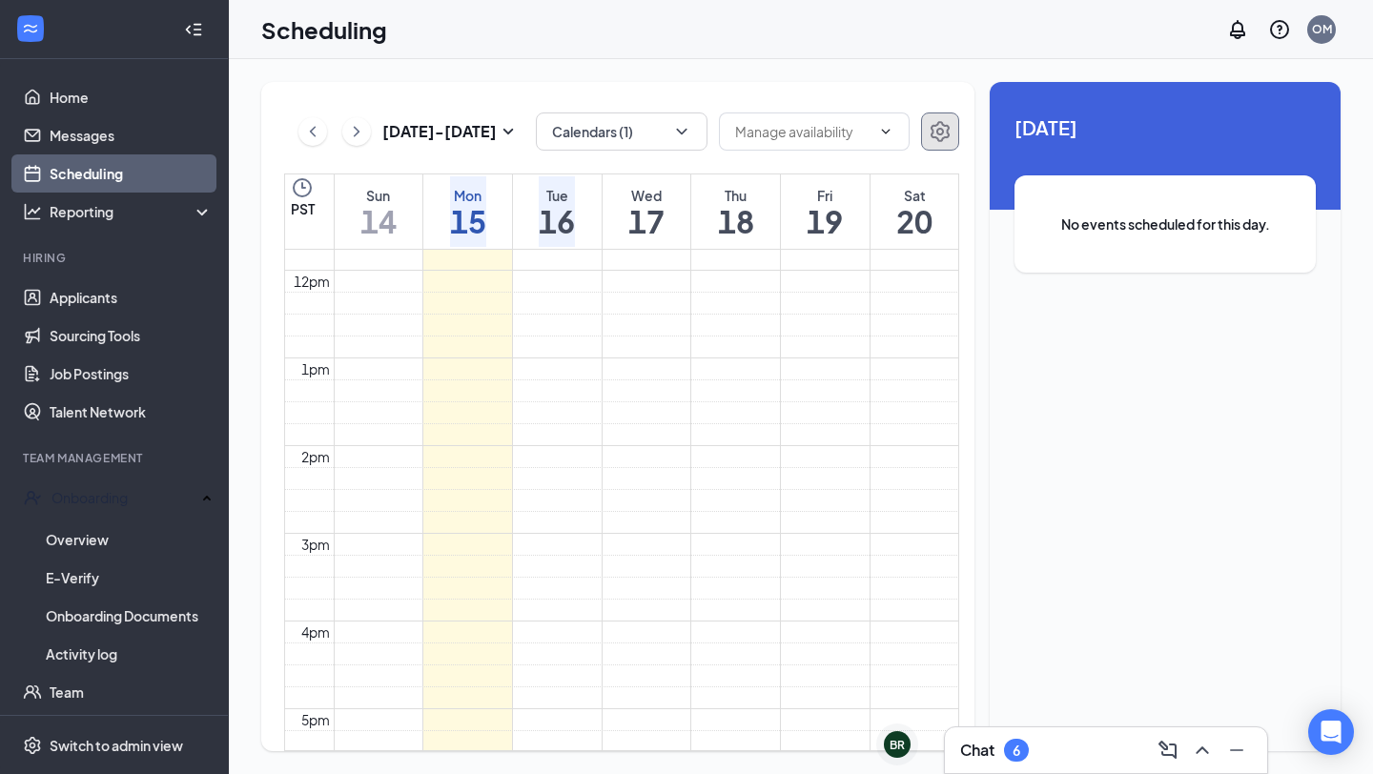
click at [924, 131] on button "button" at bounding box center [940, 131] width 38 height 38
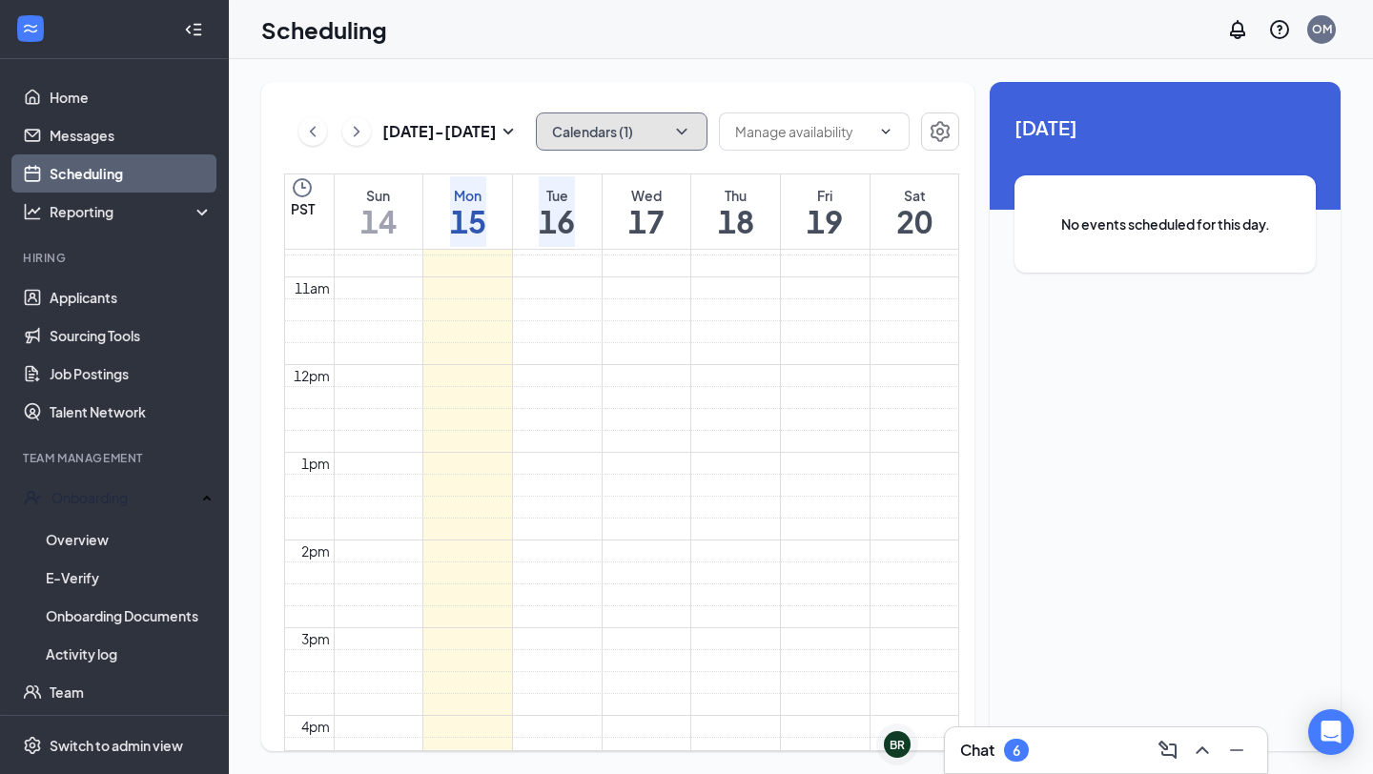
click at [671, 142] on button "Calendars (1)" at bounding box center [622, 131] width 172 height 38
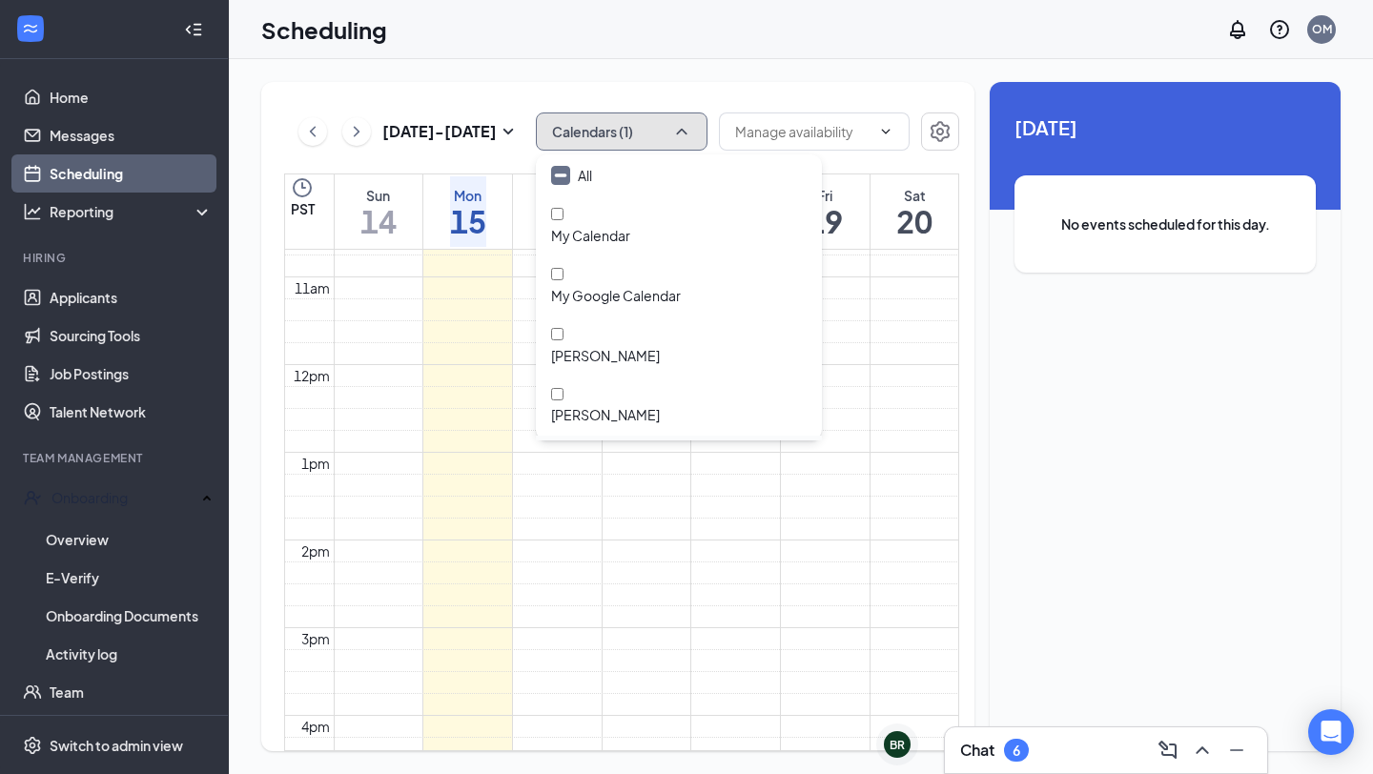
scroll to position [50, 0]
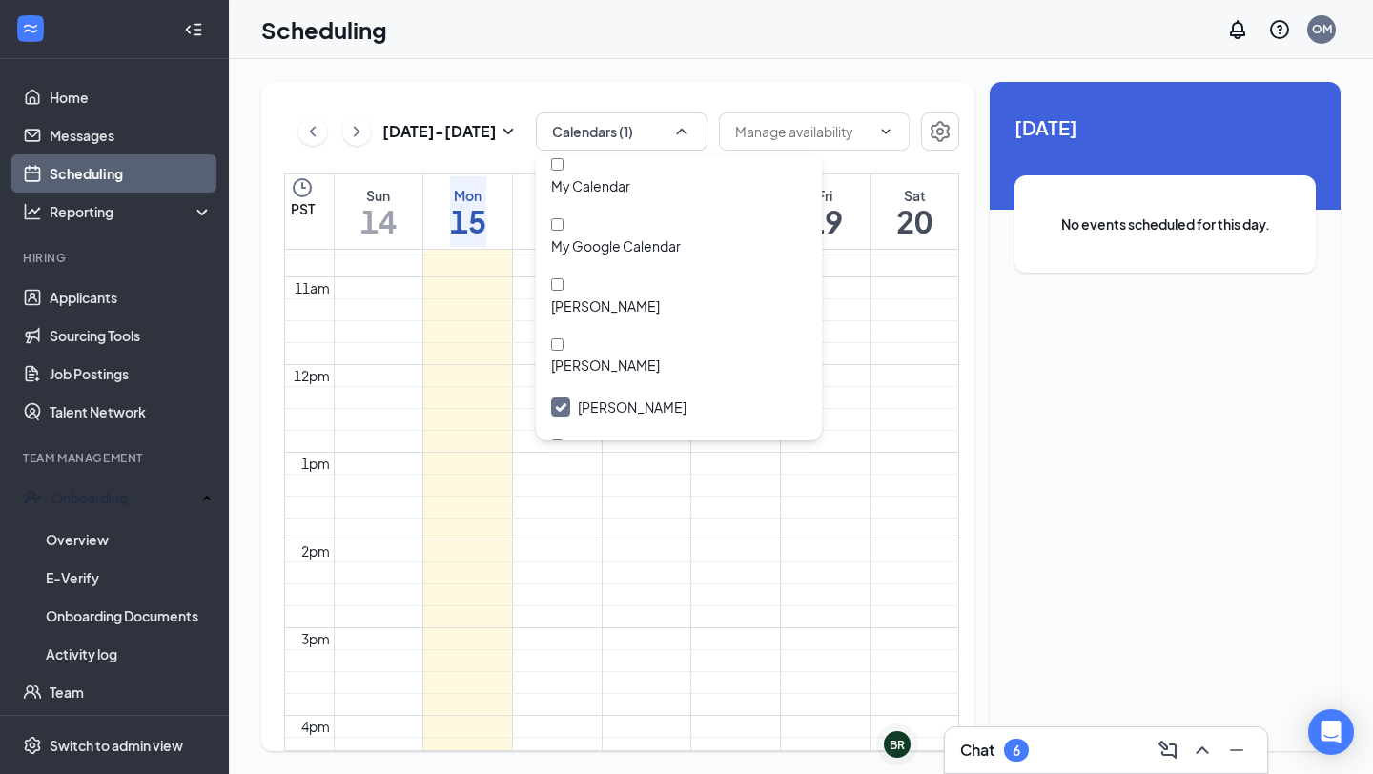
click at [771, 90] on div "[DATE] - [DATE] Calendars (1) PST Sun 14 Mon 15 Tue 16 Wed 17 Thu 18 Fri 19 Sat…" at bounding box center [617, 416] width 713 height 669
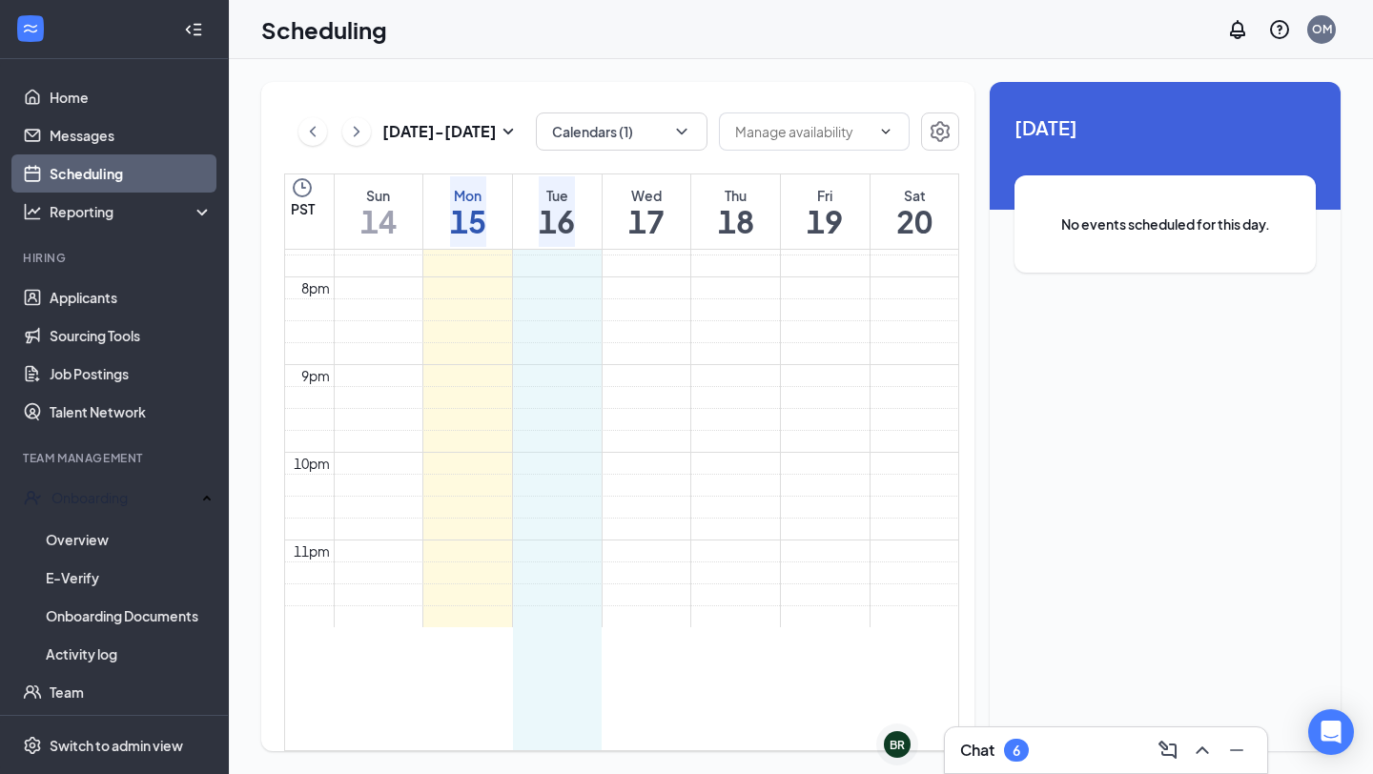
scroll to position [1749, 0]
drag, startPoint x: 513, startPoint y: 397, endPoint x: 589, endPoint y: 691, distance: 303.3
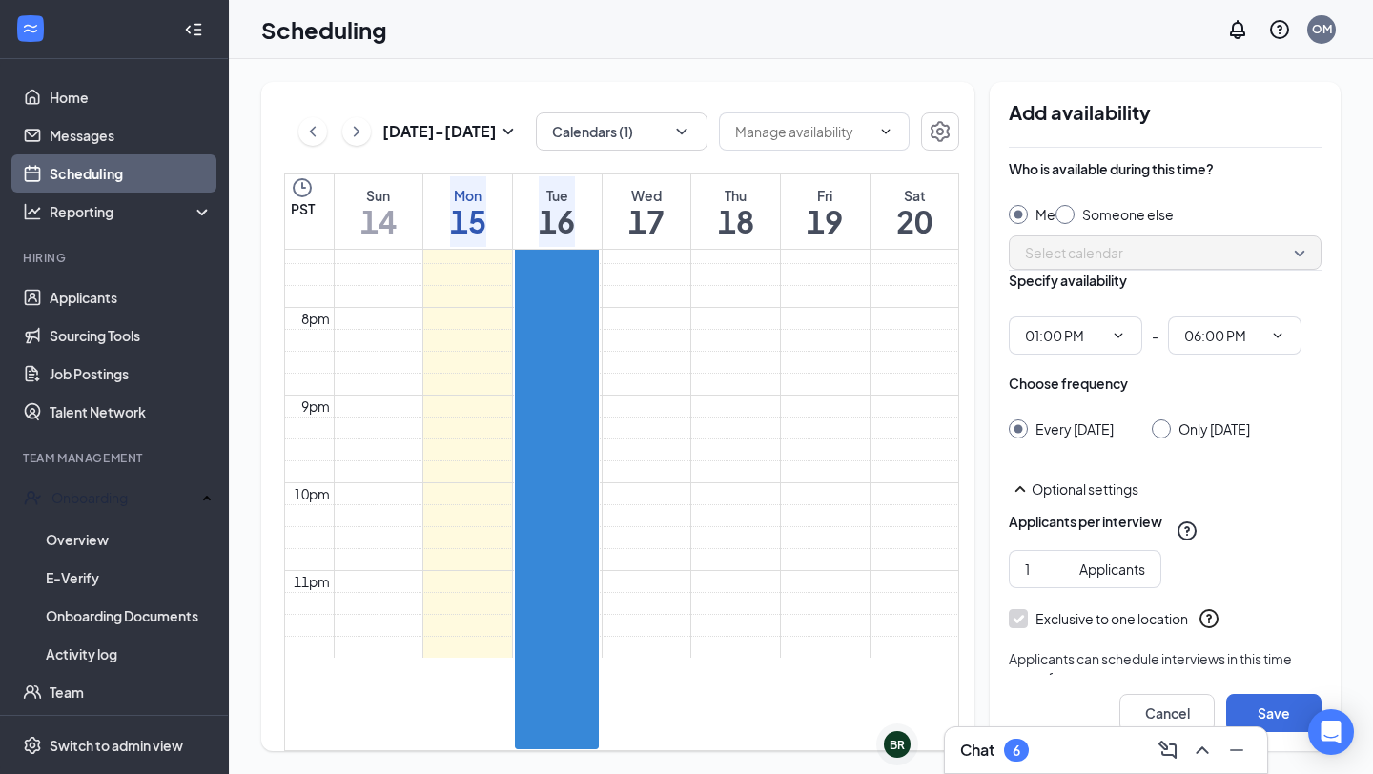
click at [1069, 214] on input "Someone else" at bounding box center [1061, 211] width 13 height 13
radio input "true"
radio input "false"
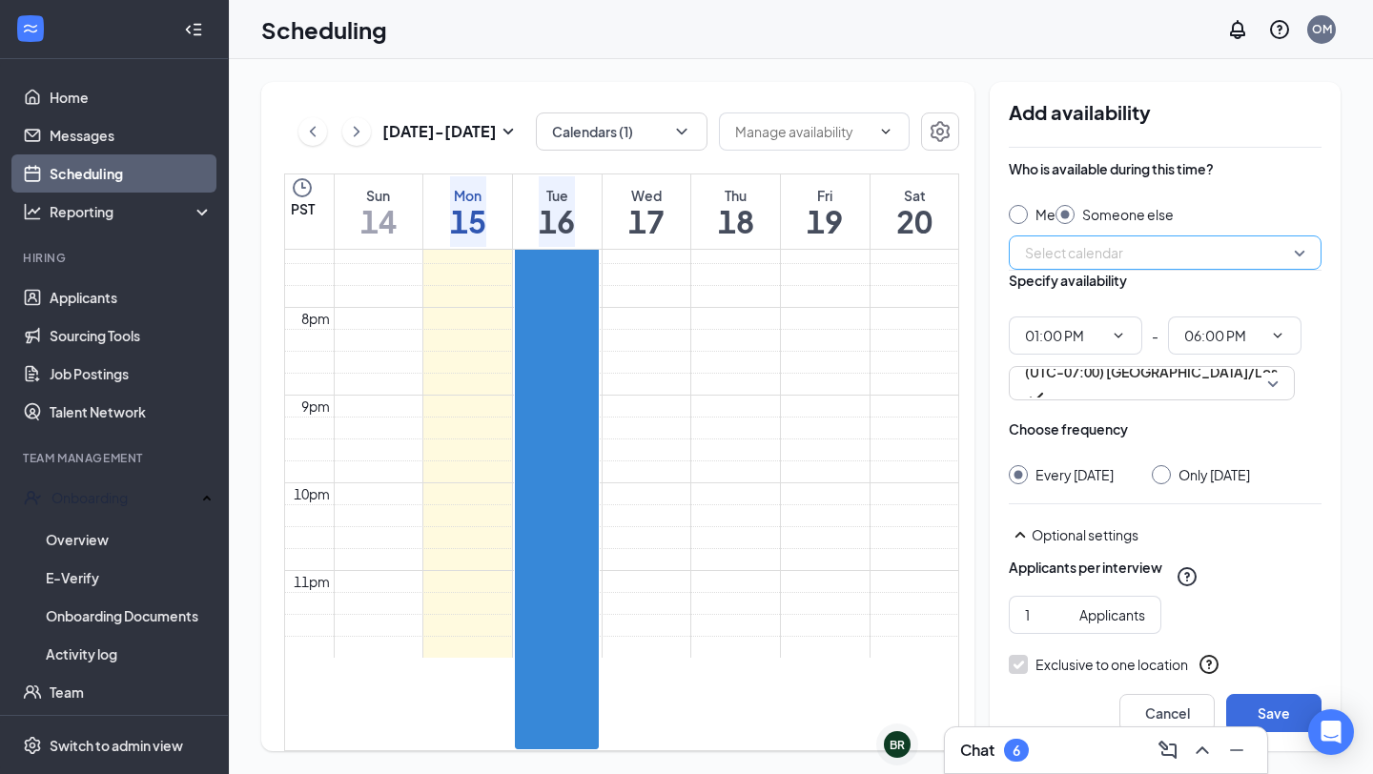
click at [1075, 245] on input "search" at bounding box center [1158, 252] width 276 height 32
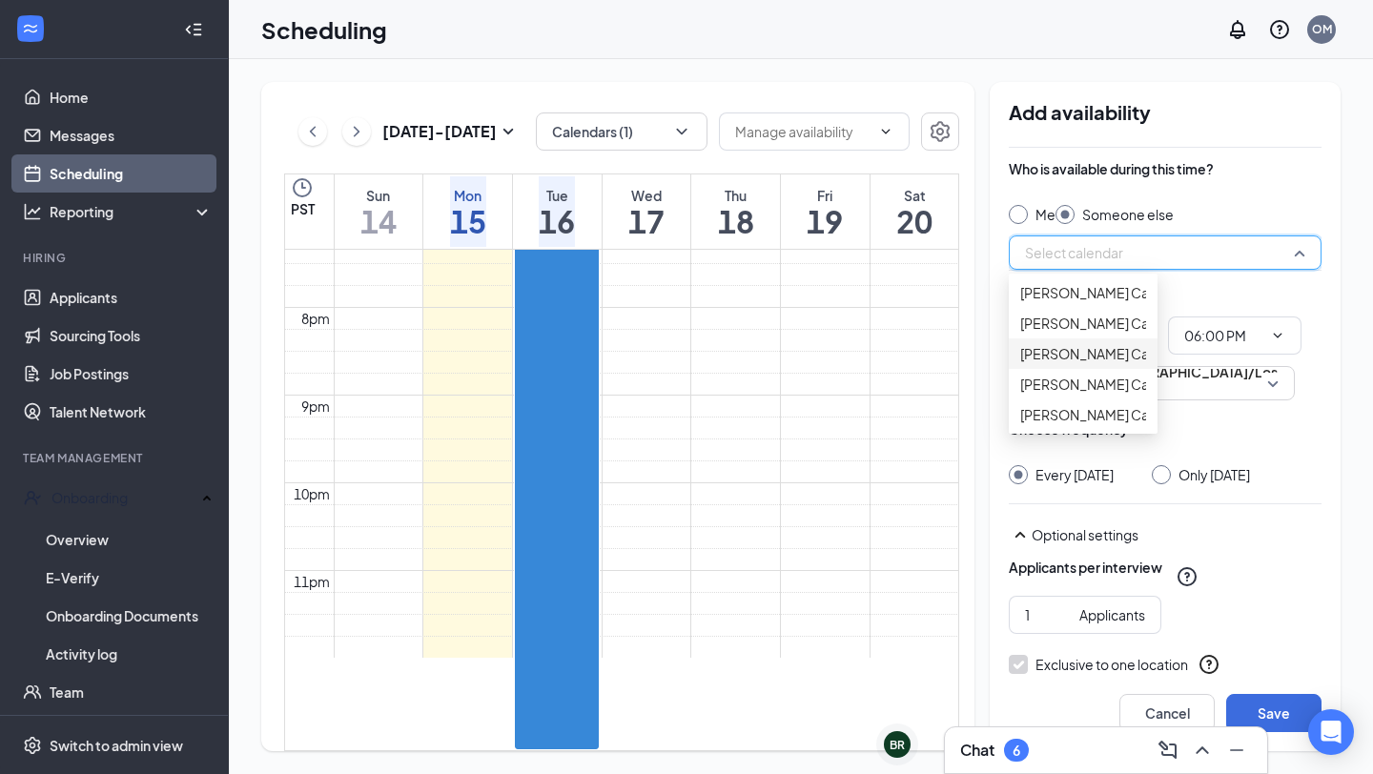
click at [1092, 364] on span "[PERSON_NAME] Calendar" at bounding box center [1104, 353] width 169 height 21
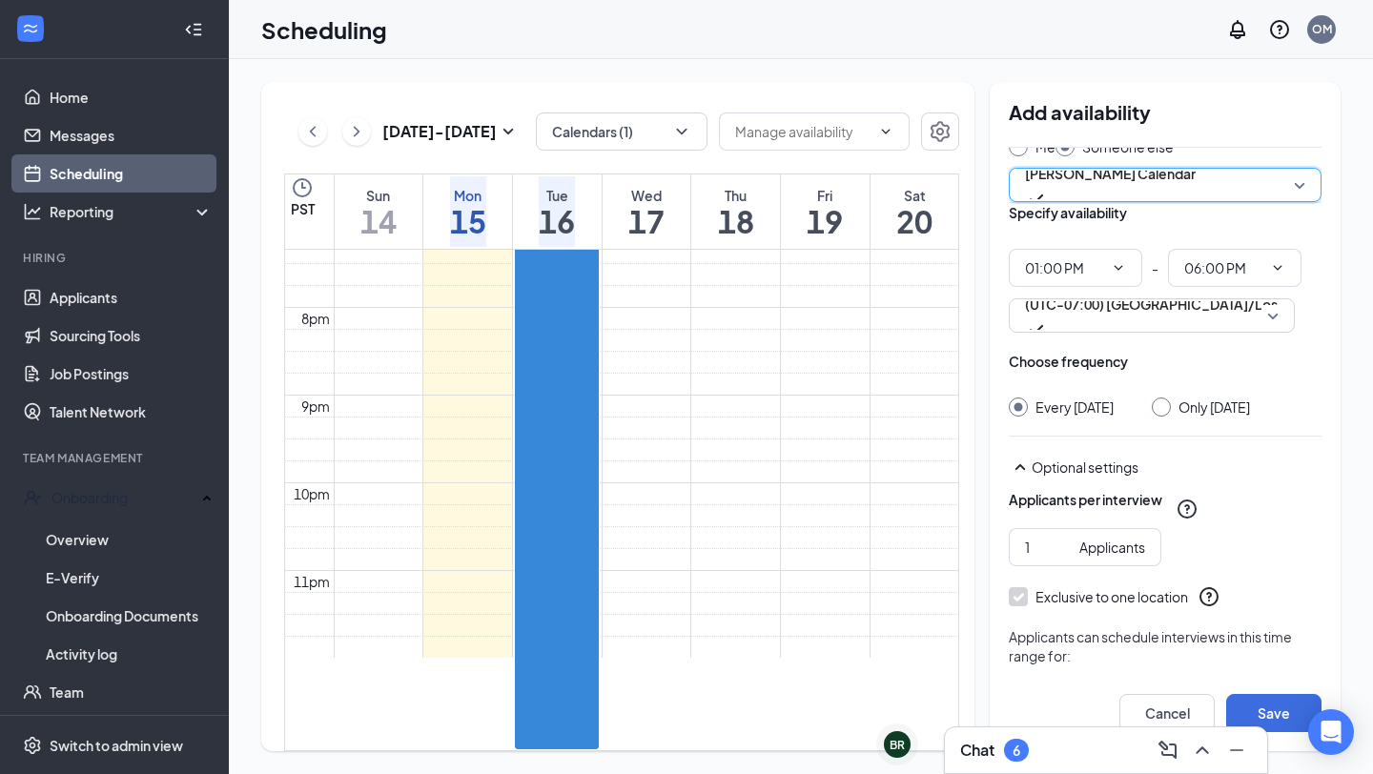
scroll to position [69, 0]
click at [1165, 410] on input "Only [DATE]" at bounding box center [1158, 403] width 13 height 13
radio input "true"
radio input "false"
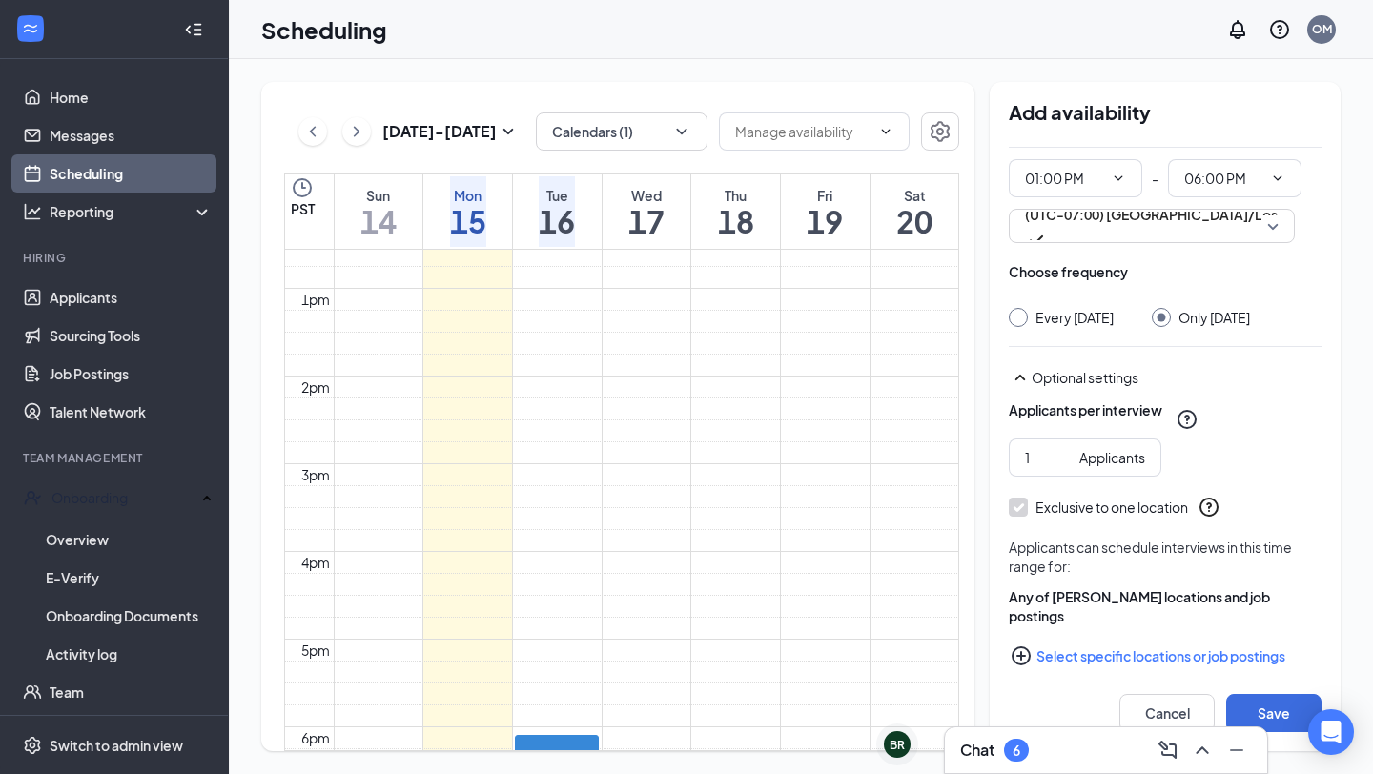
scroll to position [226, 0]
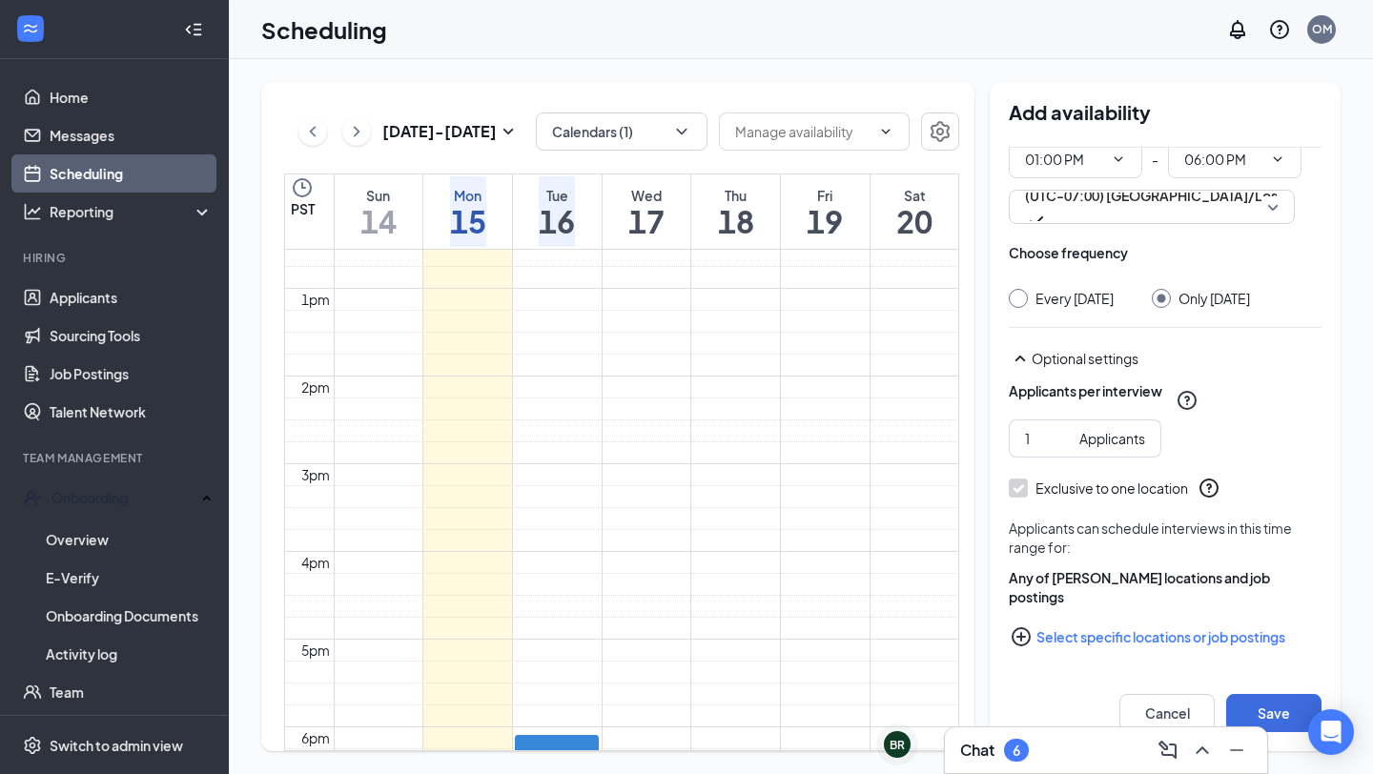
click at [1146, 642] on button "Select specific locations or job postings" at bounding box center [1165, 637] width 313 height 38
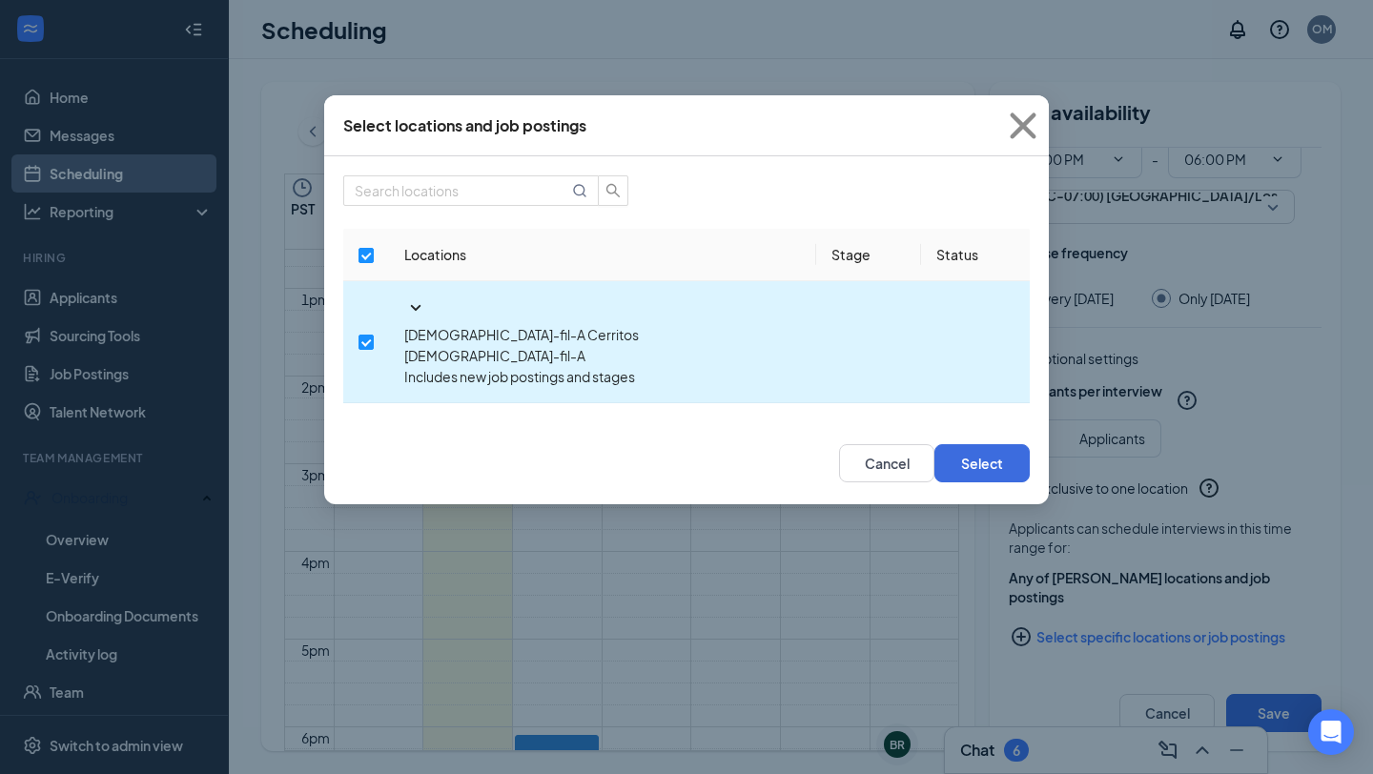
click at [475, 368] on span "Includes new job postings and stages" at bounding box center [519, 376] width 231 height 17
click at [404, 296] on icon "SmallChevronDown" at bounding box center [415, 307] width 23 height 23
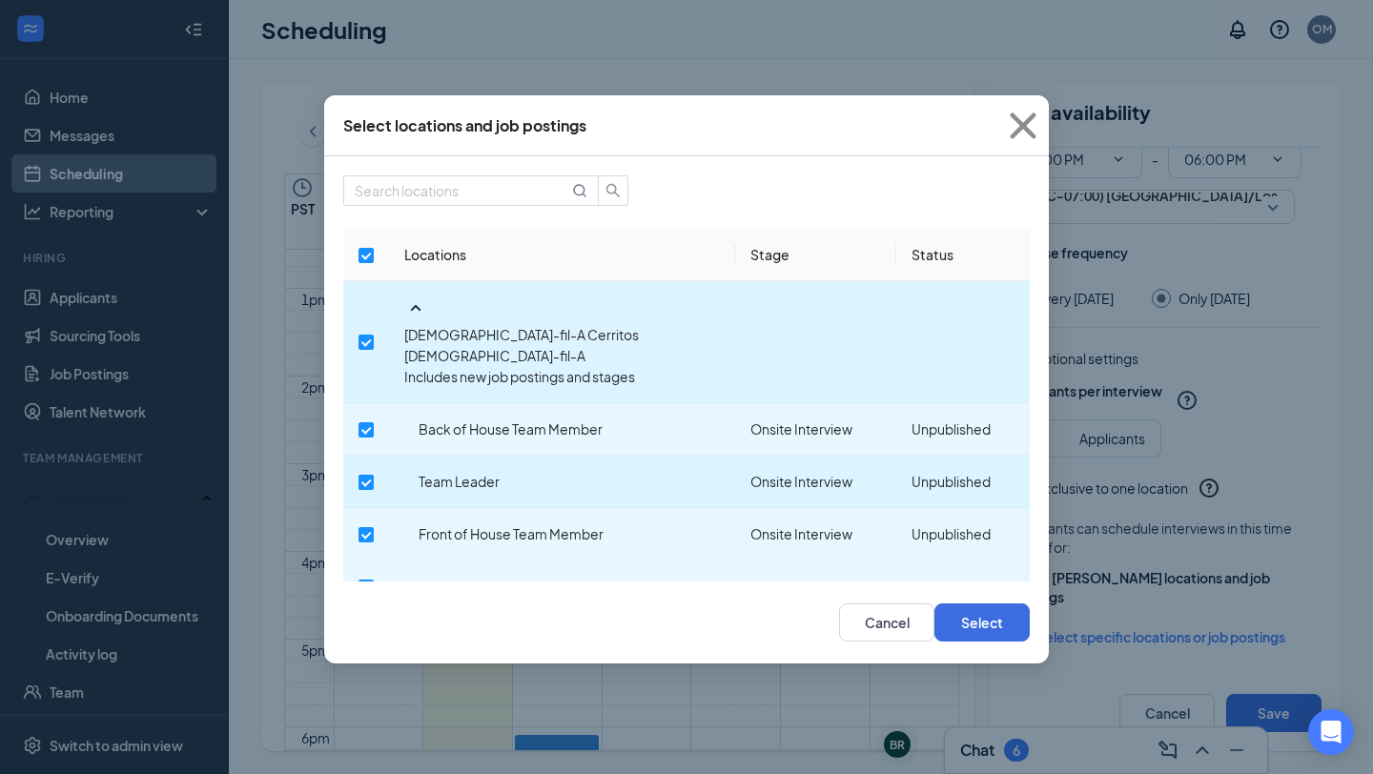
click at [374, 475] on input "checkbox" at bounding box center [365, 482] width 15 height 15
checkbox input "true"
checkbox input "false"
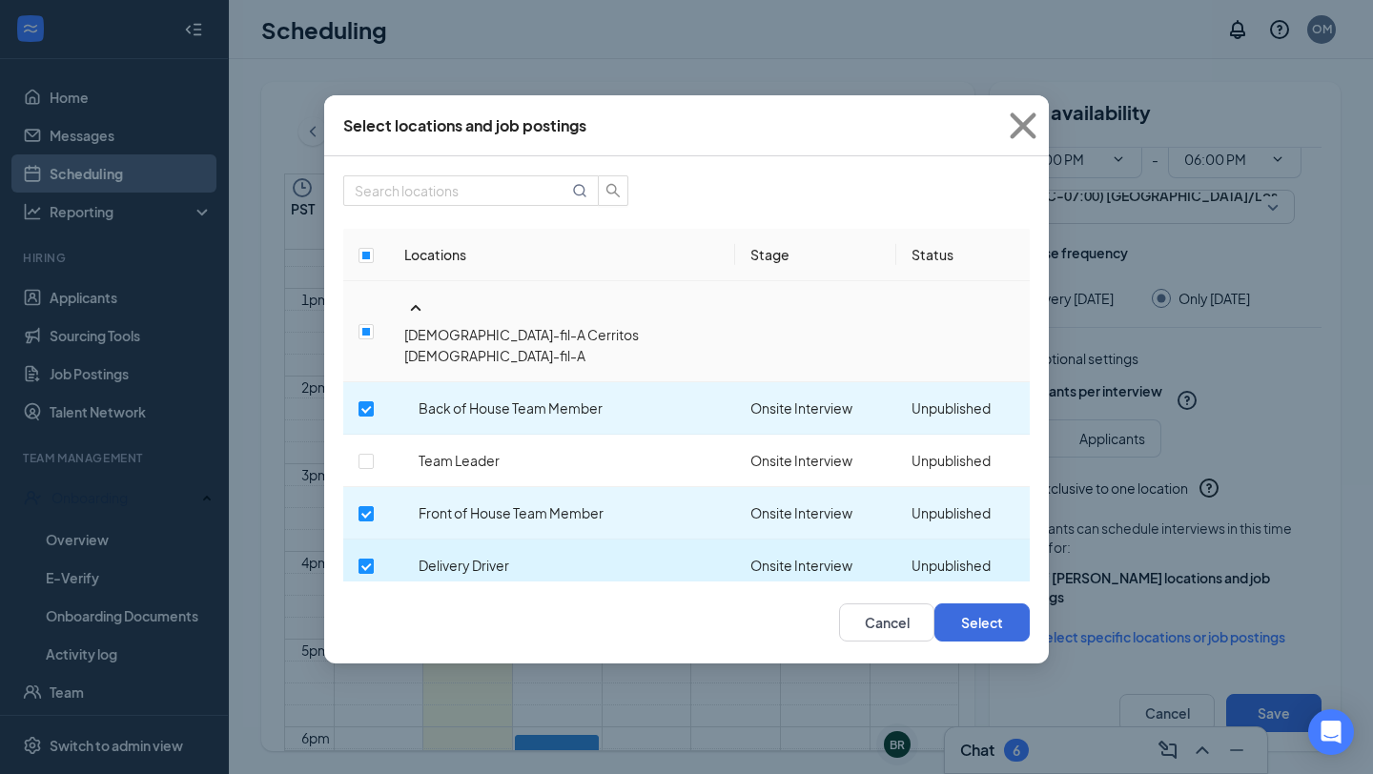
click at [374, 559] on input "checkbox" at bounding box center [365, 566] width 15 height 15
checkbox input "false"
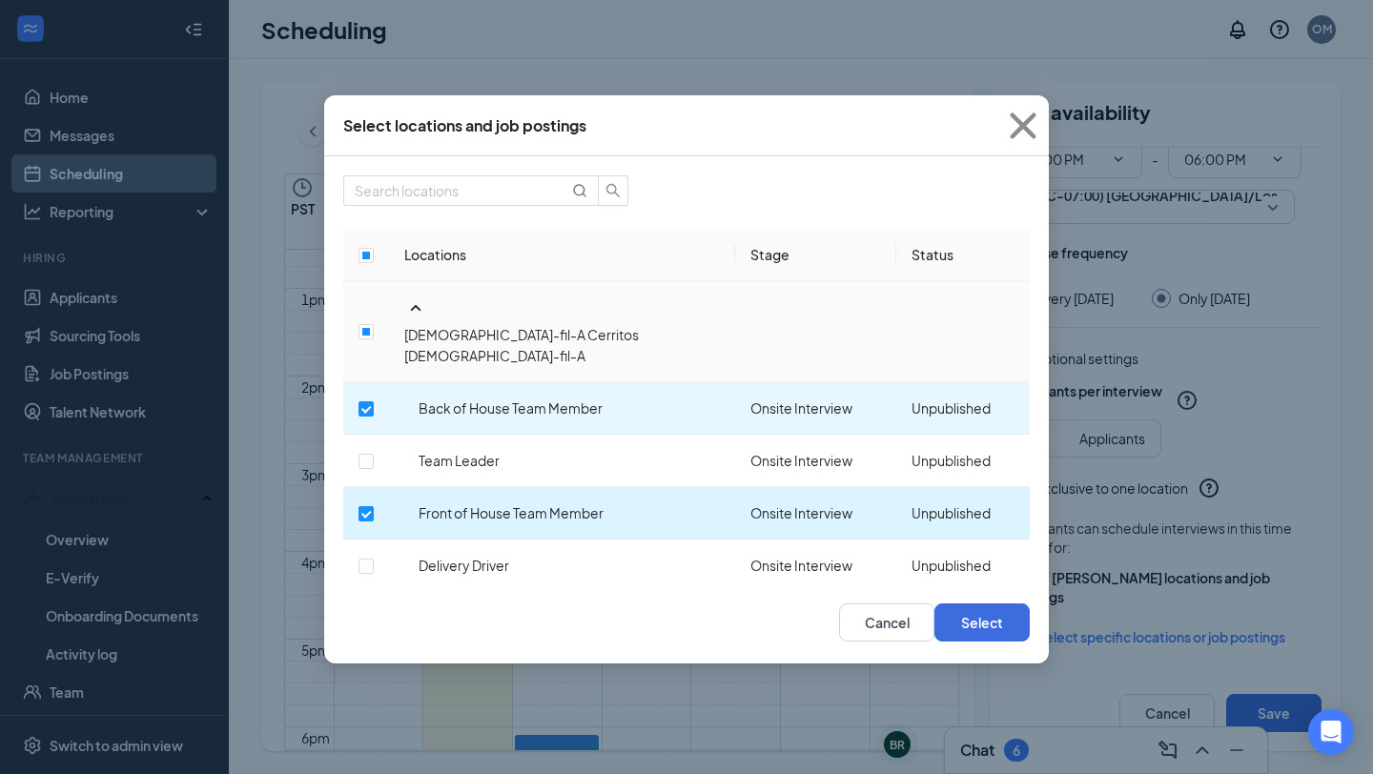
click at [374, 506] on input "checkbox" at bounding box center [365, 513] width 15 height 15
checkbox input "false"
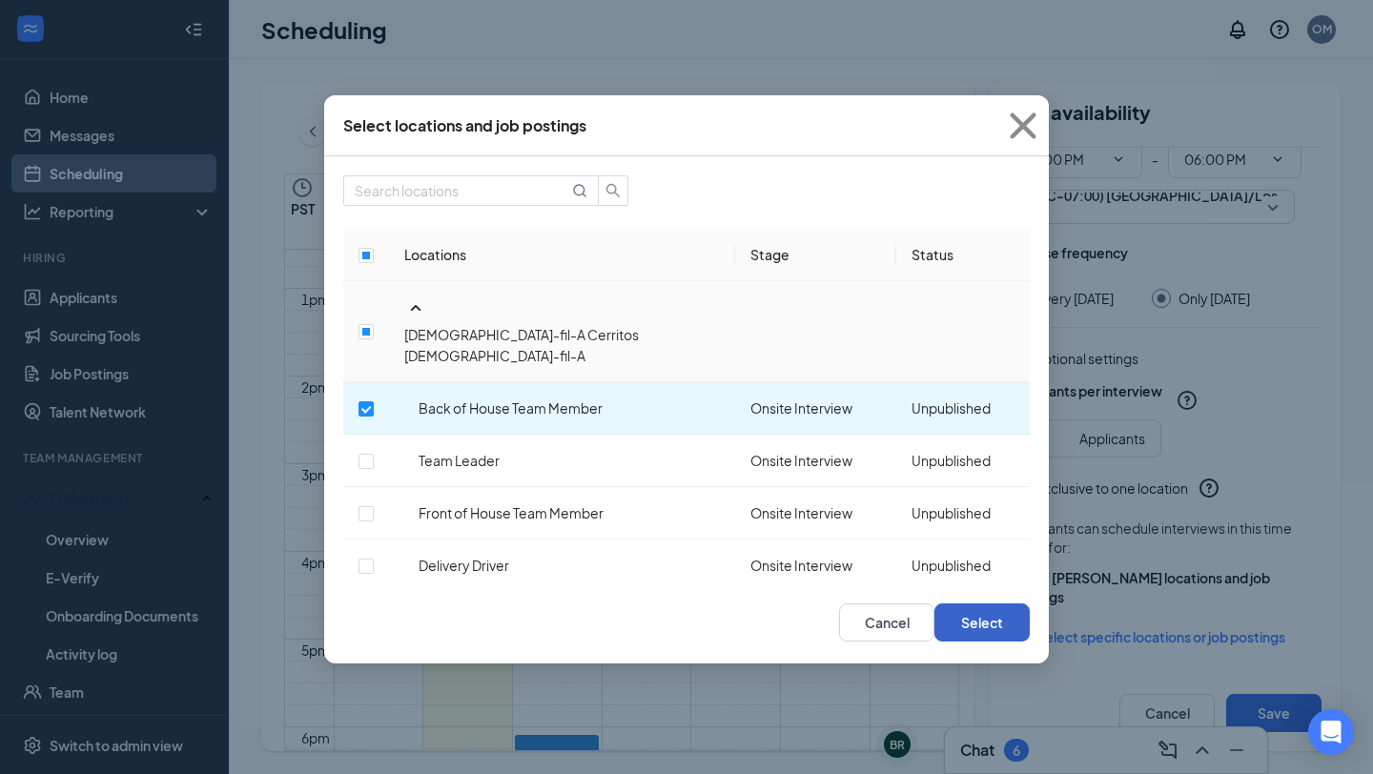
click at [980, 603] on button "Select" at bounding box center [981, 622] width 95 height 38
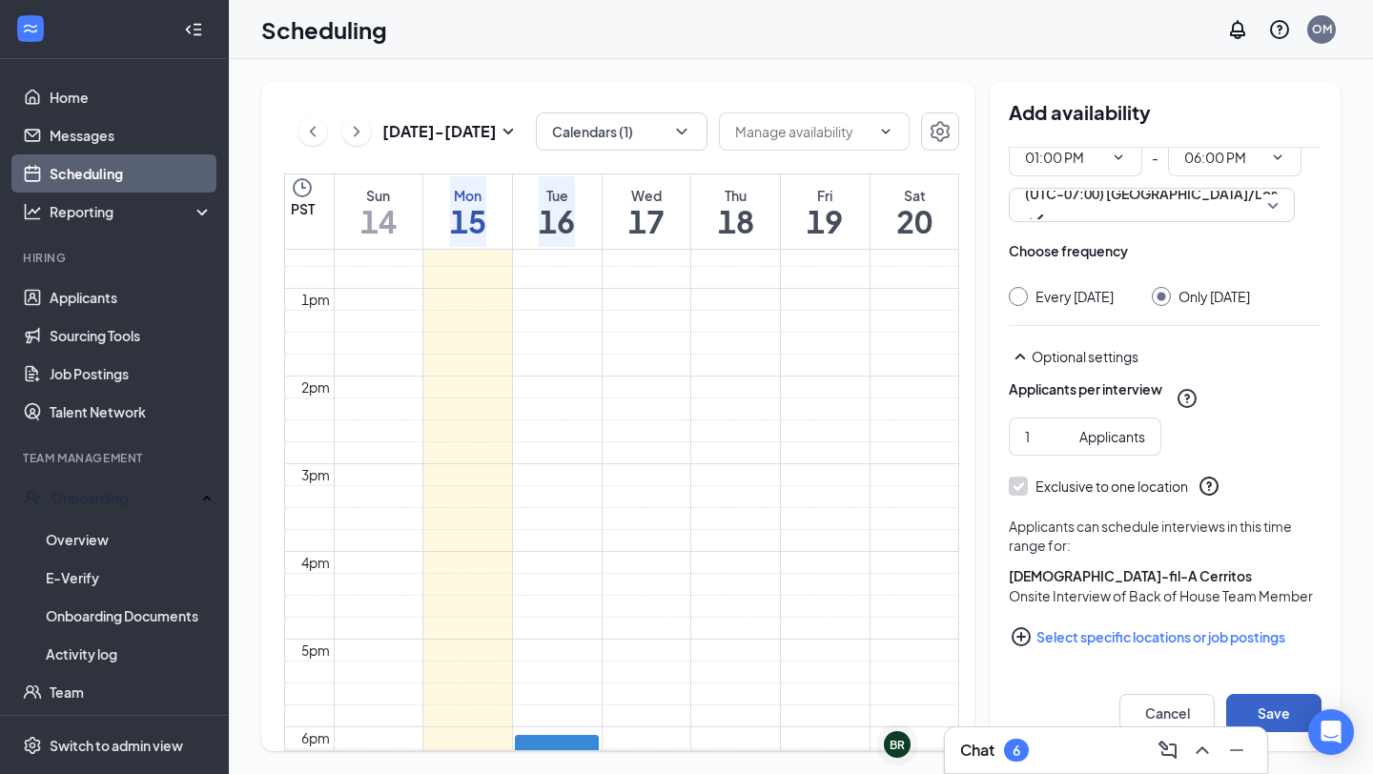
click at [1266, 713] on button "Save" at bounding box center [1273, 713] width 95 height 38
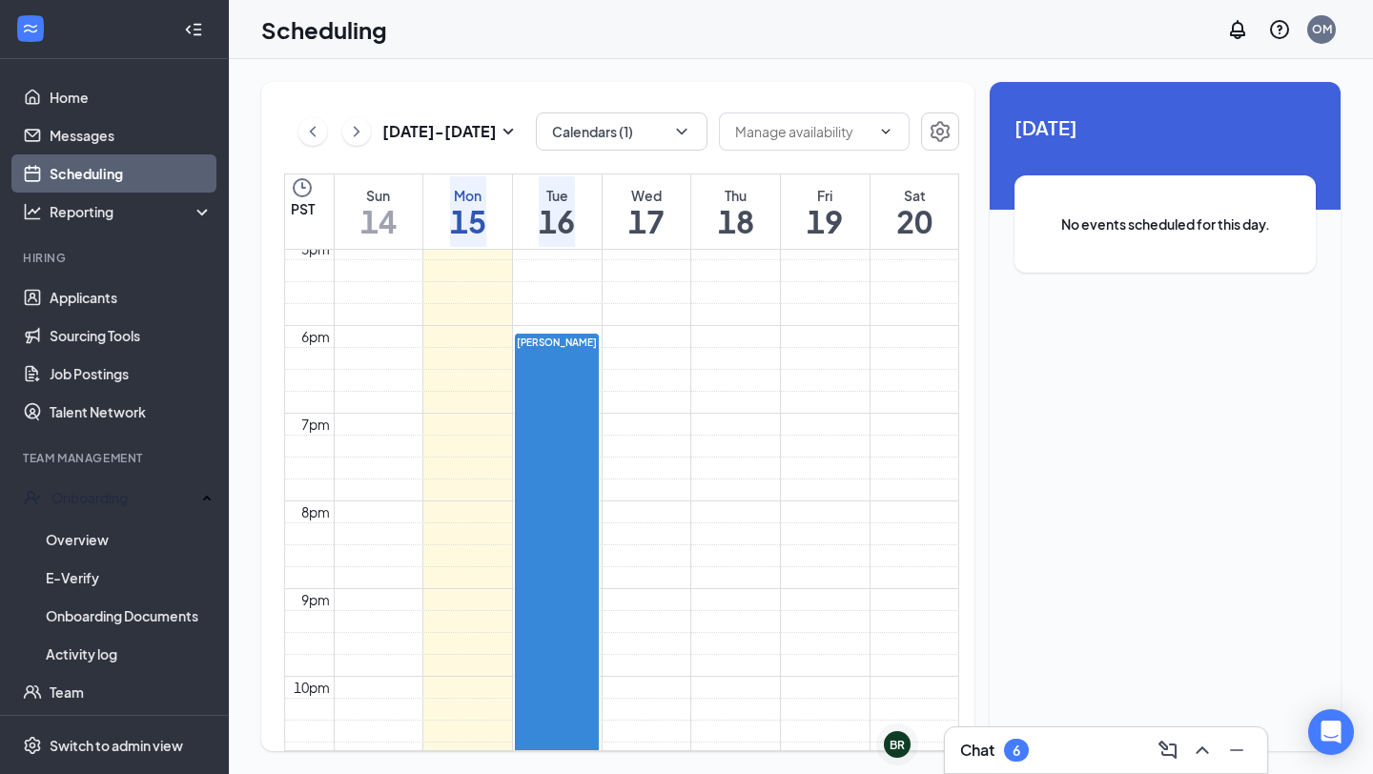
scroll to position [1591, 0]
click at [479, 235] on h1 "15" at bounding box center [468, 221] width 36 height 32
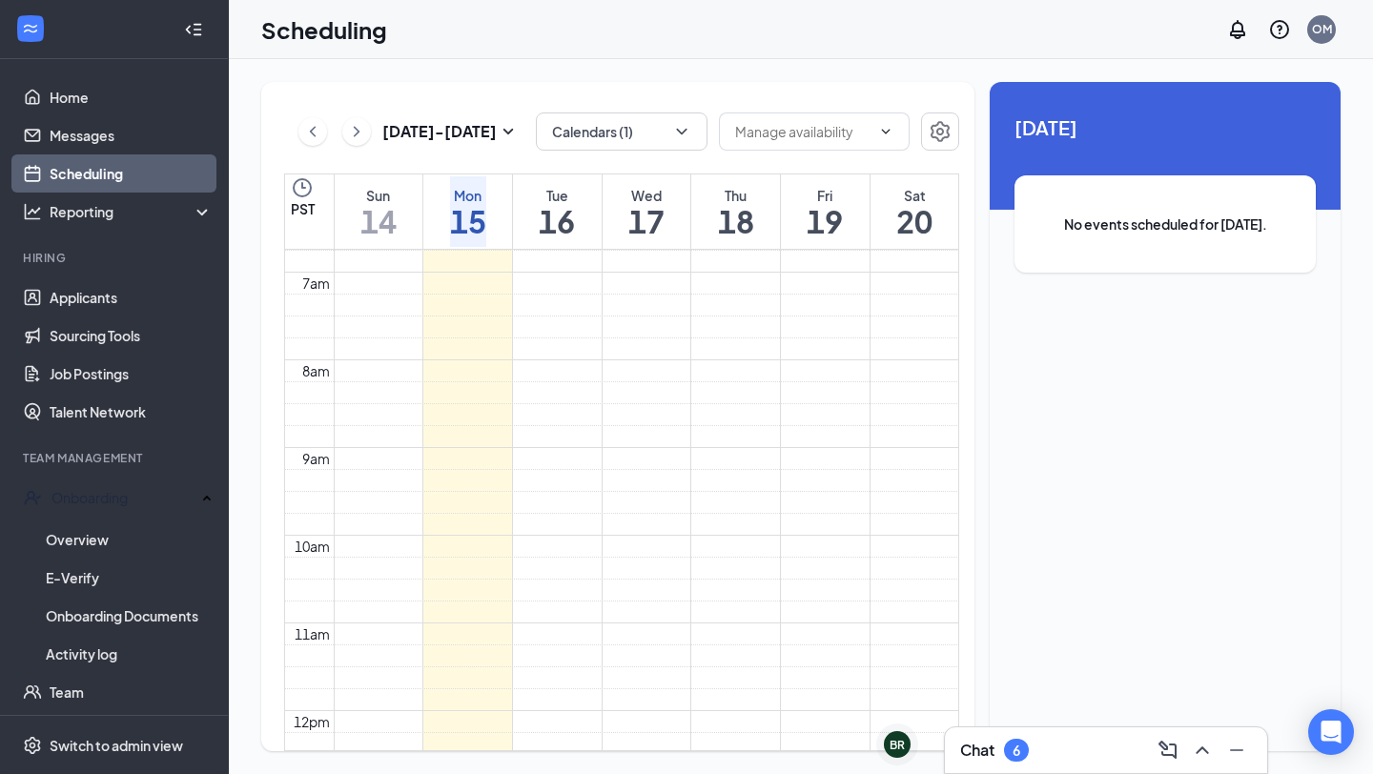
scroll to position [583, 0]
click at [560, 218] on h1 "16" at bounding box center [557, 221] width 36 height 32
click at [628, 225] on h1 "17" at bounding box center [646, 221] width 36 height 32
click at [564, 215] on h1 "16" at bounding box center [557, 221] width 36 height 32
click at [397, 218] on h1 "14" at bounding box center [378, 221] width 36 height 32
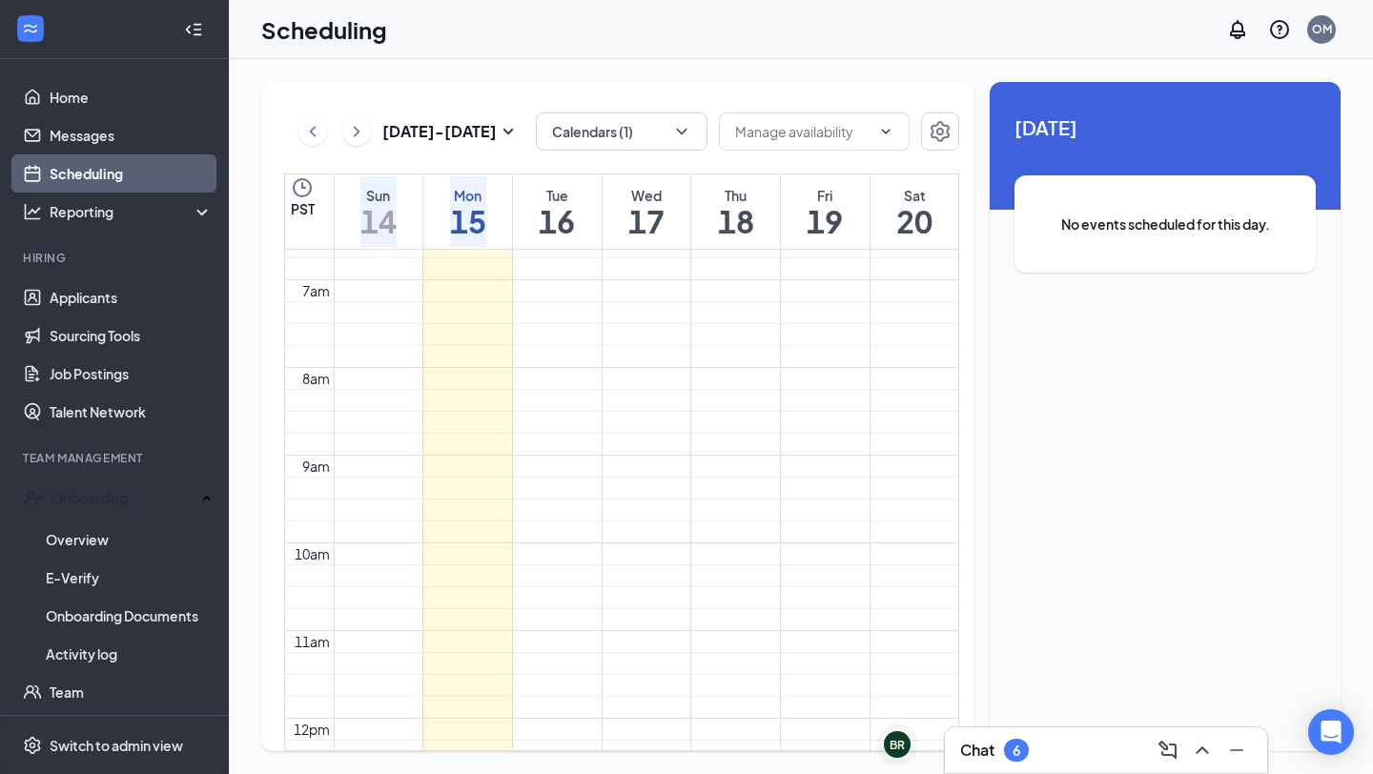
click at [466, 211] on h1 "15" at bounding box center [468, 221] width 36 height 32
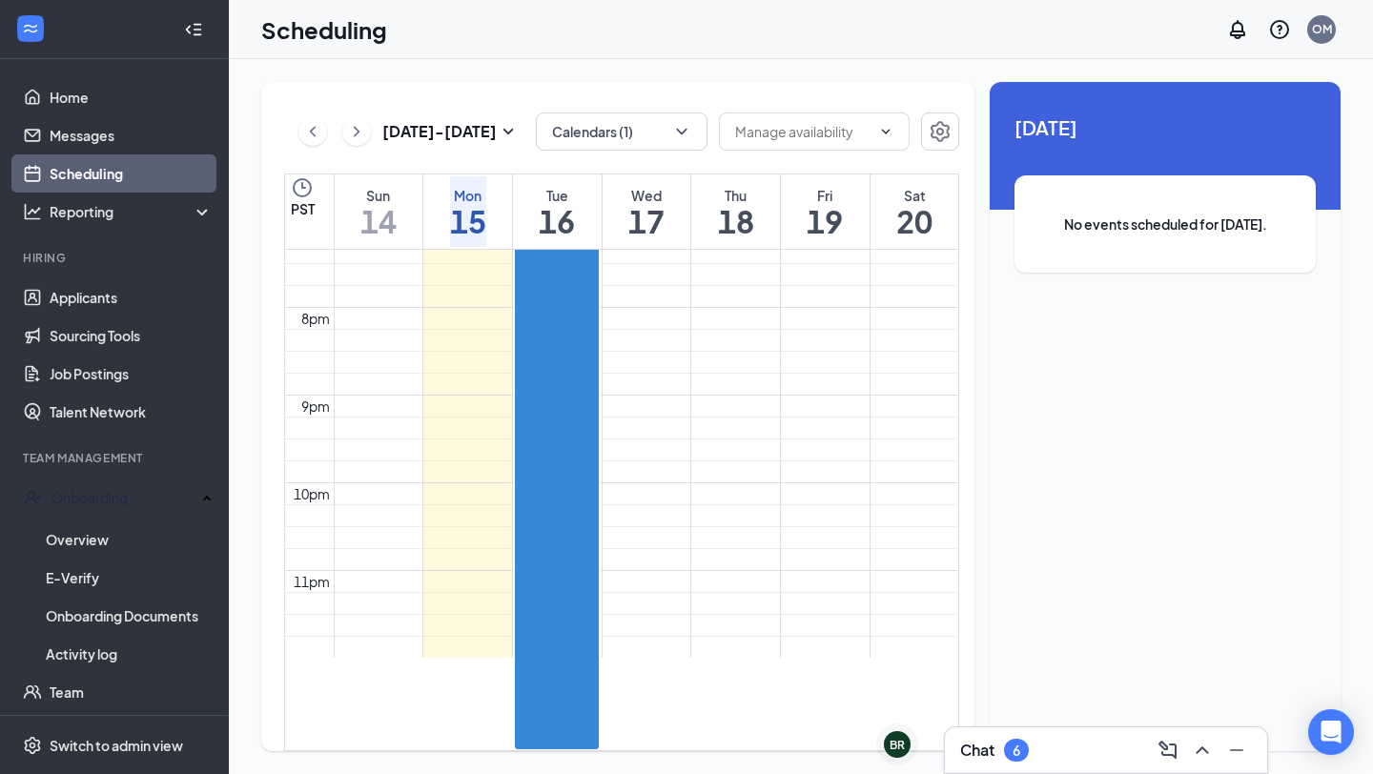
scroll to position [1710, 0]
click at [143, 306] on link "Applicants" at bounding box center [131, 297] width 163 height 38
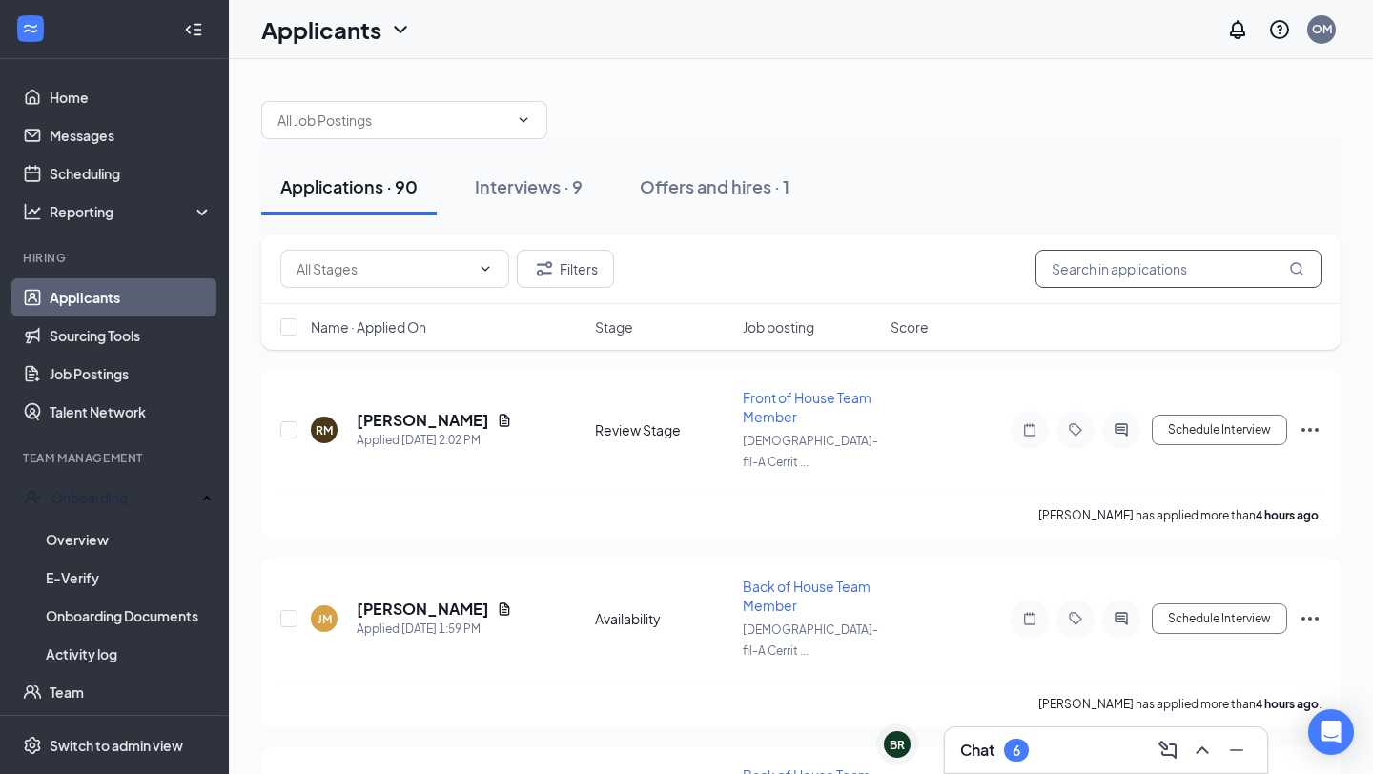
click at [1096, 284] on input "text" at bounding box center [1178, 269] width 286 height 38
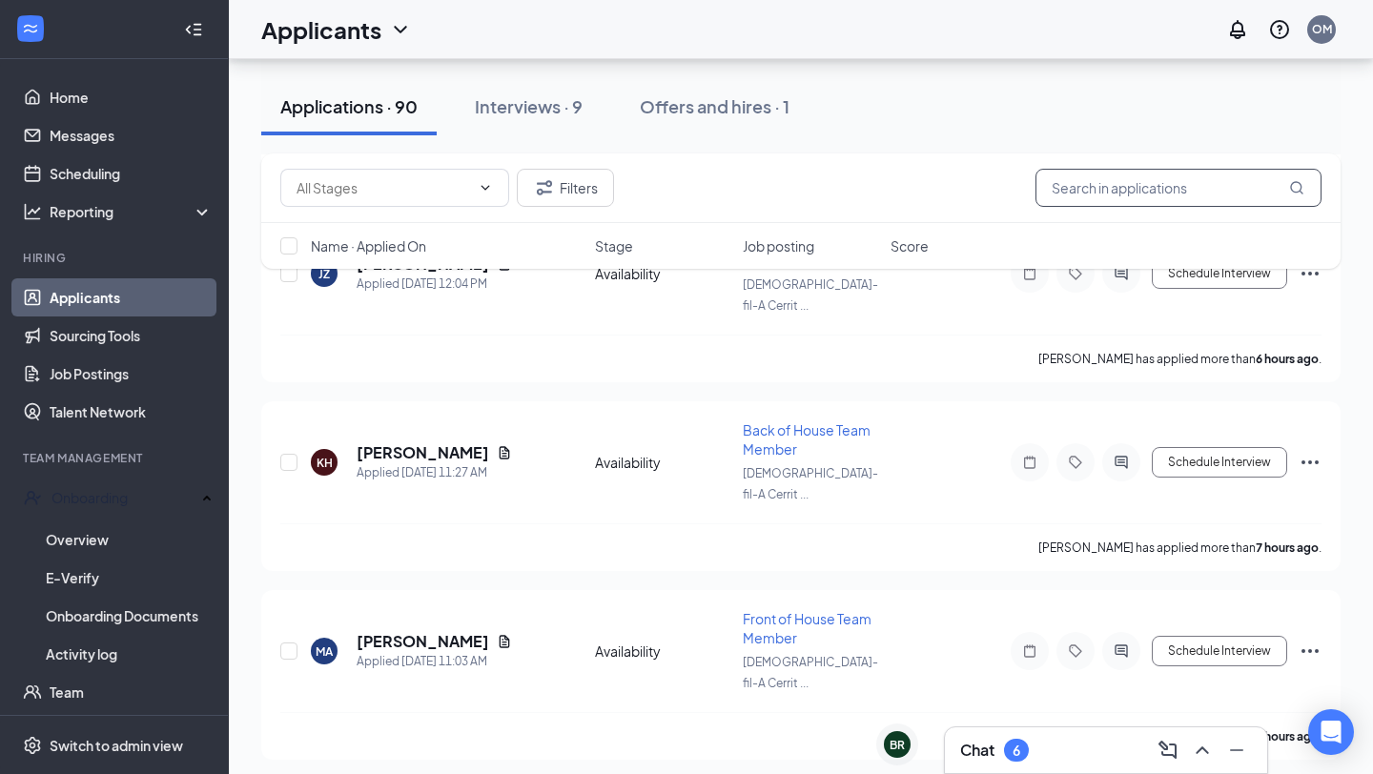
scroll to position [1303, 0]
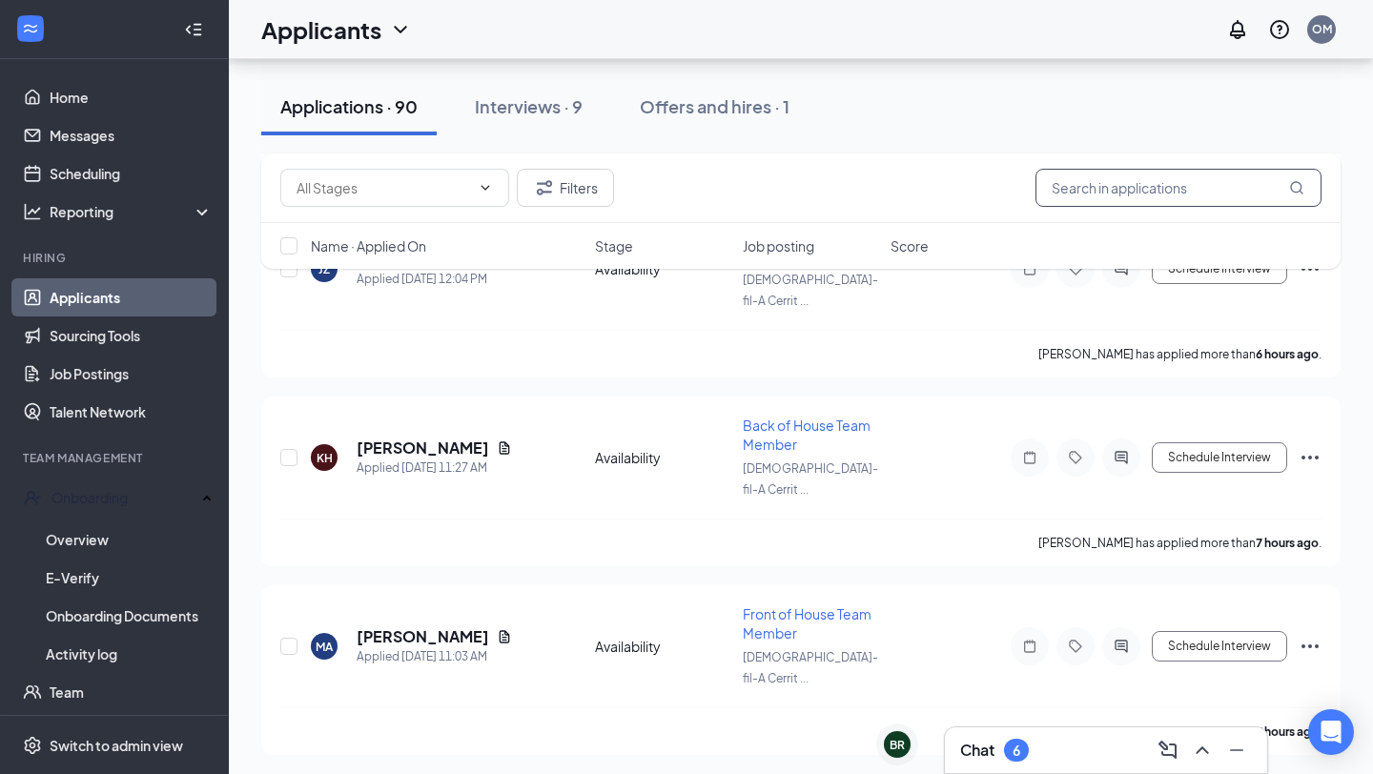
click at [1156, 187] on input "text" at bounding box center [1178, 188] width 286 height 38
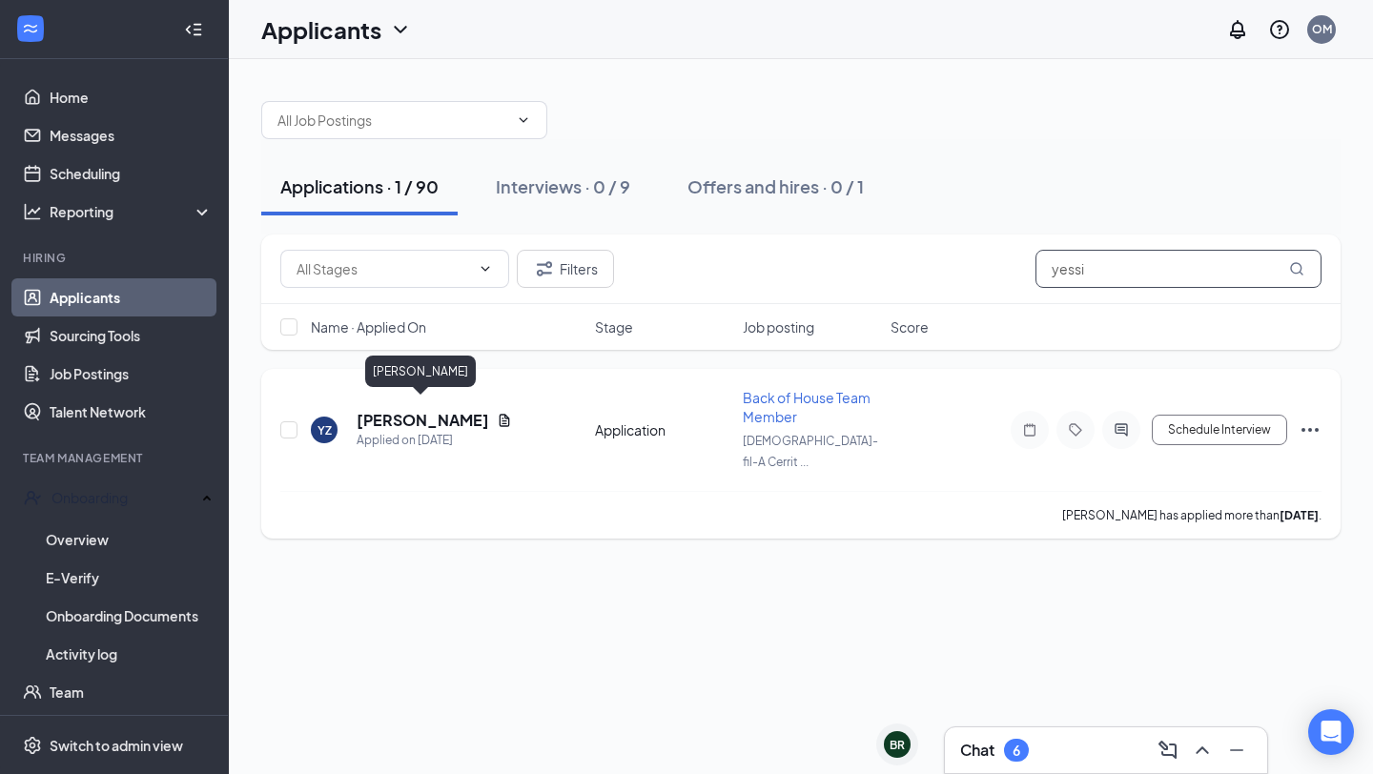
type input "yessi"
click at [431, 410] on h5 "[PERSON_NAME]" at bounding box center [423, 420] width 132 height 21
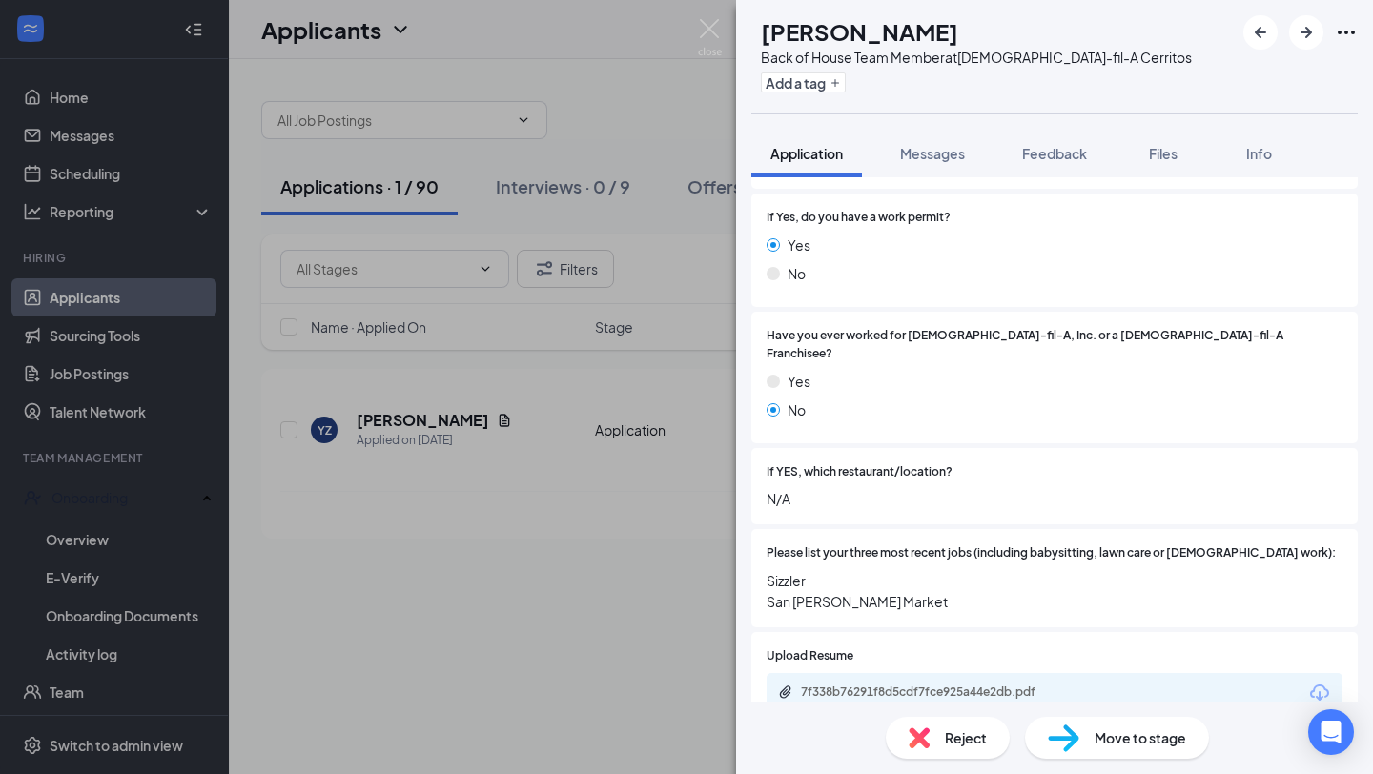
scroll to position [524, 0]
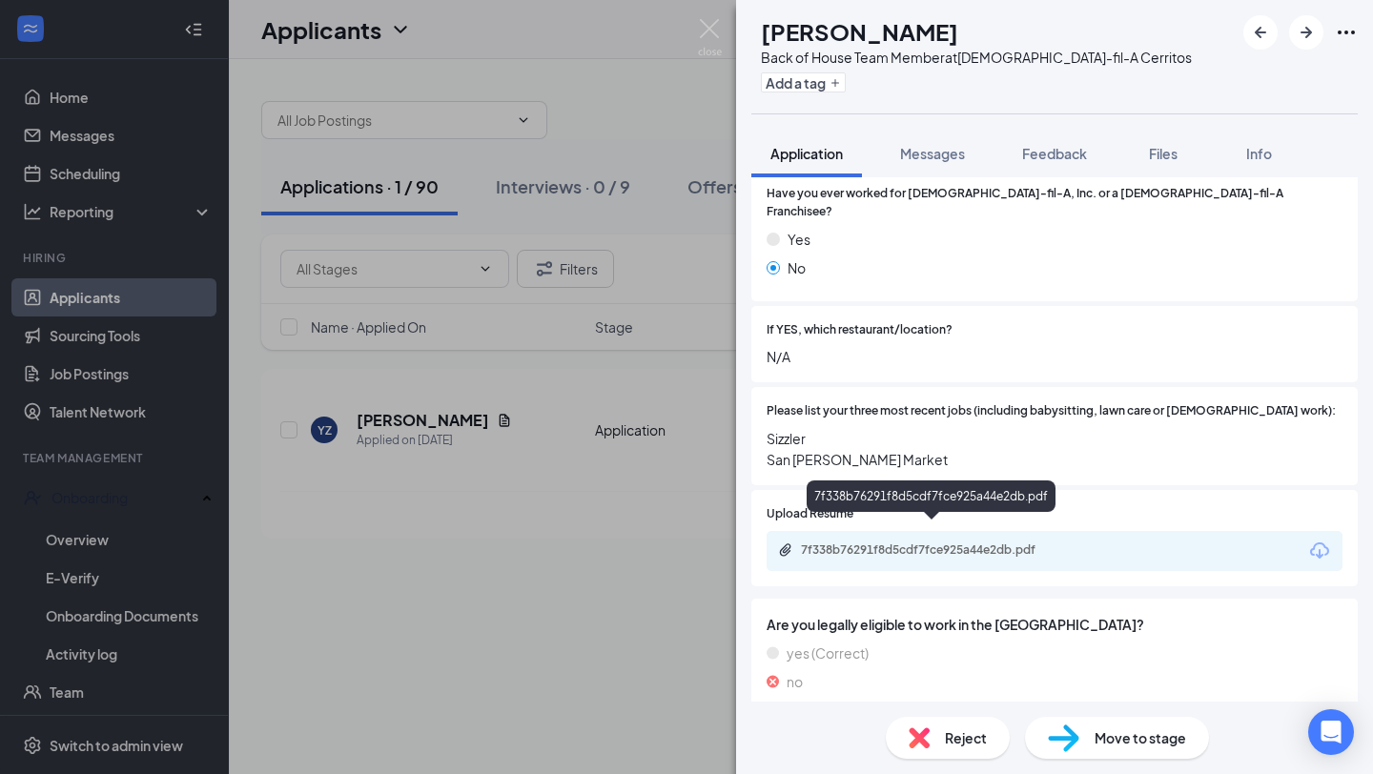
click at [1045, 542] on div "7f338b76291f8d5cdf7fce925a44e2db.pdf" at bounding box center [934, 549] width 267 height 15
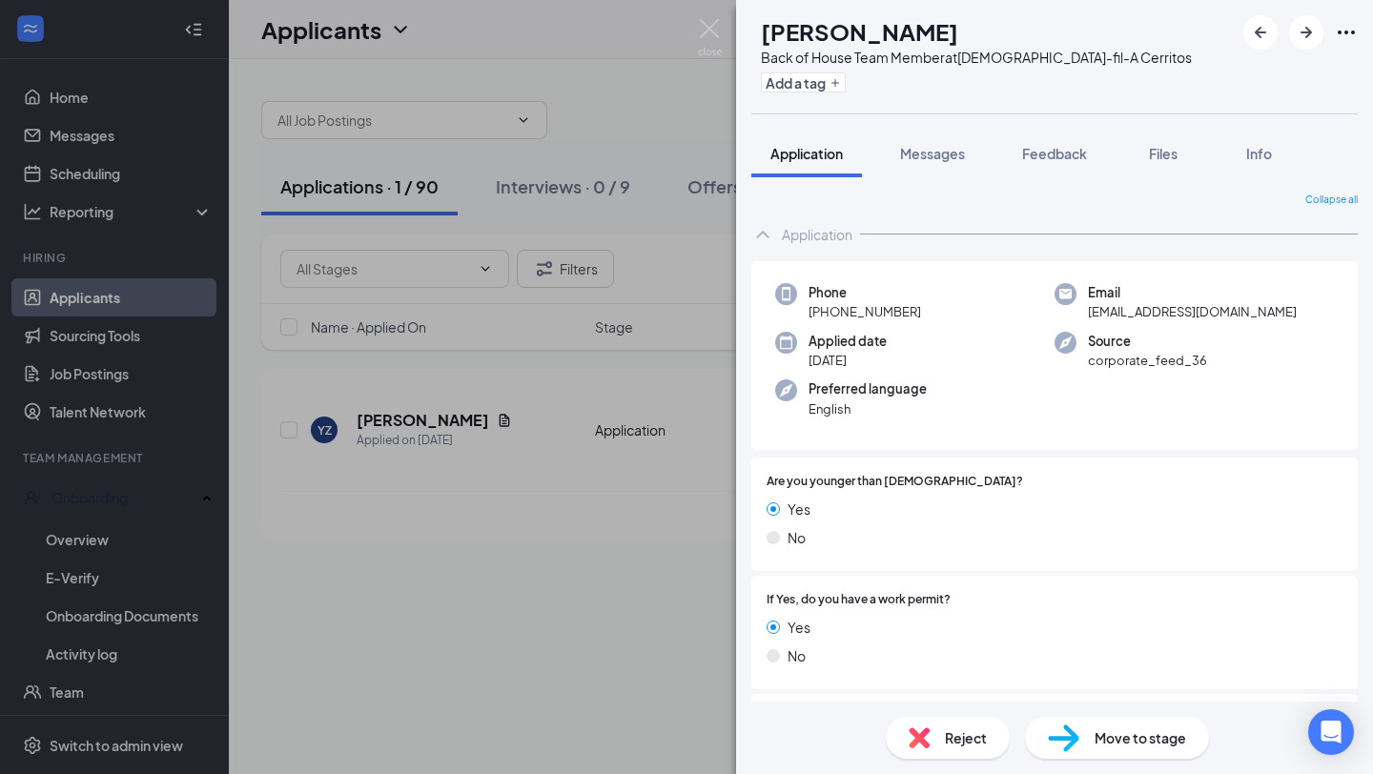
click at [1103, 735] on span "Move to stage" at bounding box center [1140, 737] width 92 height 21
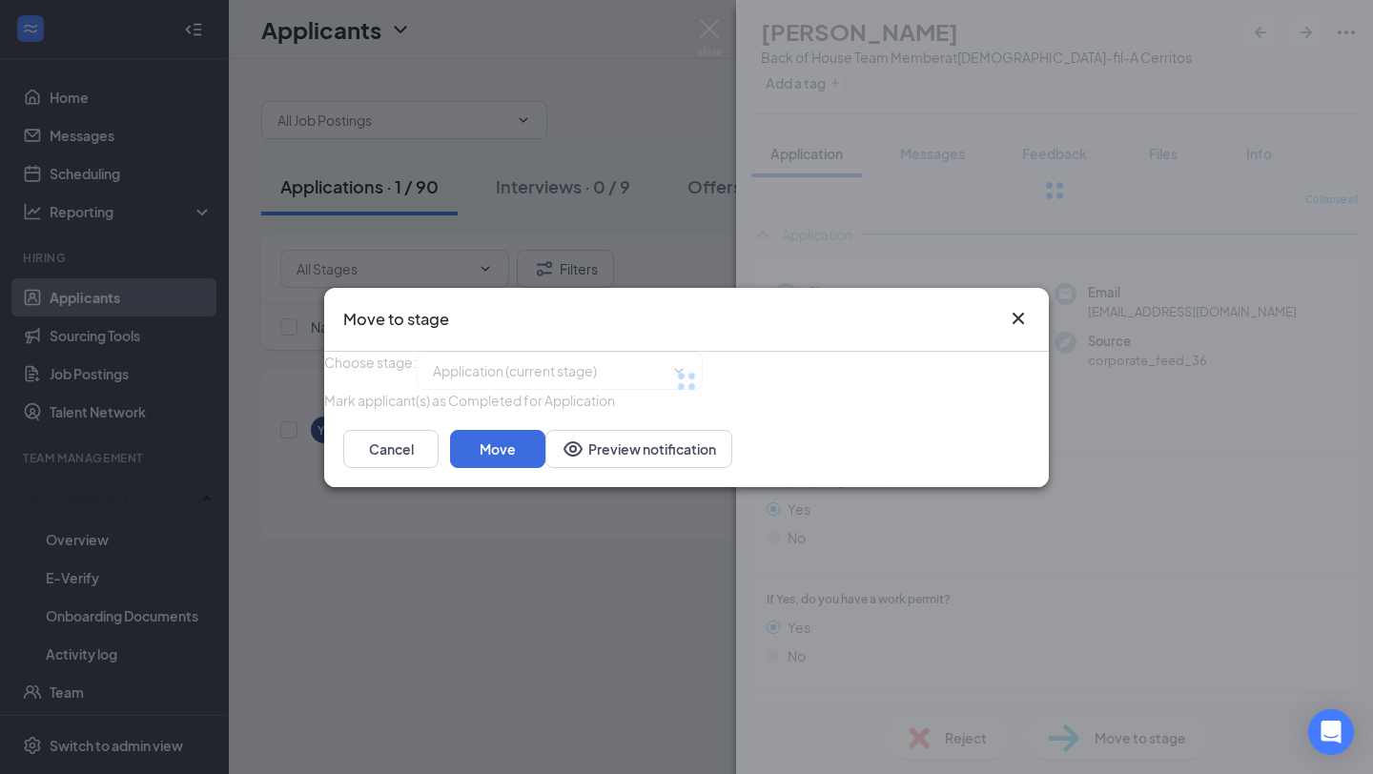
type input "Availability (next stage)"
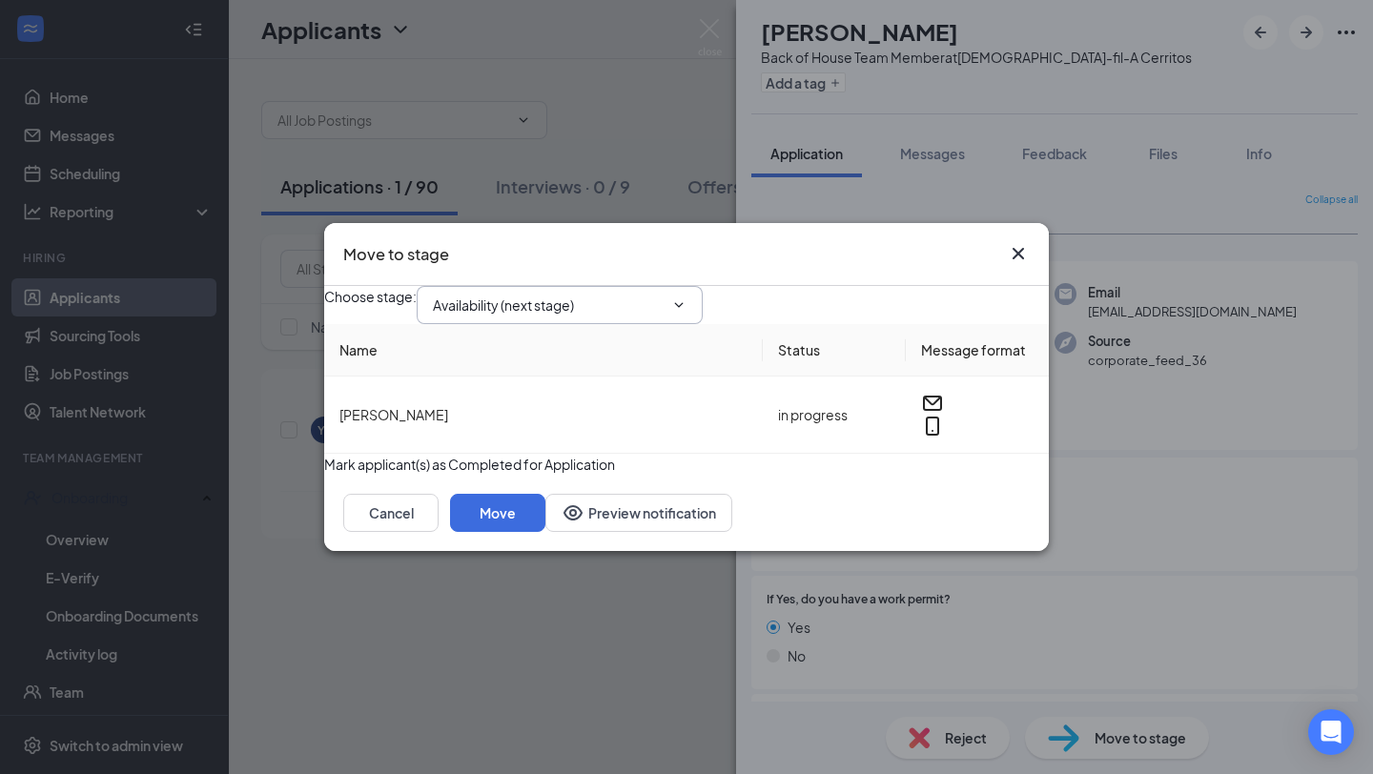
click at [645, 295] on input "Availability (next stage)" at bounding box center [548, 305] width 231 height 21
click at [824, 301] on div "Choose stage : Availability (next stage) Application (current stage) Availabili…" at bounding box center [686, 305] width 724 height 38
click at [1022, 242] on icon "Cross" at bounding box center [1018, 253] width 23 height 23
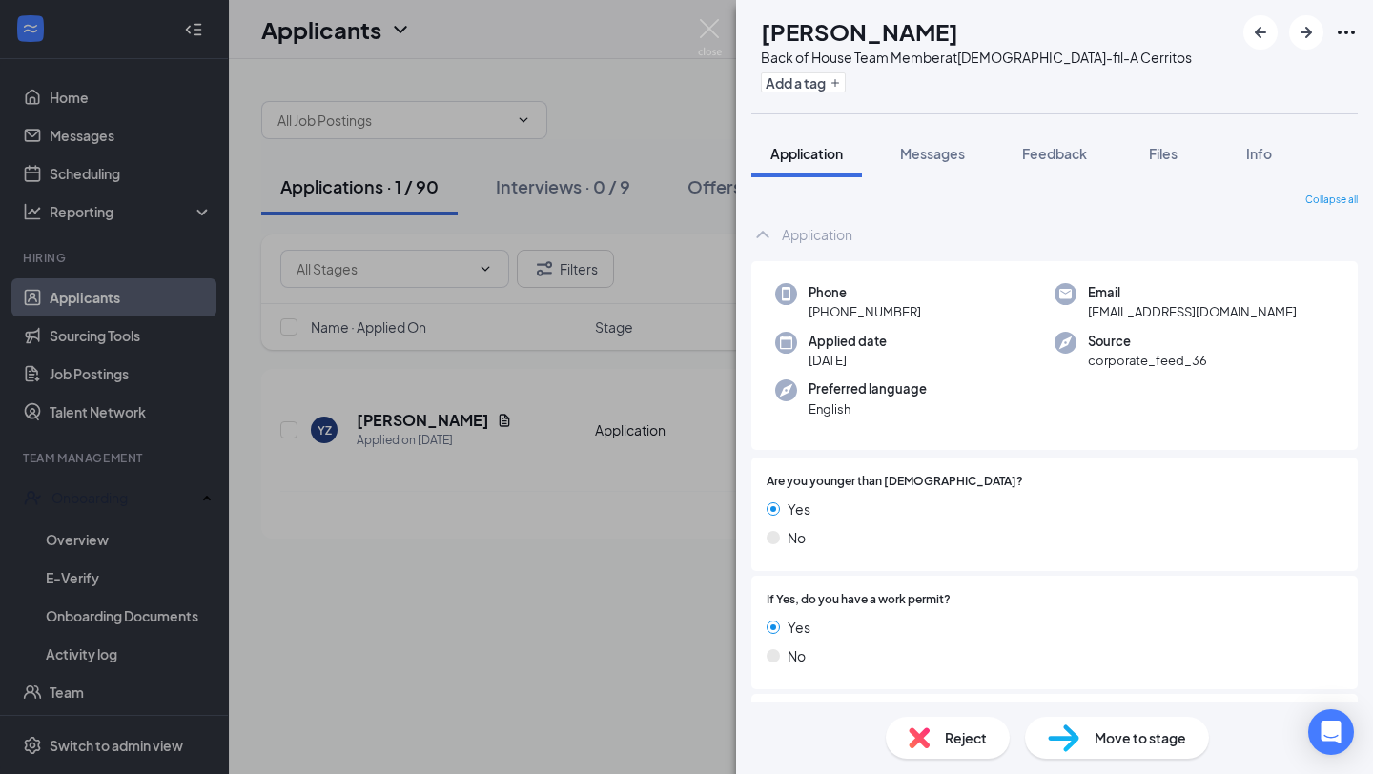
scroll to position [524, 0]
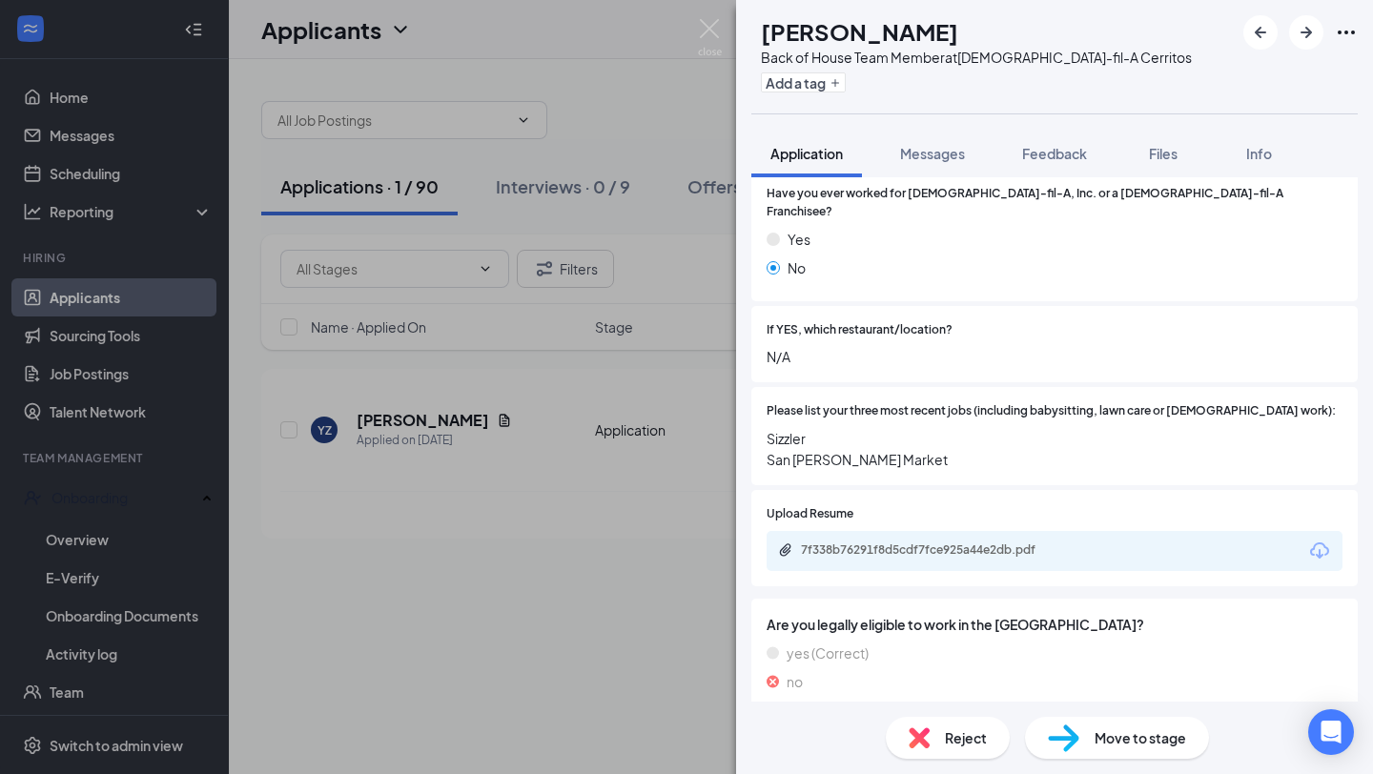
click at [1111, 748] on div "Move to stage" at bounding box center [1117, 738] width 184 height 42
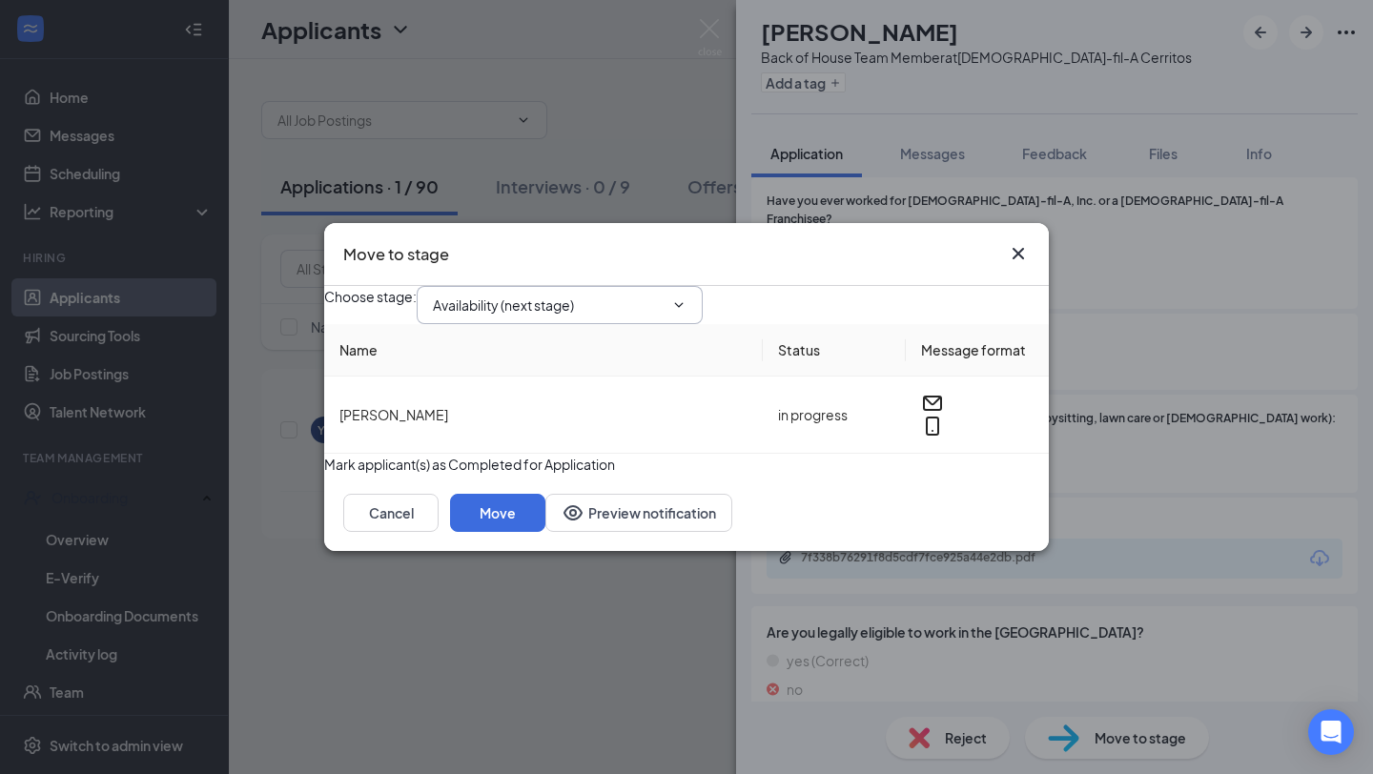
click at [633, 295] on input "Availability (next stage)" at bounding box center [548, 305] width 231 height 21
click at [550, 370] on div "Onsite Interview" at bounding box center [499, 359] width 102 height 21
type input "Onsite Interview"
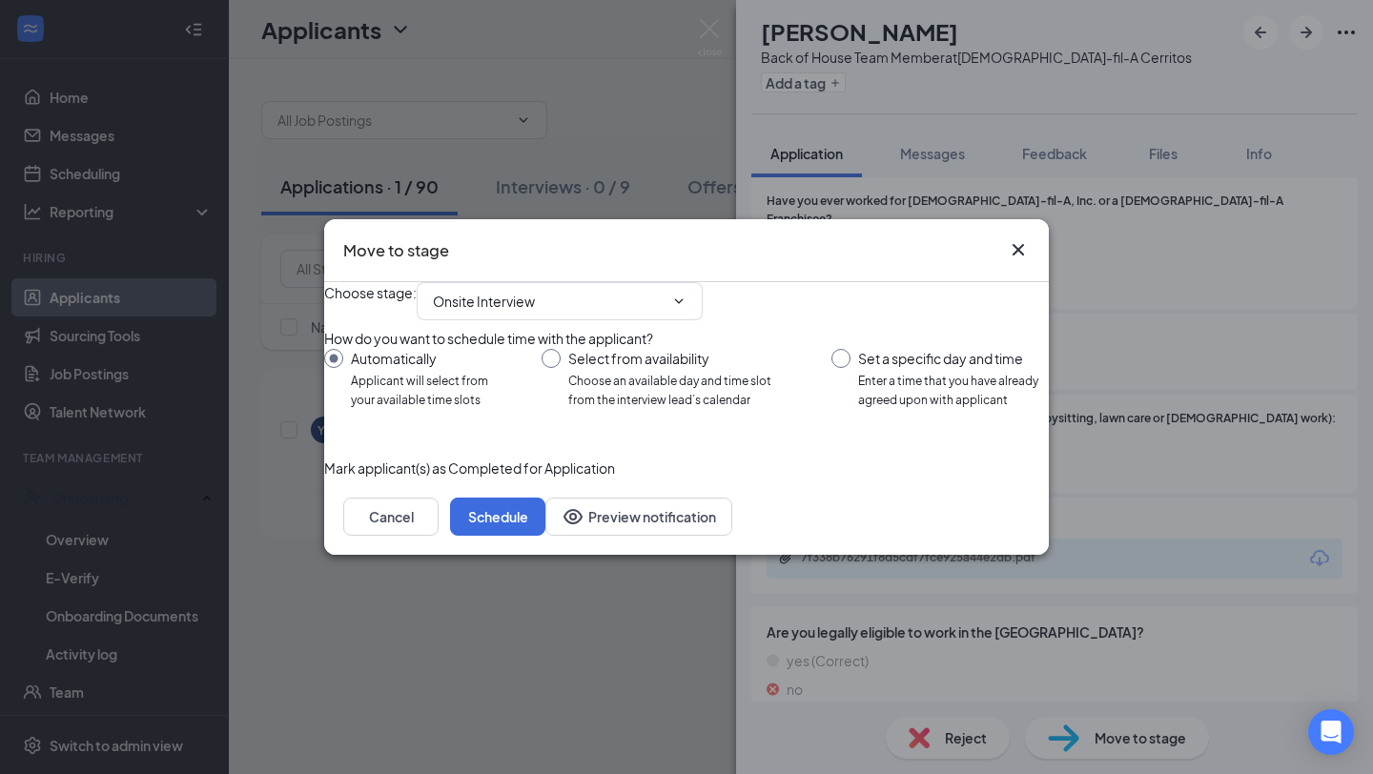
click at [929, 410] on input "Set a specific day and time Enter a time that you have already agreed upon with…" at bounding box center [939, 379] width 217 height 61
radio input "true"
radio input "false"
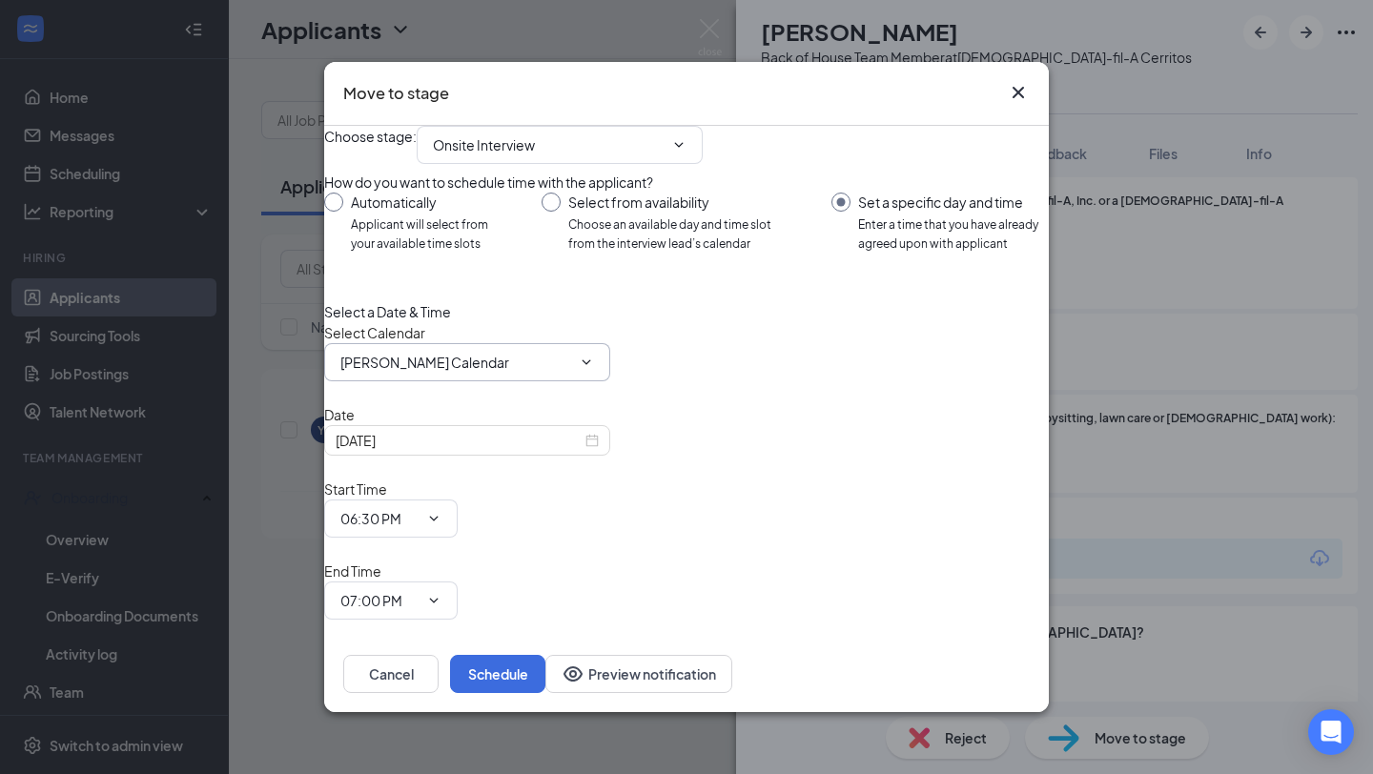
click at [594, 370] on icon "ChevronDown" at bounding box center [586, 362] width 15 height 15
click at [485, 373] on input "[PERSON_NAME] Calendar" at bounding box center [455, 362] width 231 height 21
click at [494, 148] on div "[PERSON_NAME] Calendar" at bounding box center [424, 137] width 169 height 21
type input "[PERSON_NAME] Calendar"
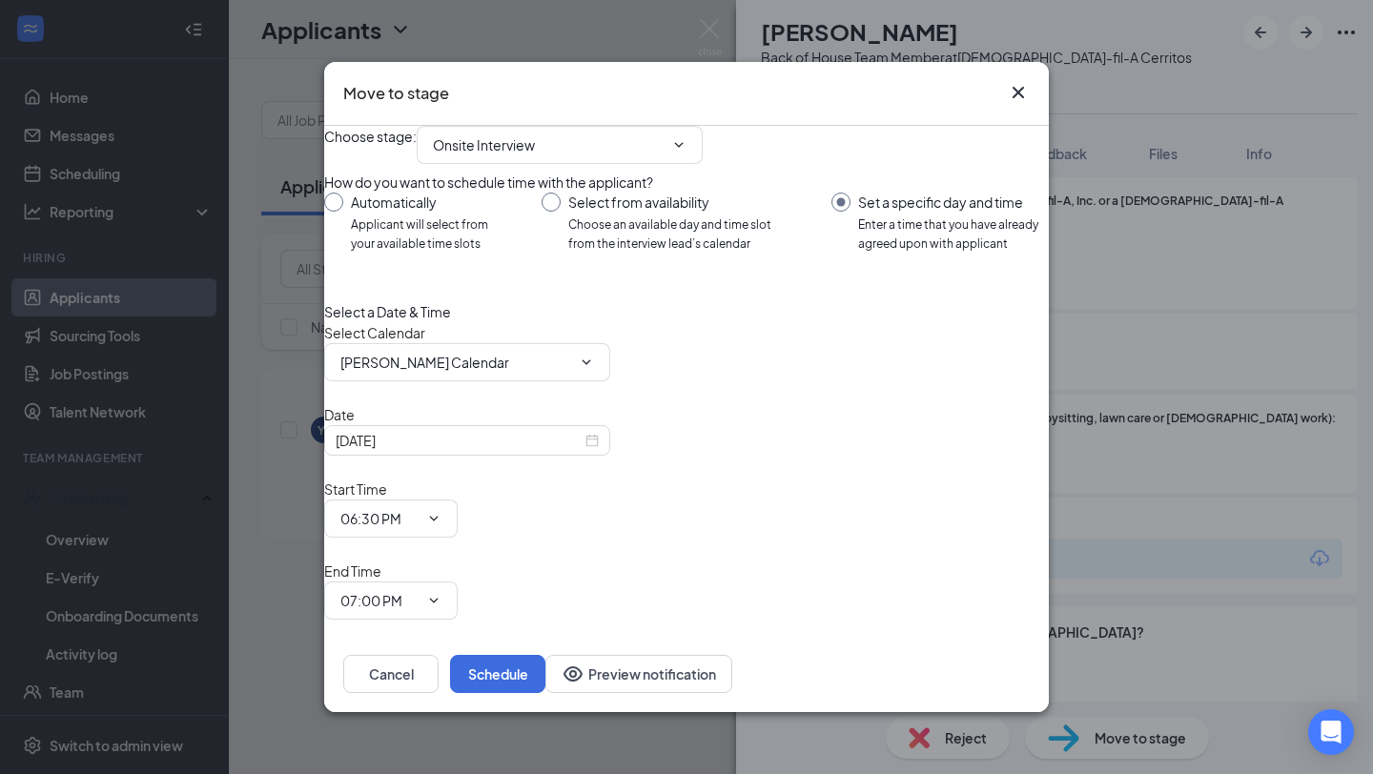
click at [698, 381] on div "Select Calendar [PERSON_NAME] Calendar [PERSON_NAME] Calendar [PERSON_NAME] Cal…" at bounding box center [686, 351] width 724 height 59
click at [418, 508] on input "06:30 PM" at bounding box center [379, 518] width 78 height 21
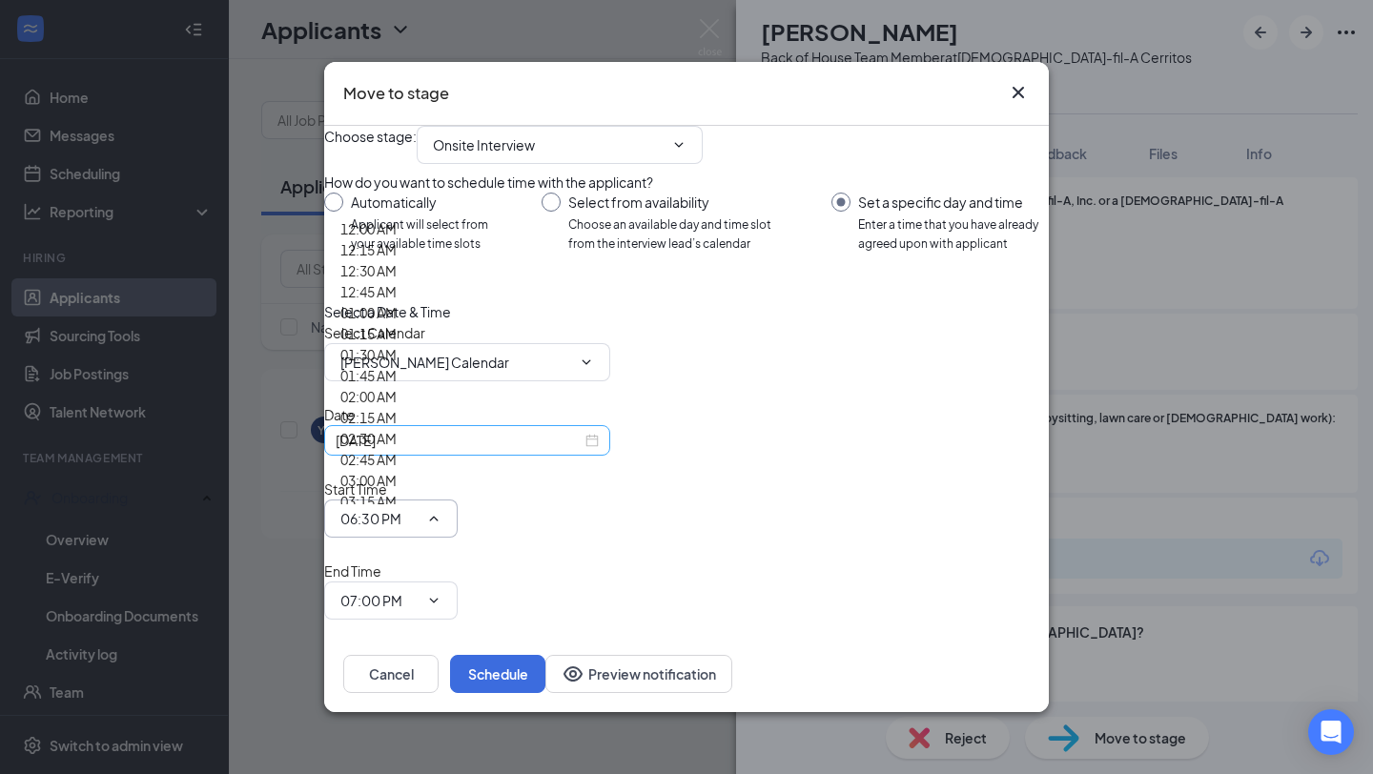
click at [599, 451] on div "[DATE]" at bounding box center [467, 440] width 263 height 21
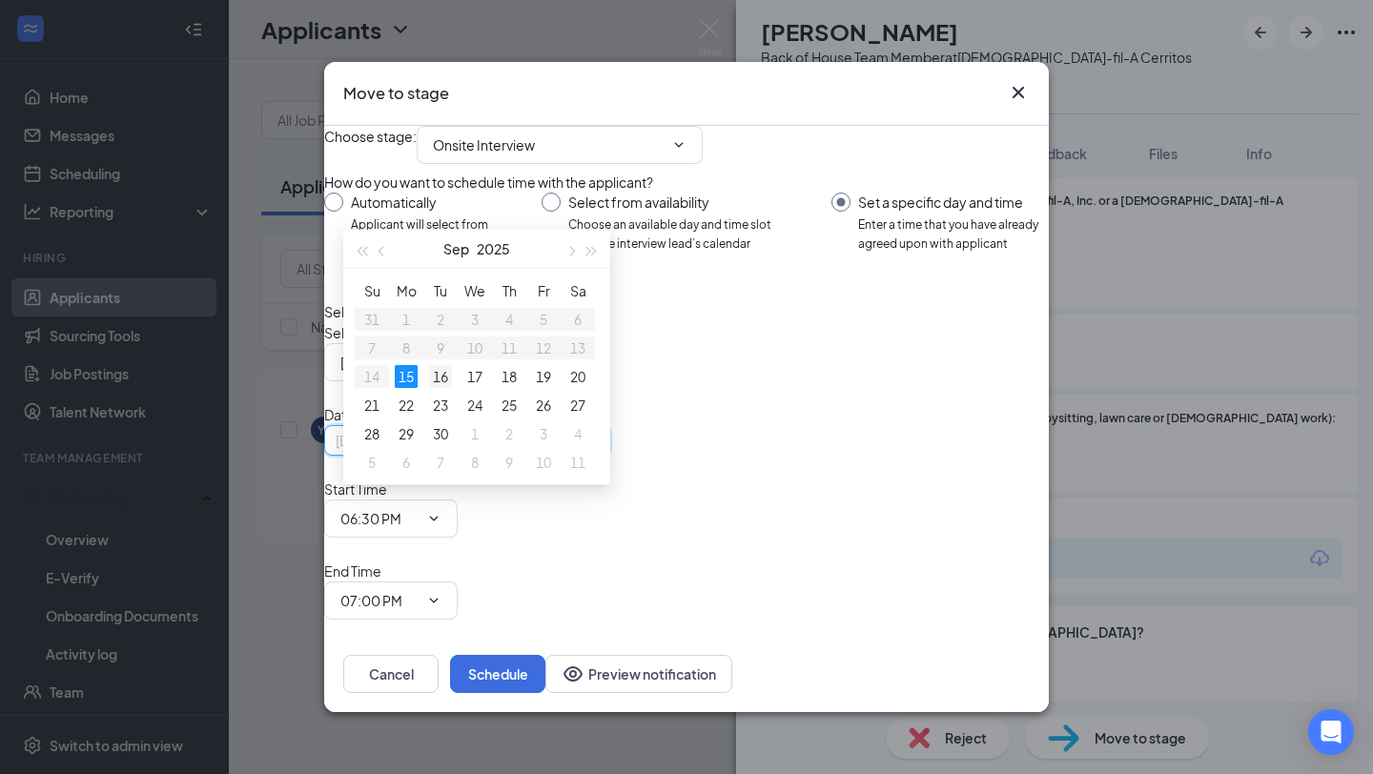
type input "[DATE]"
click at [443, 376] on div "16" at bounding box center [440, 376] width 23 height 23
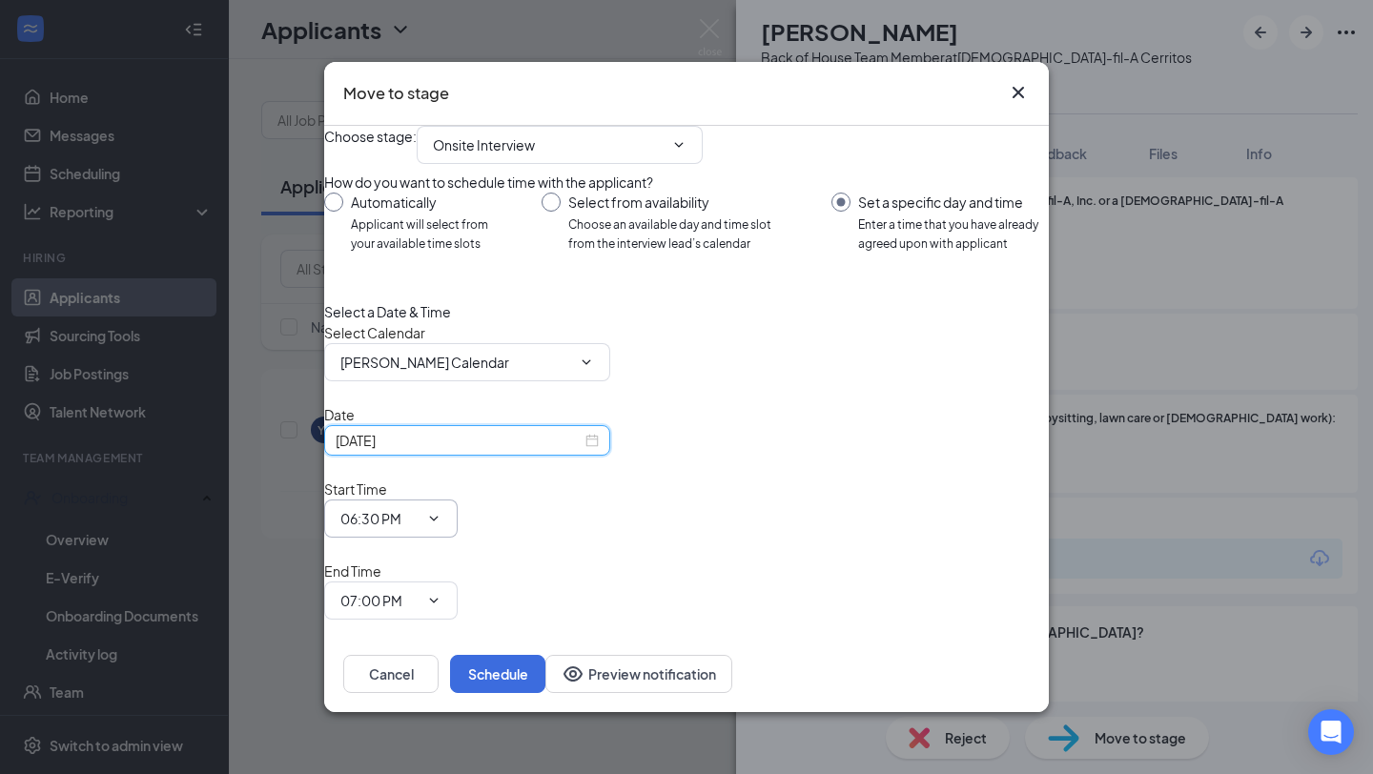
click at [418, 513] on input "06:30 PM" at bounding box center [379, 518] width 78 height 21
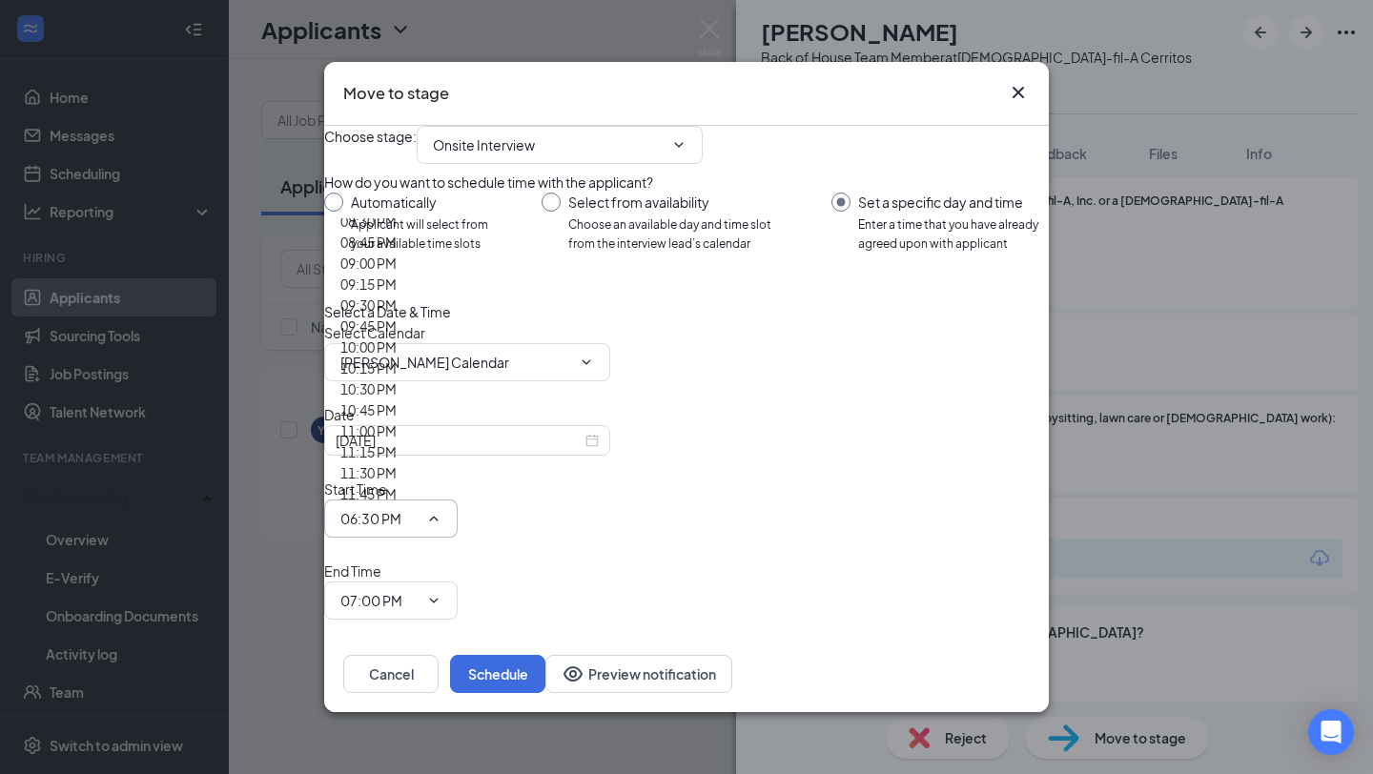
scroll to position [2626, 0]
type input "03:00 PM"
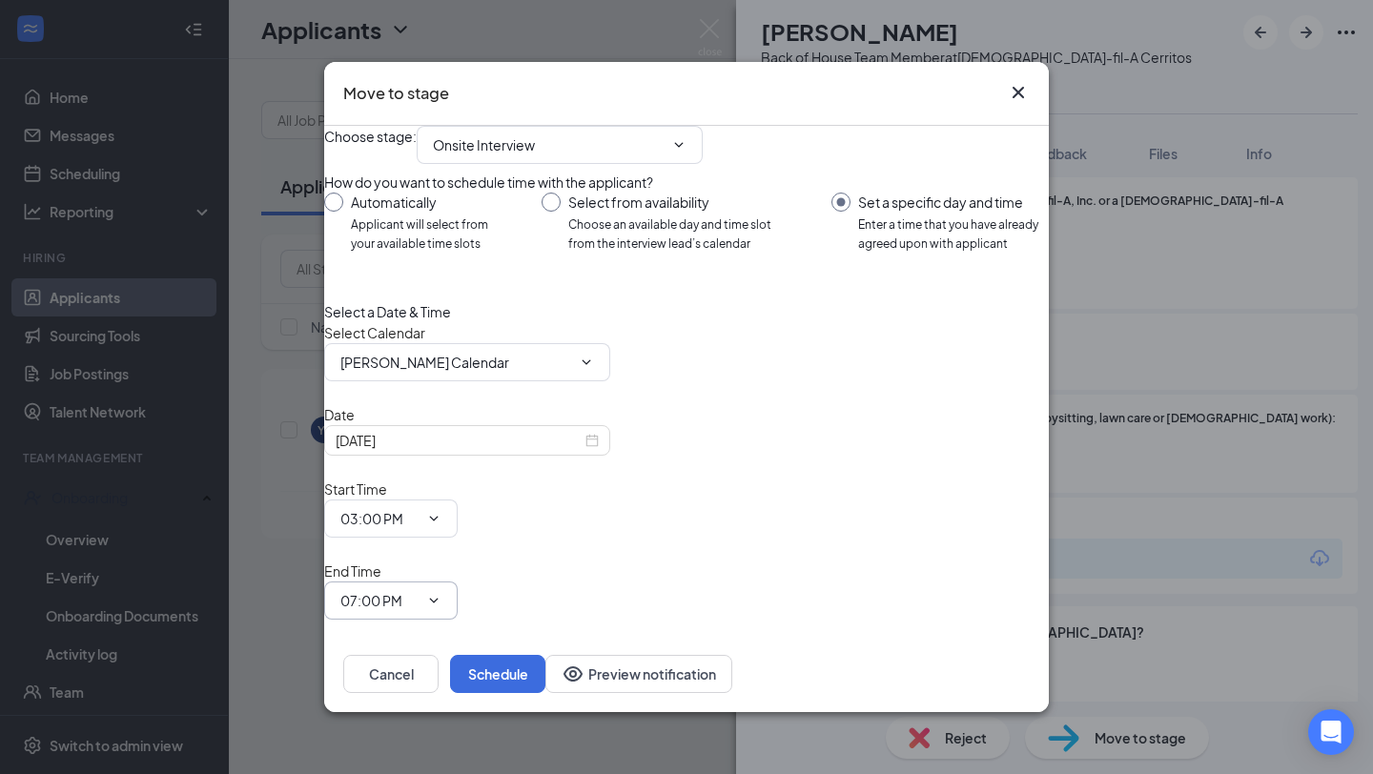
click at [418, 590] on input "07:00 PM" at bounding box center [379, 600] width 78 height 21
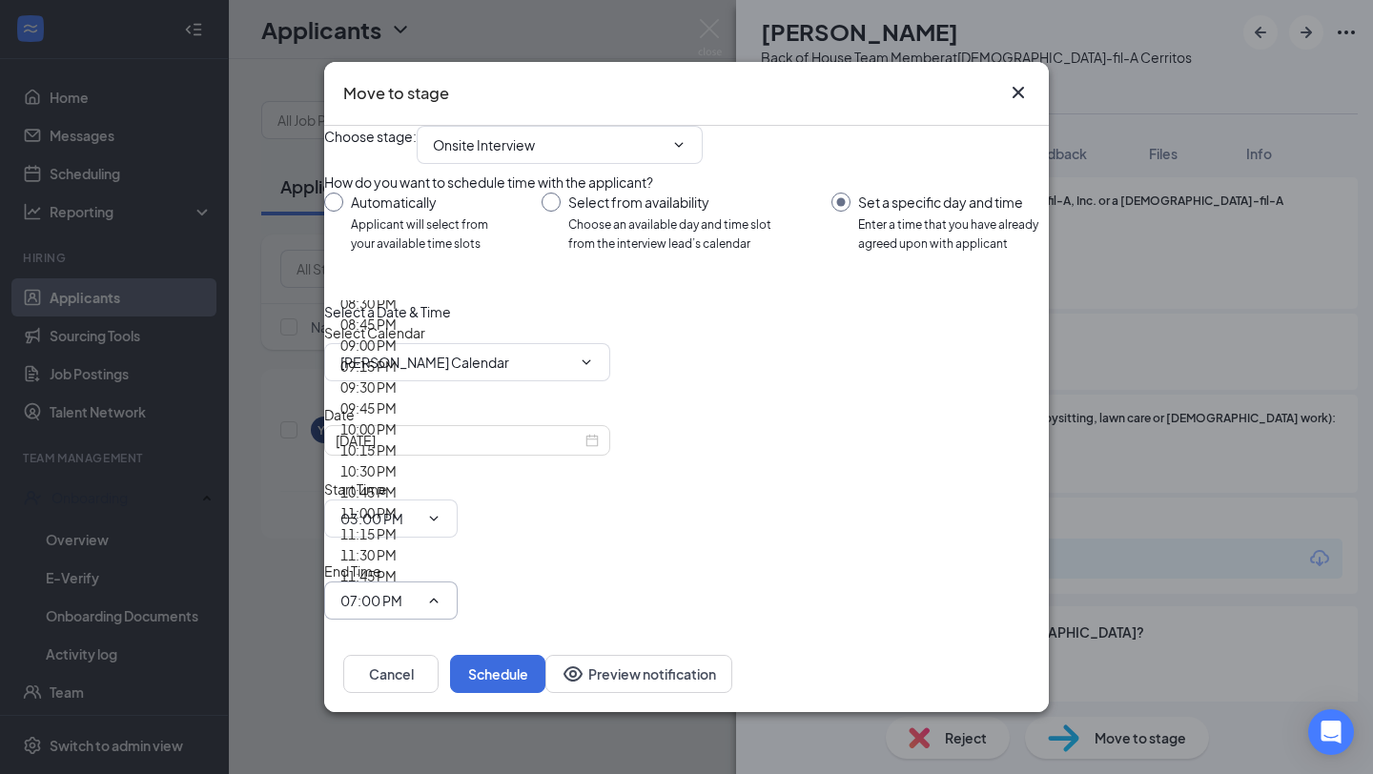
scroll to position [2552, 0]
type input "03:15 PM"
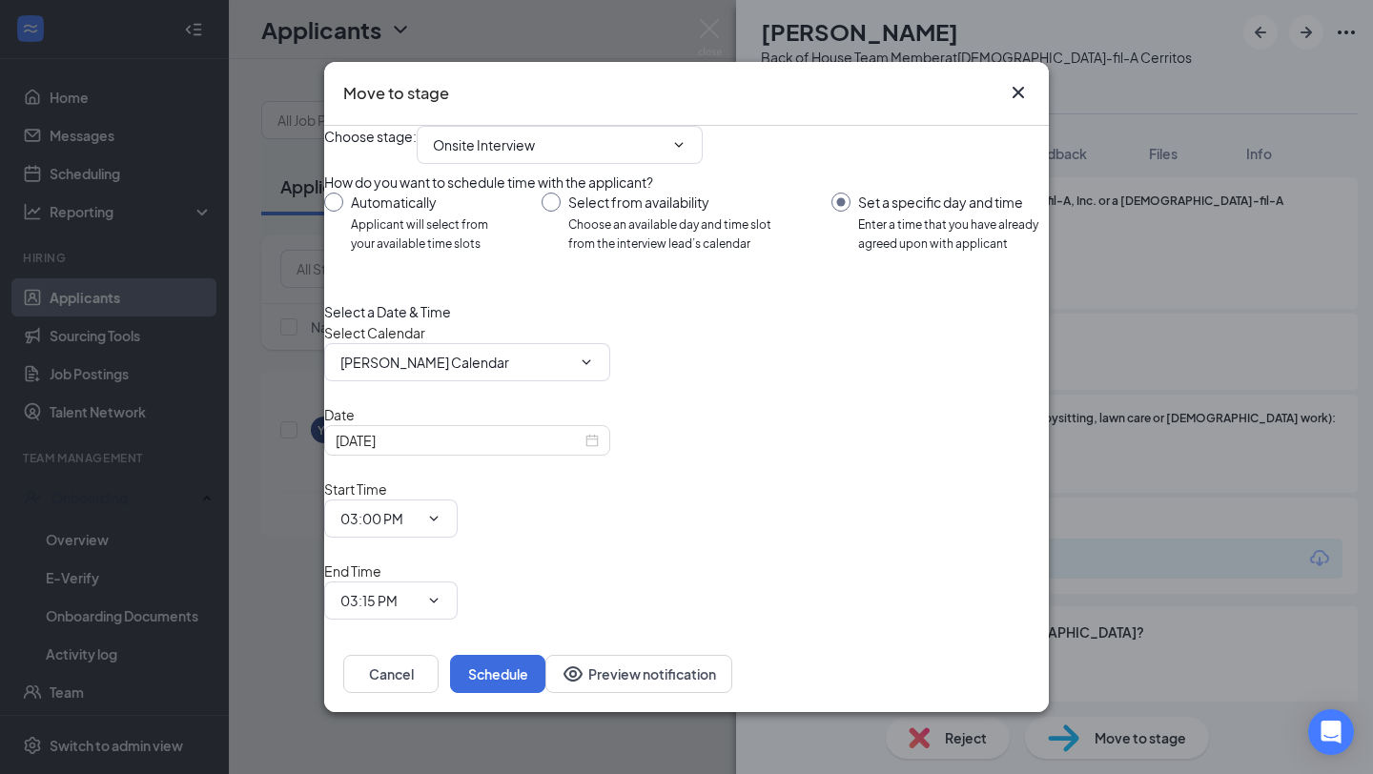
click at [967, 533] on div "Select a Date & Time Select Calendar [PERSON_NAME] Calendar [PERSON_NAME] Calen…" at bounding box center [686, 460] width 724 height 318
click at [545, 655] on button "Schedule" at bounding box center [497, 674] width 95 height 38
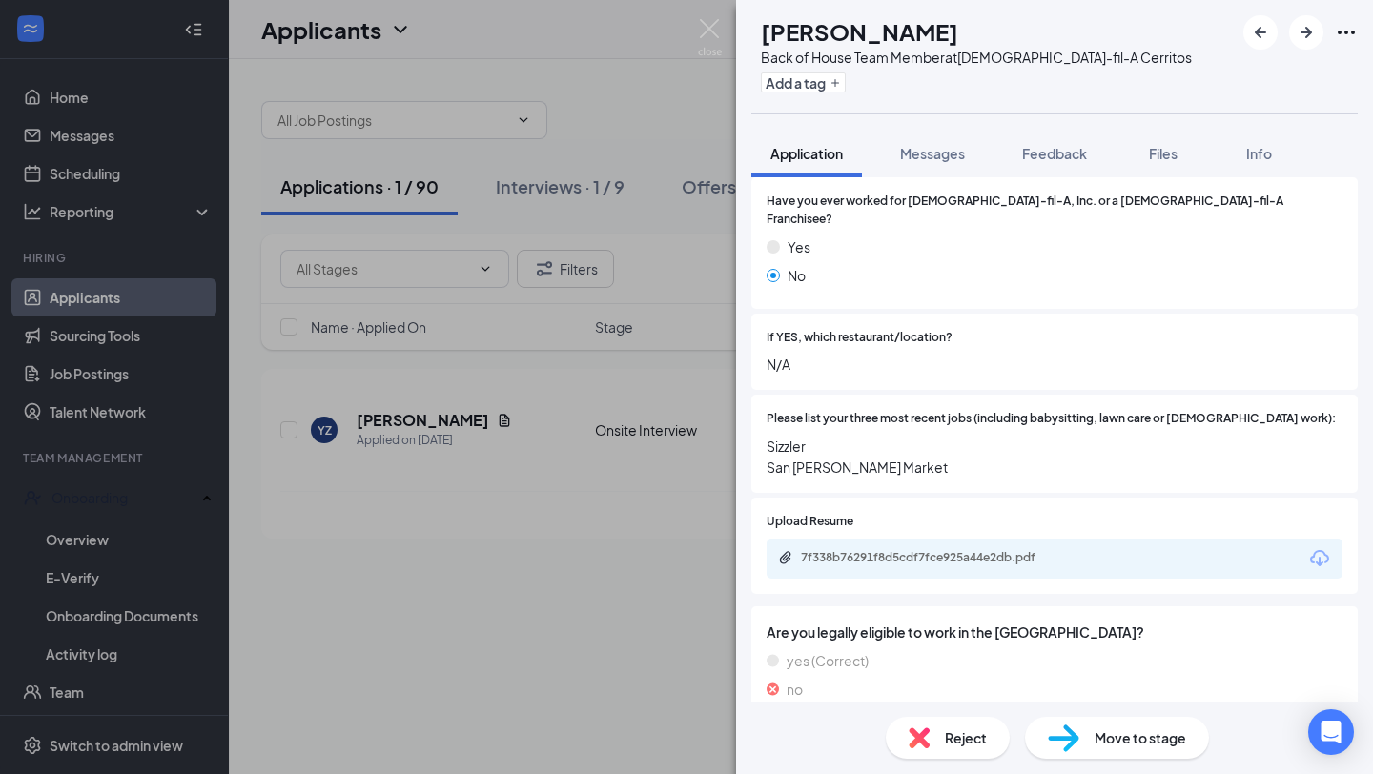
click at [510, 539] on div "YZ [PERSON_NAME] Back of House Team Member at [DEMOGRAPHIC_DATA]-fil-A Cerritos…" at bounding box center [686, 387] width 1373 height 774
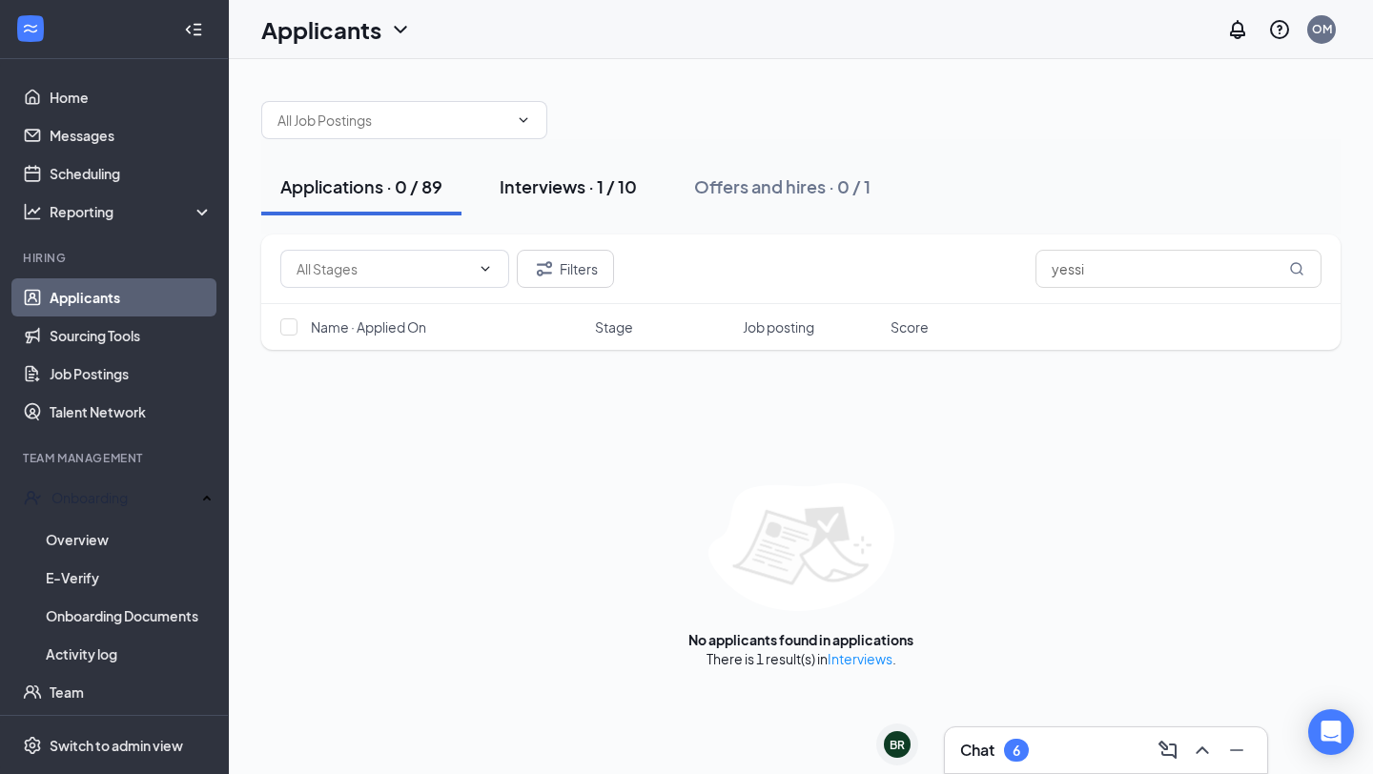
click at [563, 180] on div "Interviews · 1 / 10" at bounding box center [567, 186] width 137 height 24
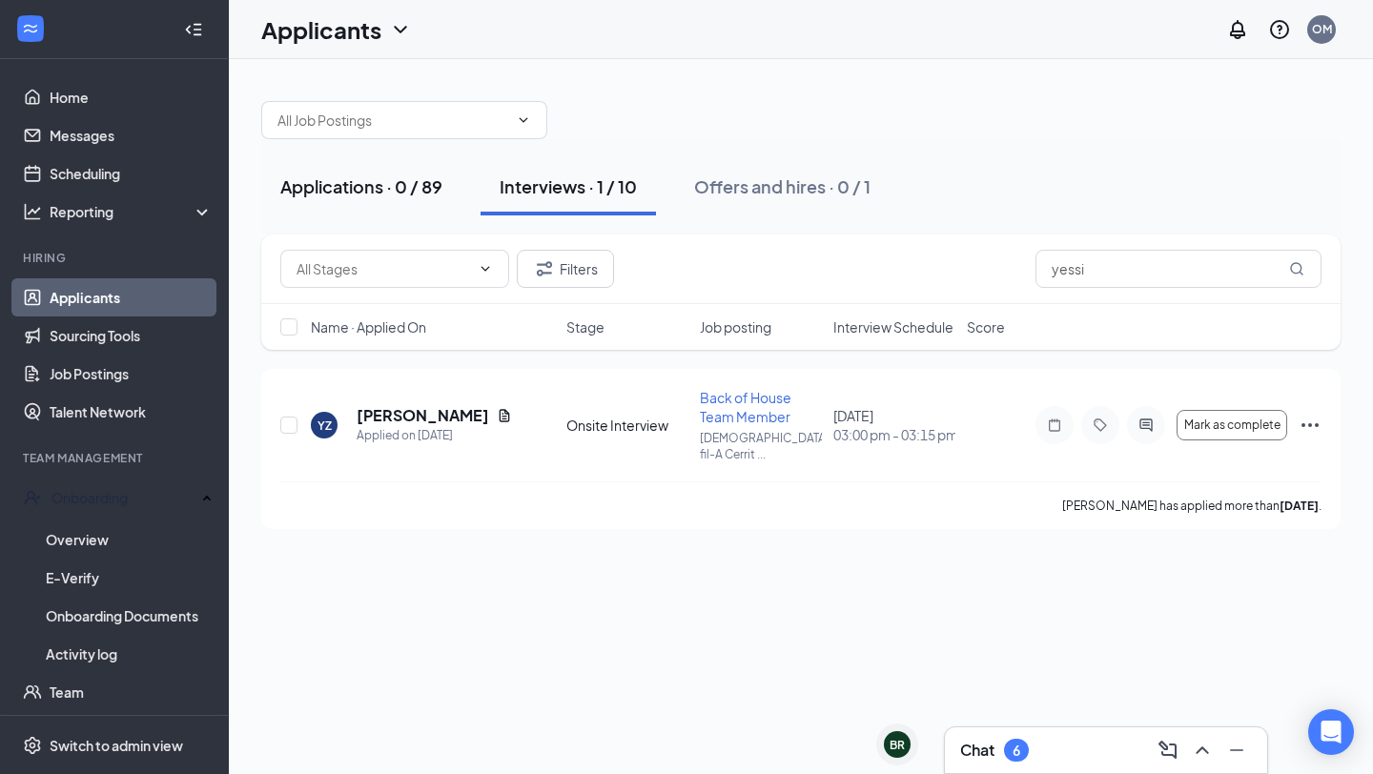
click at [340, 175] on div "Applications · 0 / 89" at bounding box center [361, 186] width 162 height 24
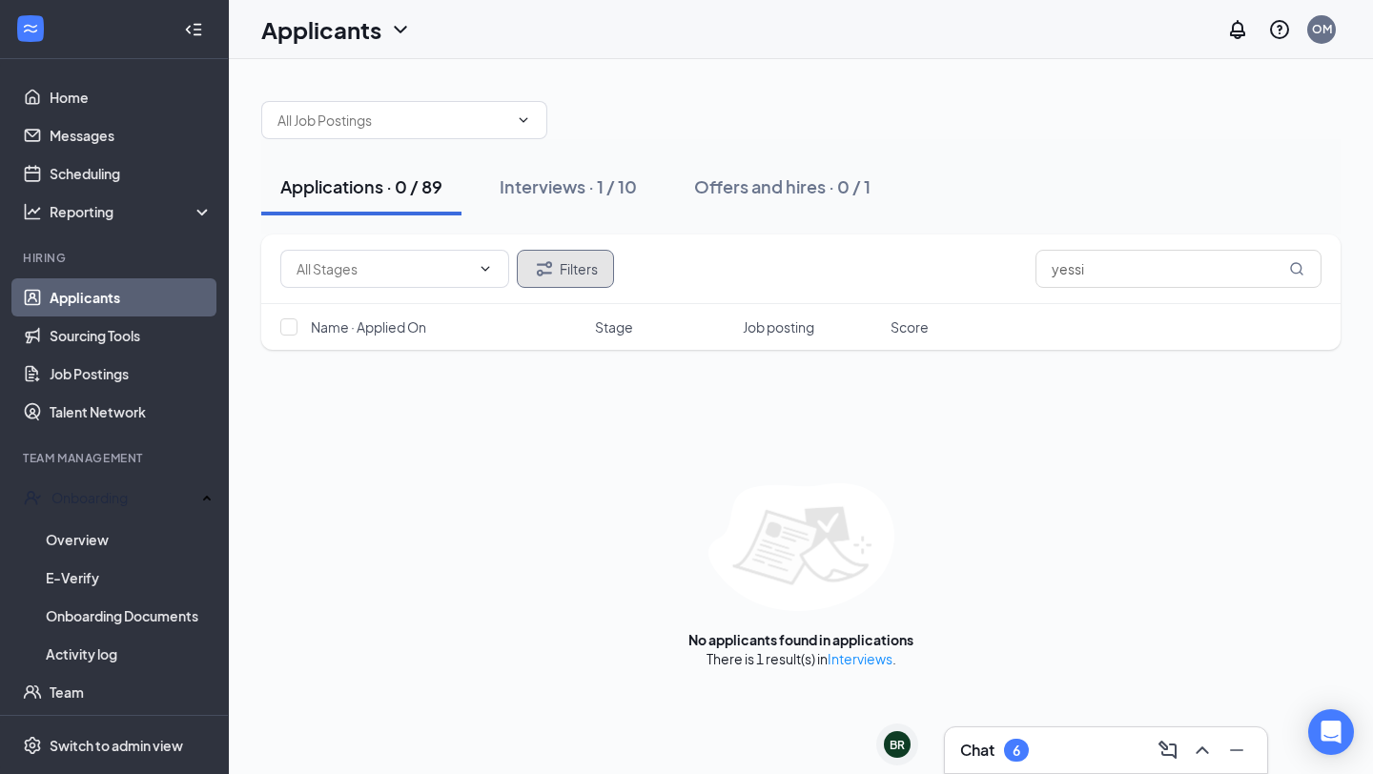
click at [582, 250] on button "Filters" at bounding box center [565, 269] width 97 height 38
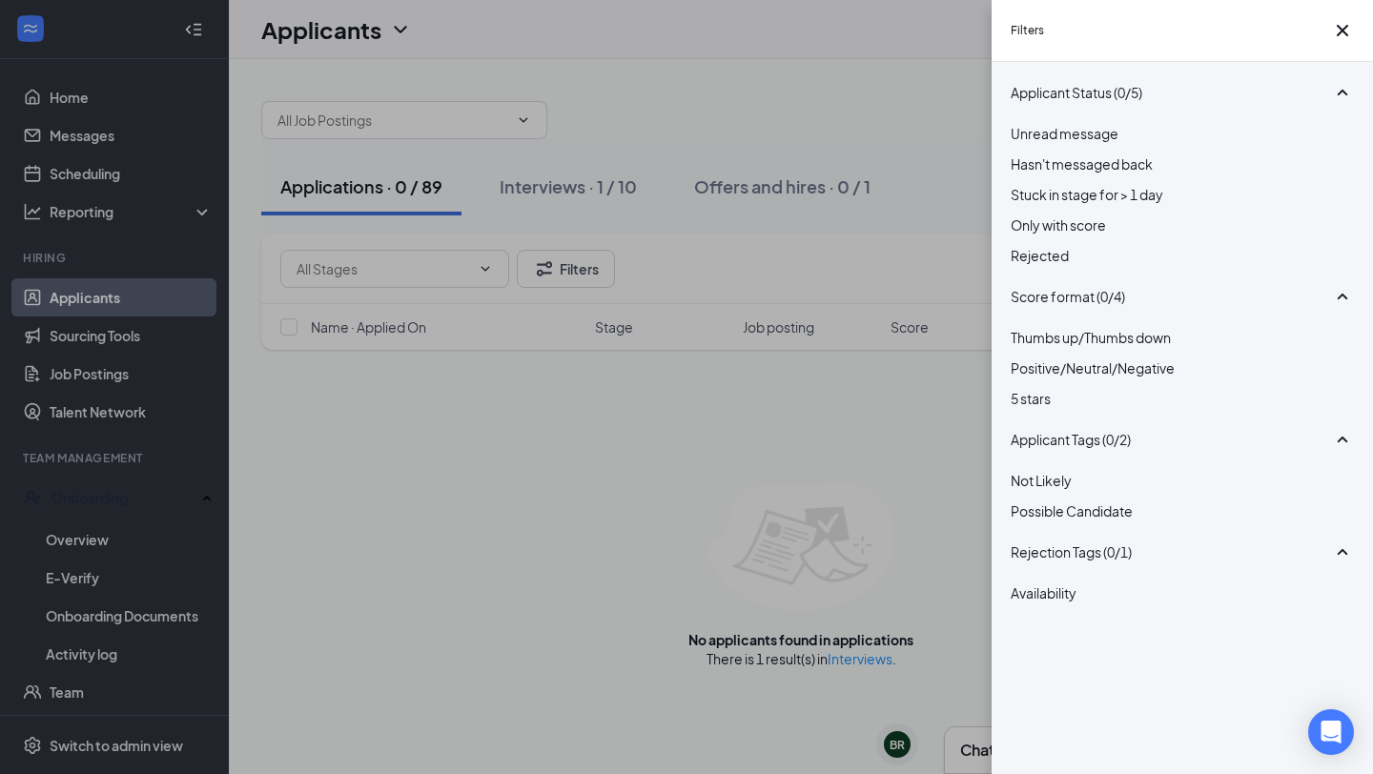
click at [785, 313] on div "Filters Applicant Status (0/5) Unread message Hasn't messaged back Stuck in sta…" at bounding box center [686, 387] width 1373 height 774
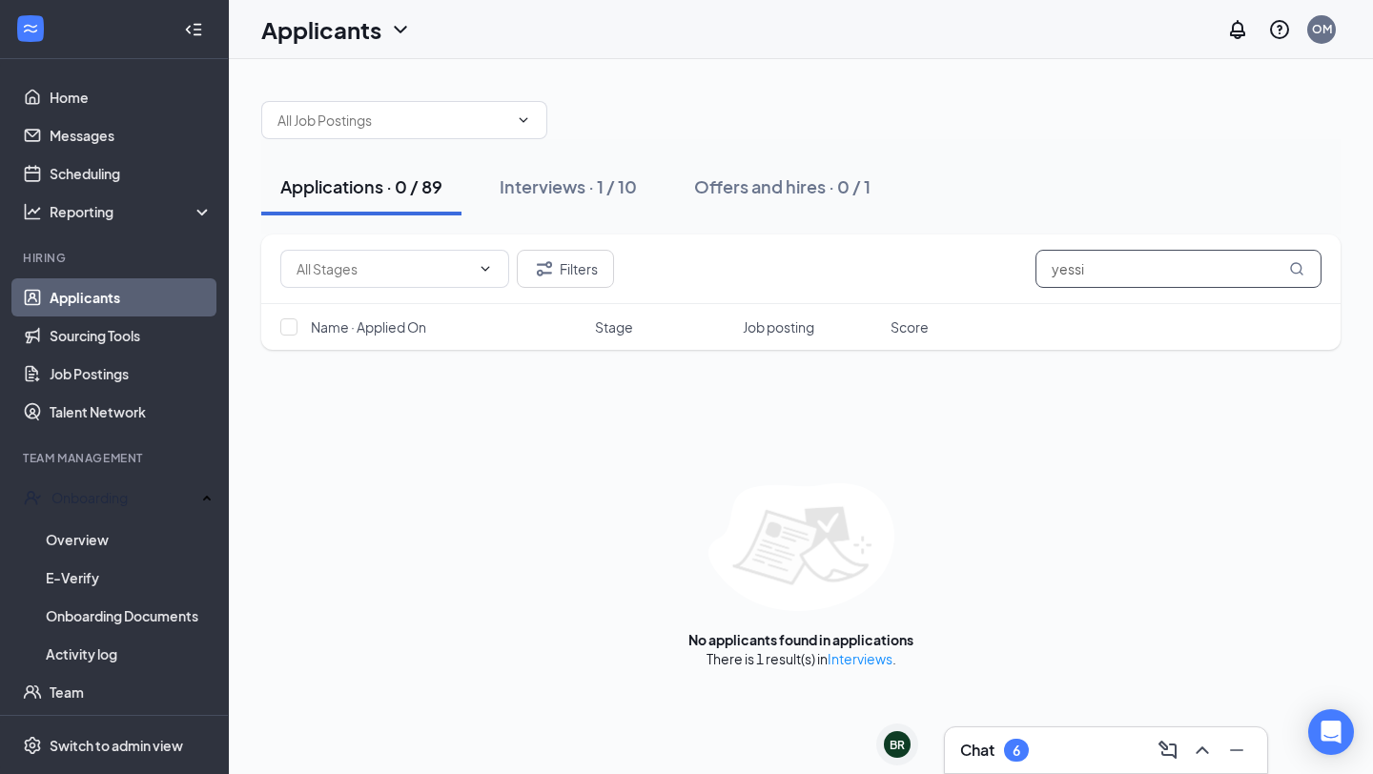
click at [1121, 275] on input "yessi" at bounding box center [1178, 269] width 286 height 38
click at [1086, 221] on div "Applications · 0 / 89 Interviews · 1 / 10 Offers and hires · 0 / 1" at bounding box center [800, 186] width 1079 height 95
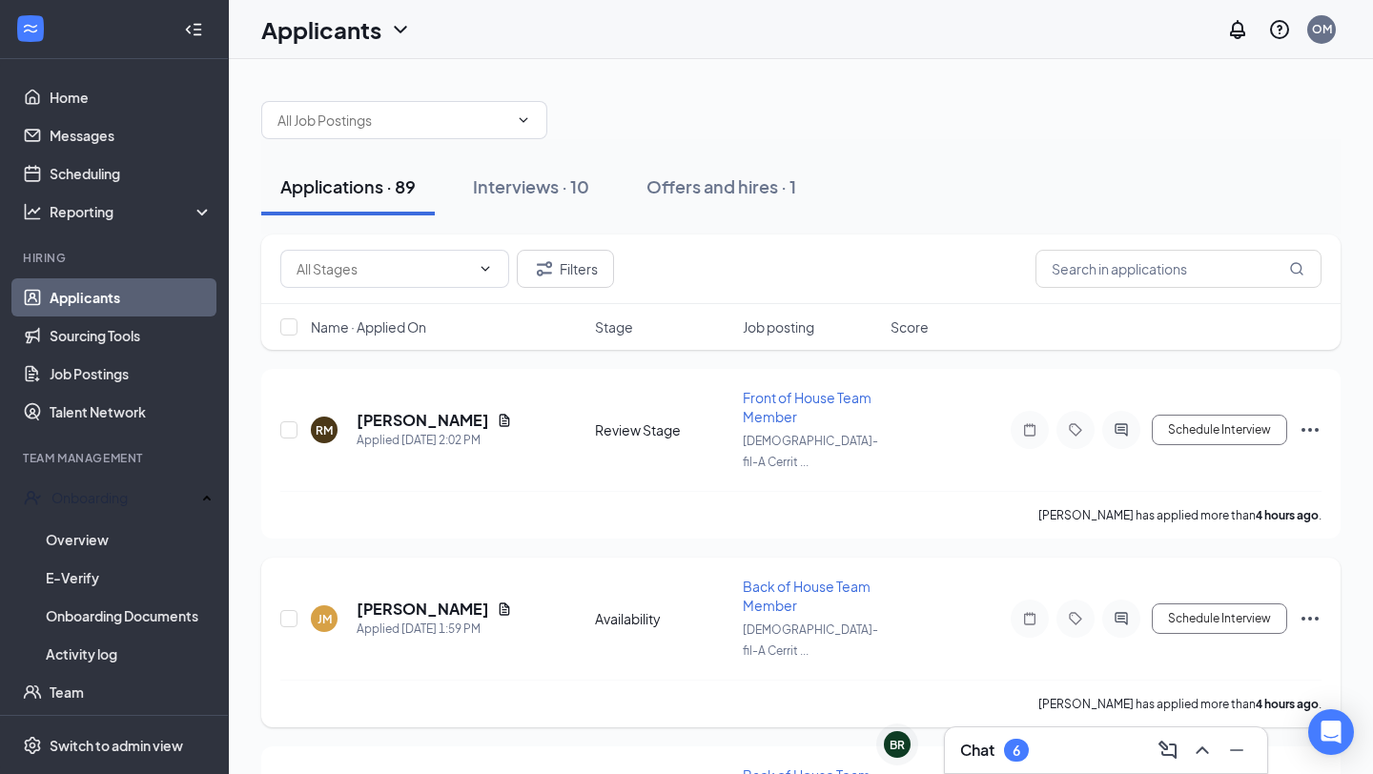
scroll to position [6, 0]
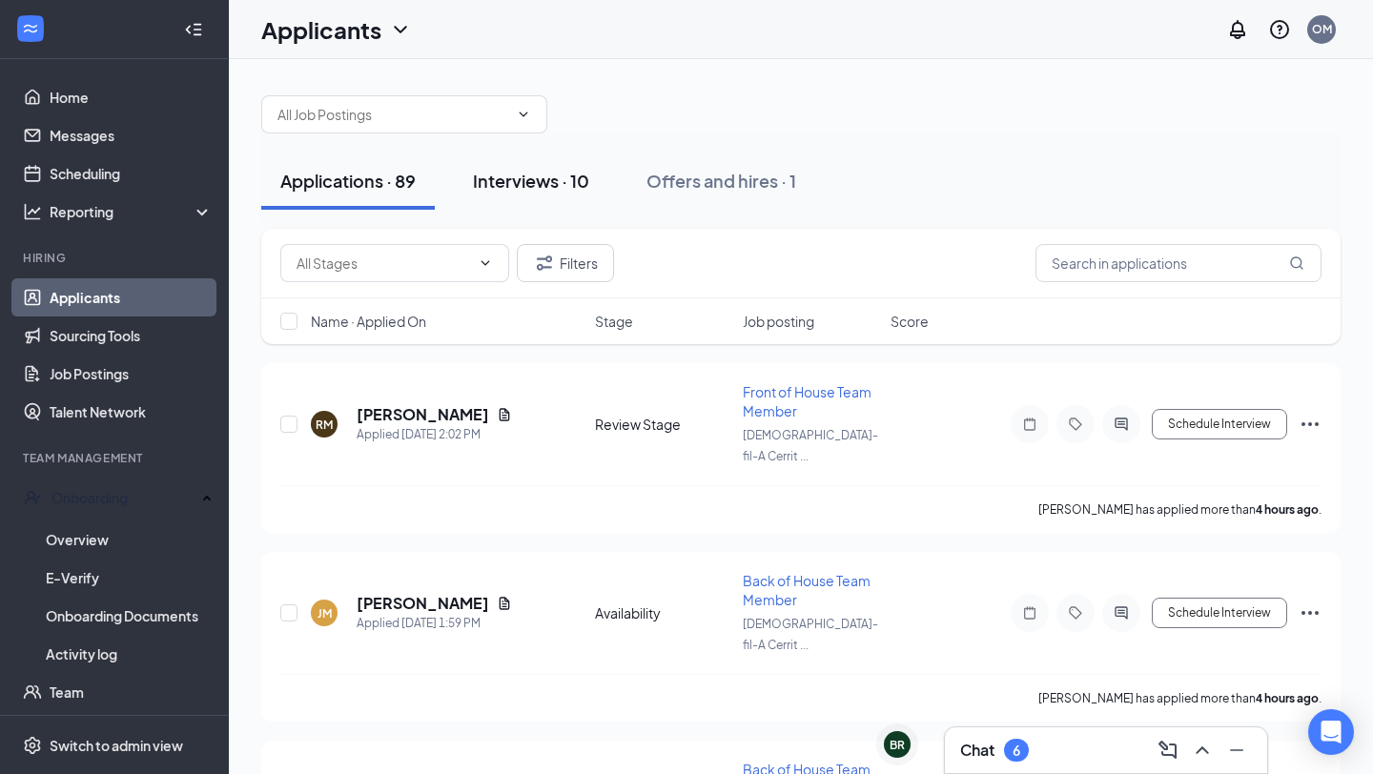
click at [535, 178] on div "Interviews · 10" at bounding box center [531, 181] width 116 height 24
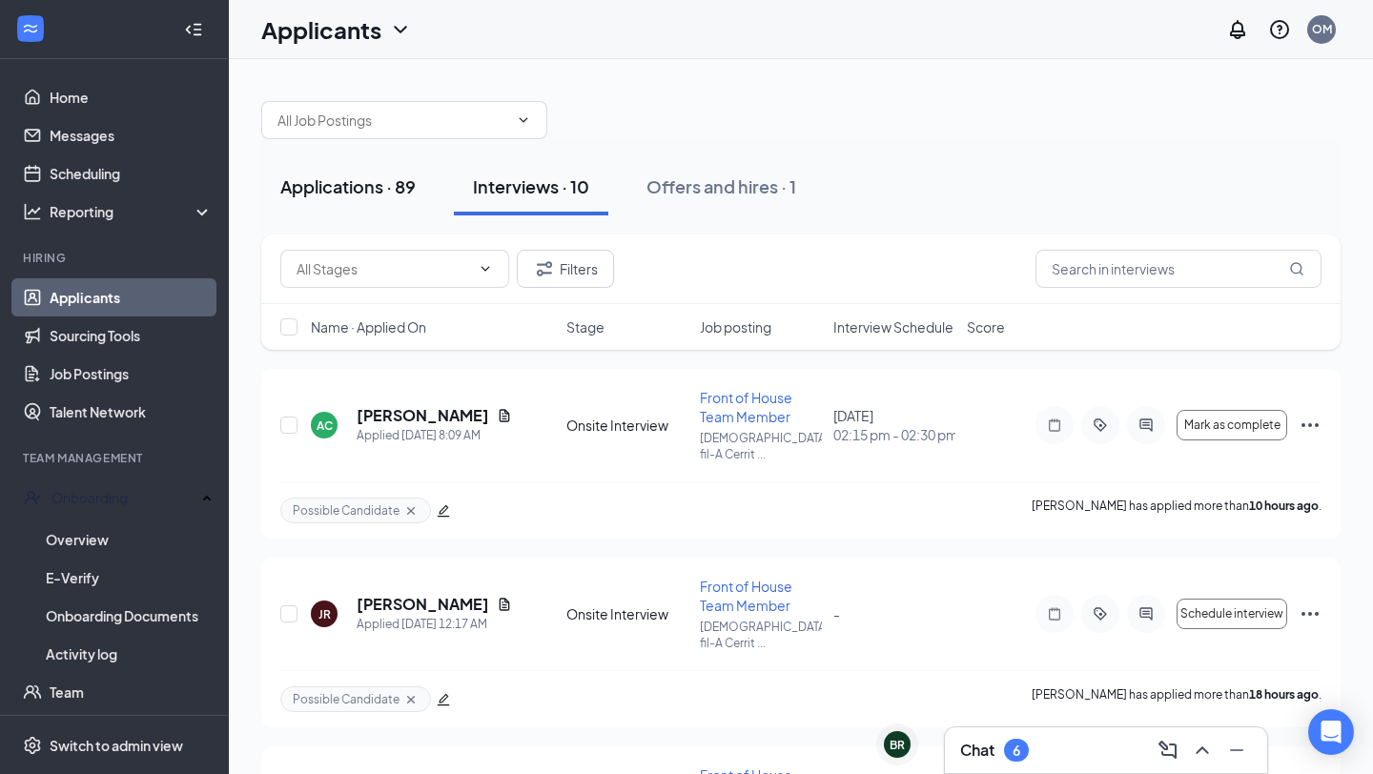
click at [383, 186] on div "Applications · 89" at bounding box center [347, 186] width 135 height 24
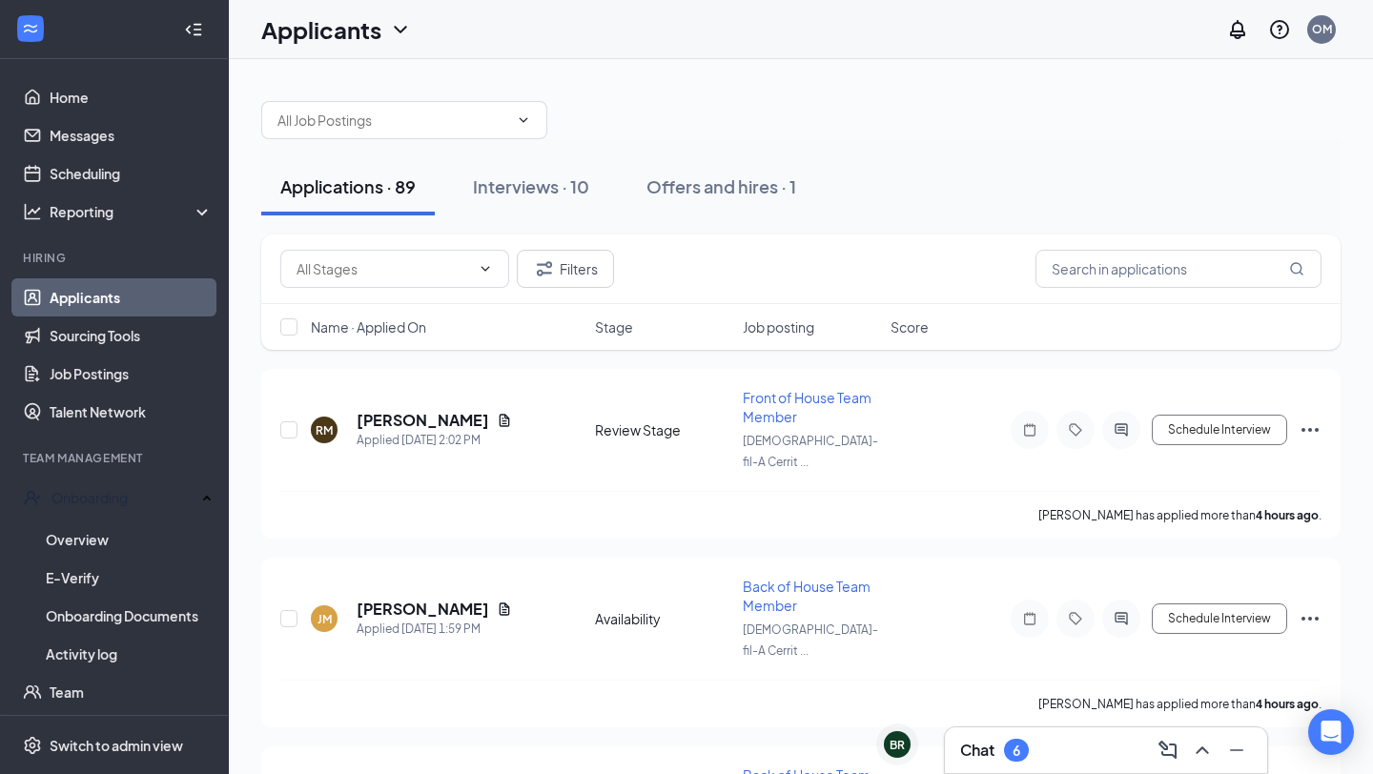
click at [807, 329] on span "Job posting" at bounding box center [778, 326] width 71 height 19
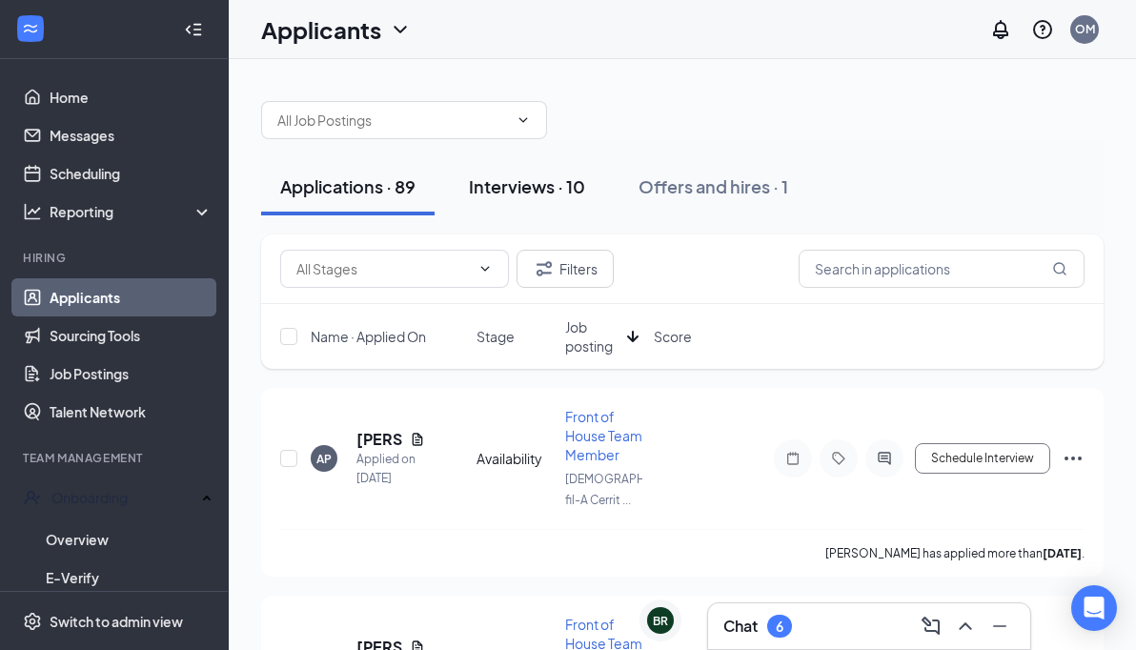
click at [535, 191] on div "Interviews · 10" at bounding box center [527, 186] width 116 height 24
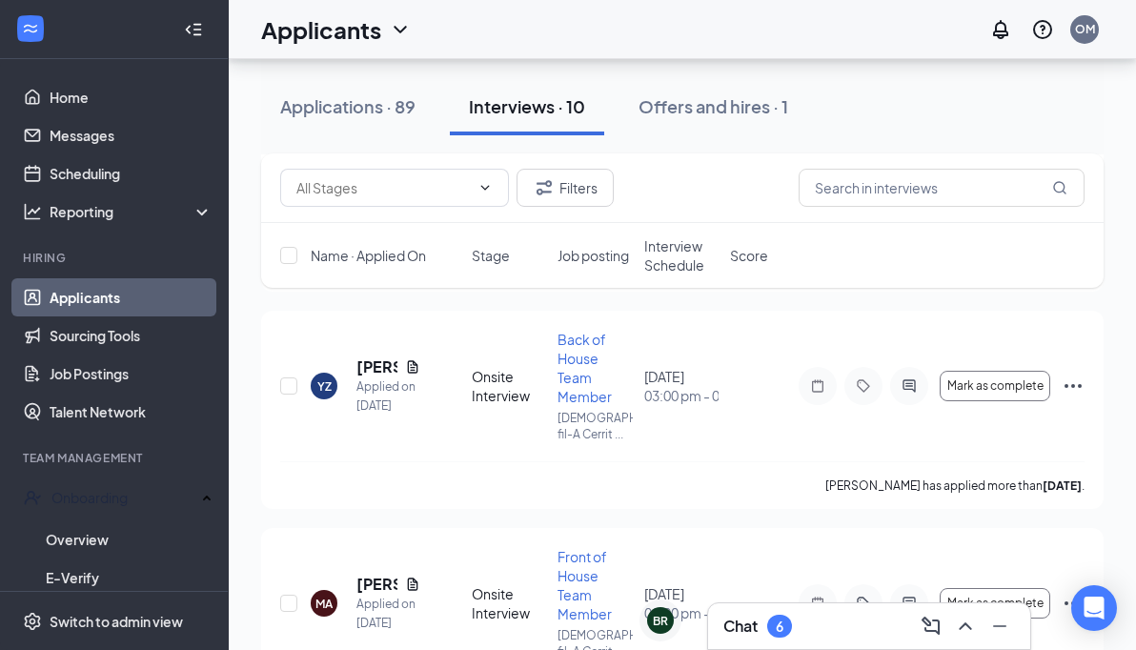
scroll to position [1213, 0]
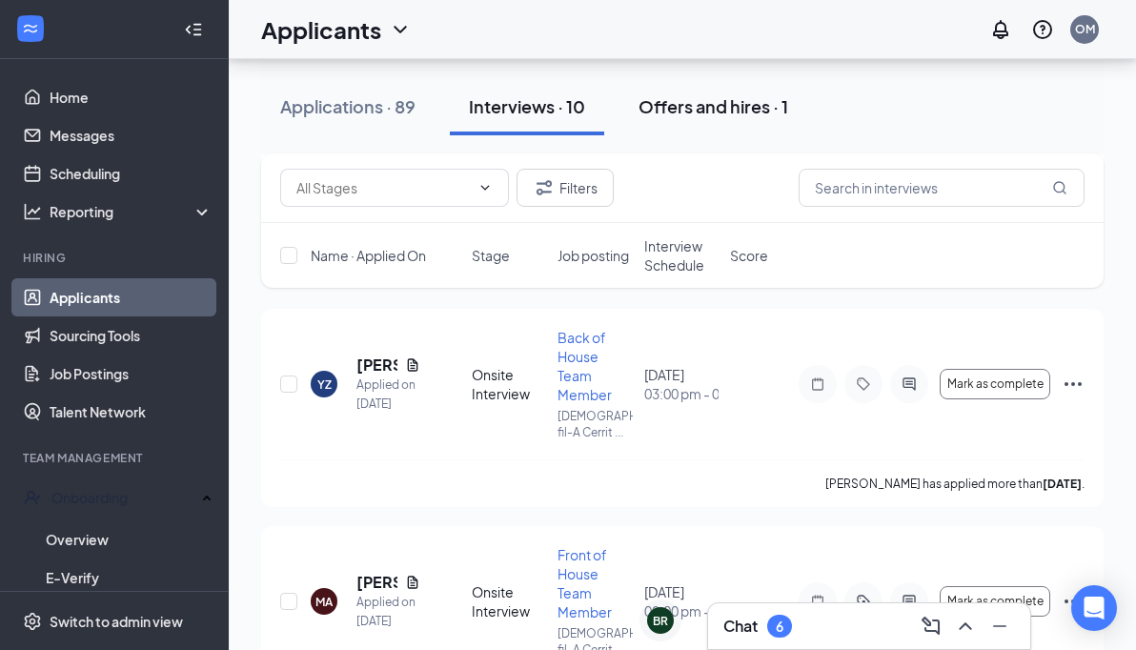
click at [655, 119] on button "Offers and hires · 1" at bounding box center [714, 106] width 188 height 57
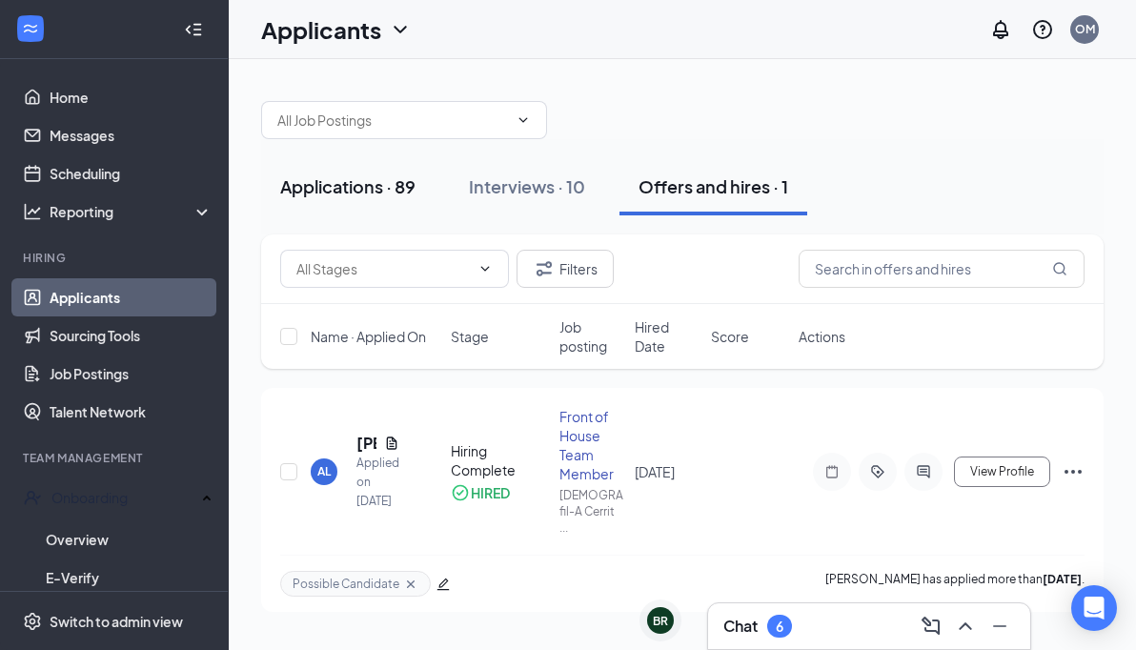
click at [350, 191] on div "Applications · 89" at bounding box center [347, 186] width 135 height 24
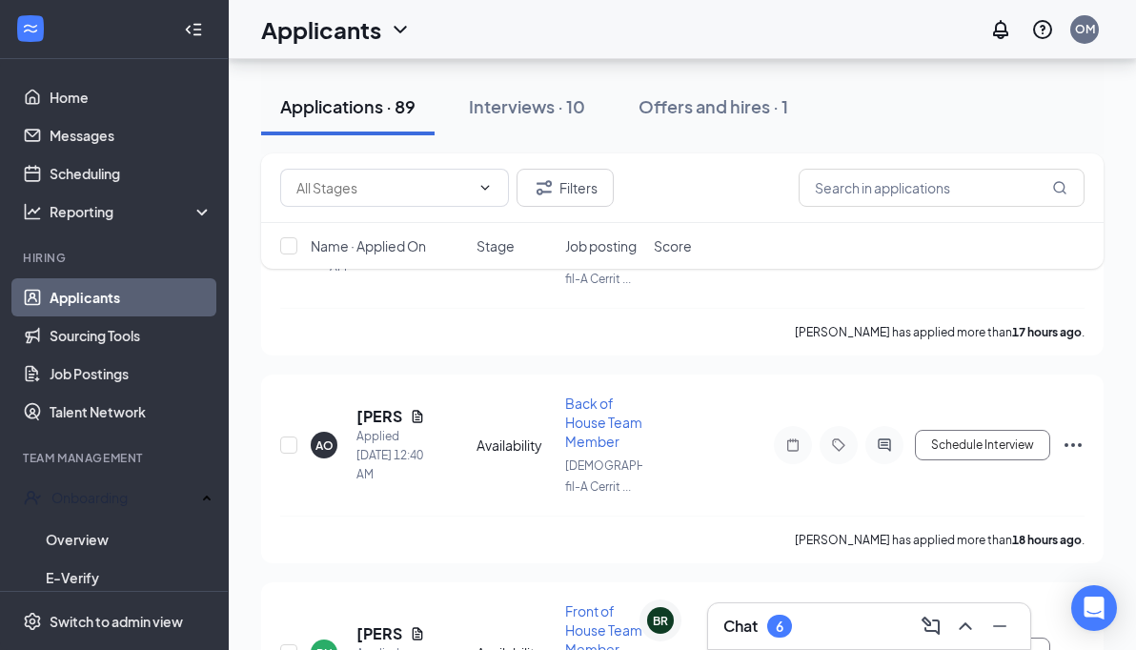
scroll to position [3552, 0]
